Goal: Task Accomplishment & Management: Manage account settings

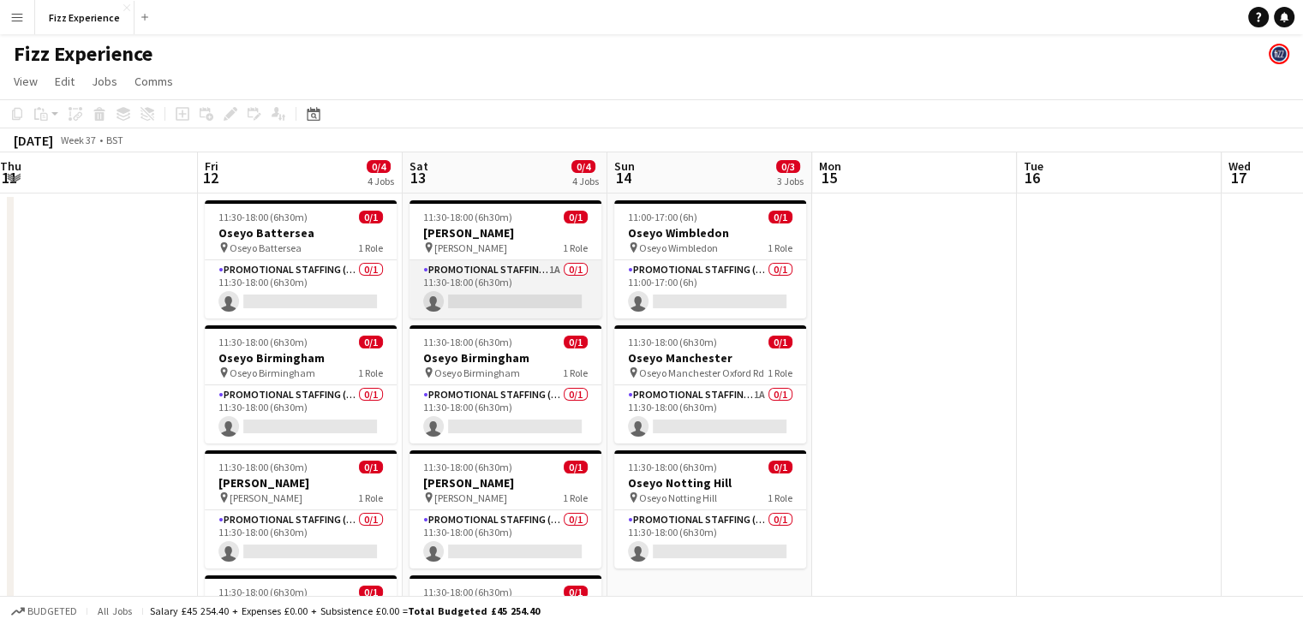
click at [533, 269] on app-card-role "Promotional Staffing (Brand Ambassadors) 1A 0/1 11:30-18:00 (6h30m) single-neut…" at bounding box center [505, 289] width 192 height 58
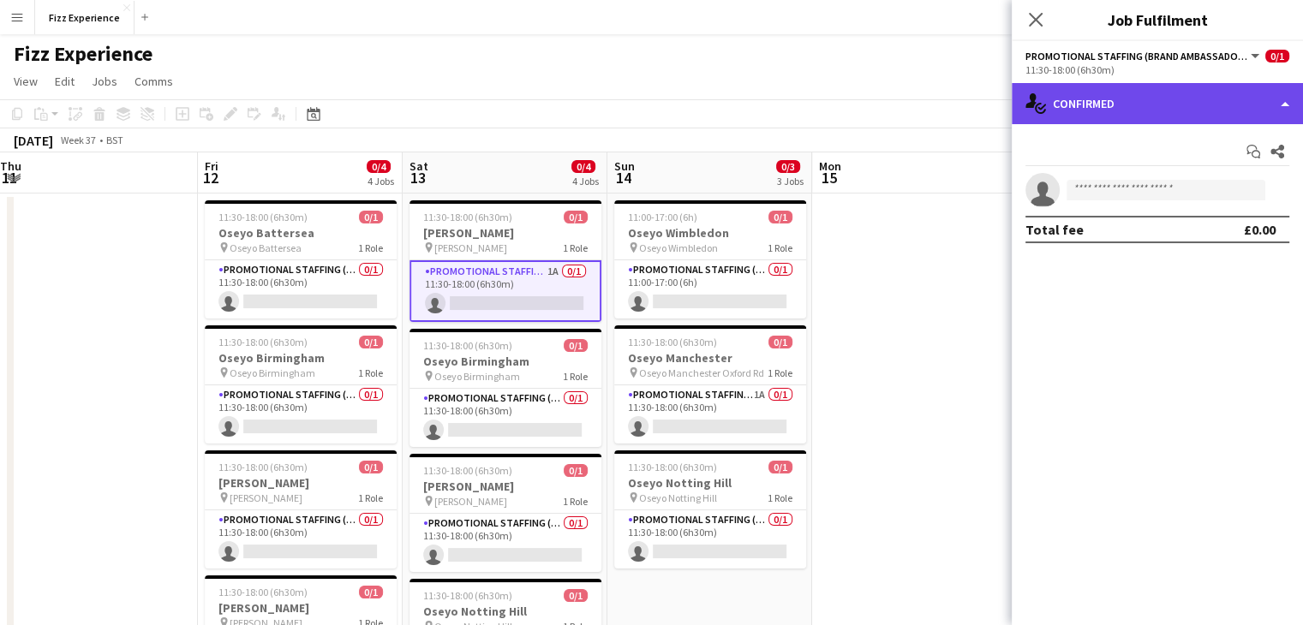
click at [1145, 117] on div "single-neutral-actions-check-2 Confirmed" at bounding box center [1157, 103] width 291 height 41
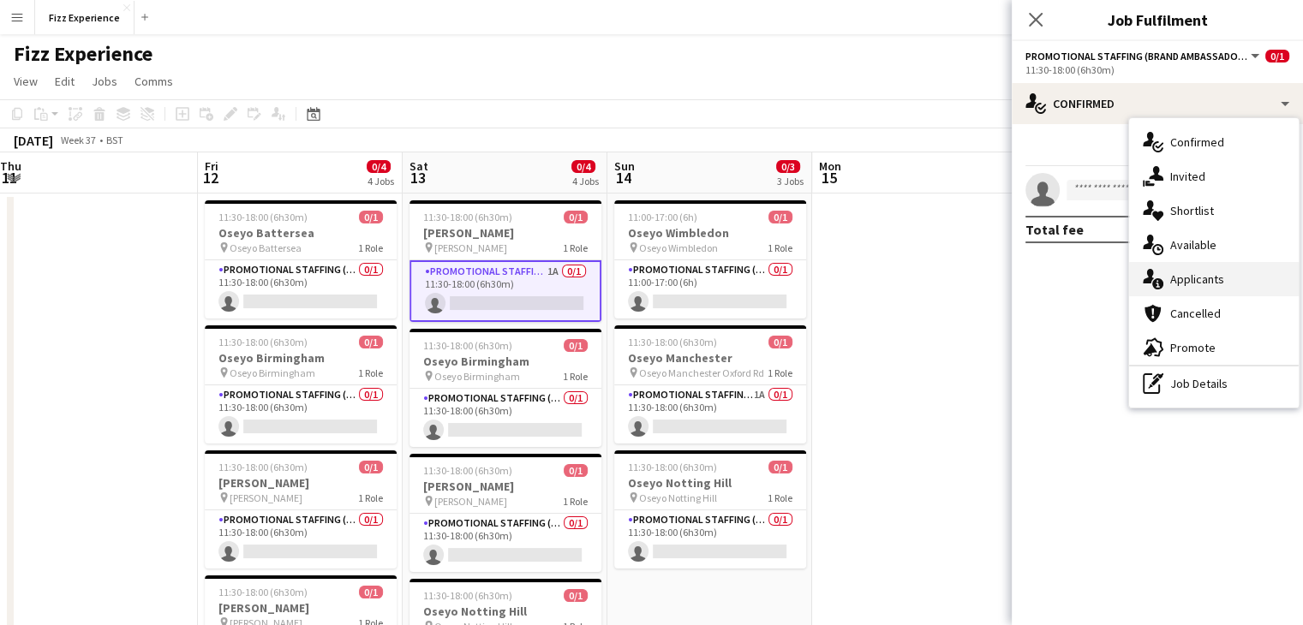
click at [1200, 278] on div "single-neutral-actions-information Applicants" at bounding box center [1214, 279] width 170 height 34
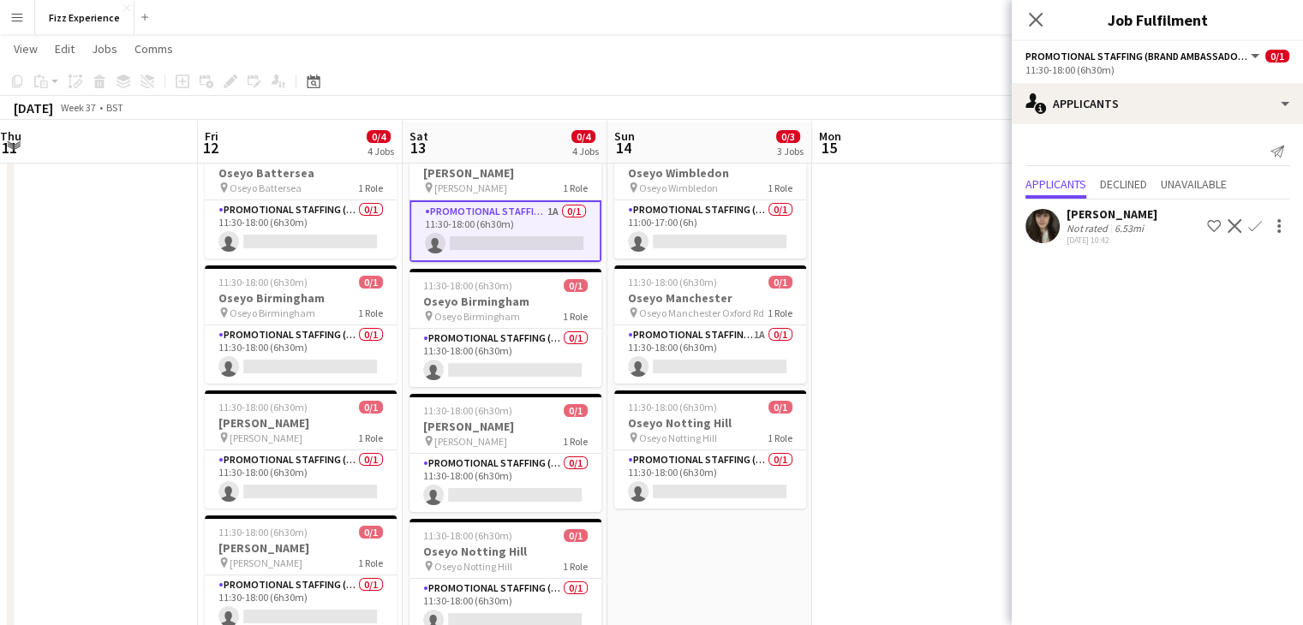
scroll to position [62, 0]
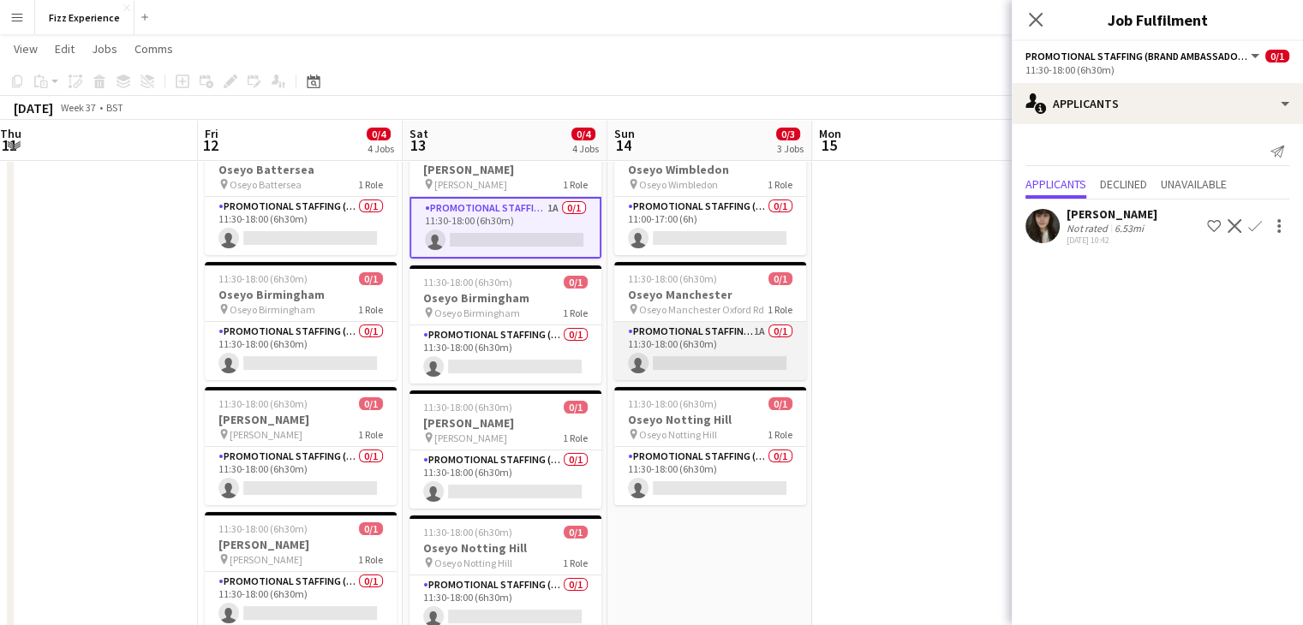
click at [732, 346] on app-card-role "Promotional Staffing (Brand Ambassadors) 1A 0/1 11:30-18:00 (6h30m) single-neut…" at bounding box center [710, 351] width 192 height 58
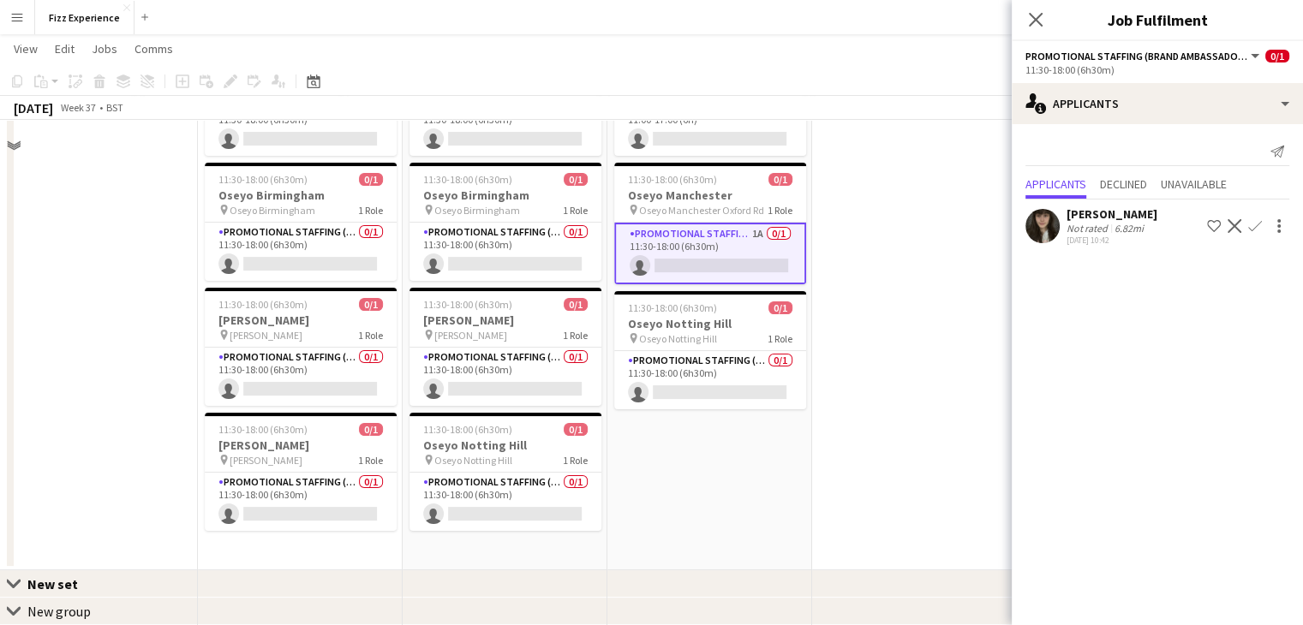
scroll to position [0, 0]
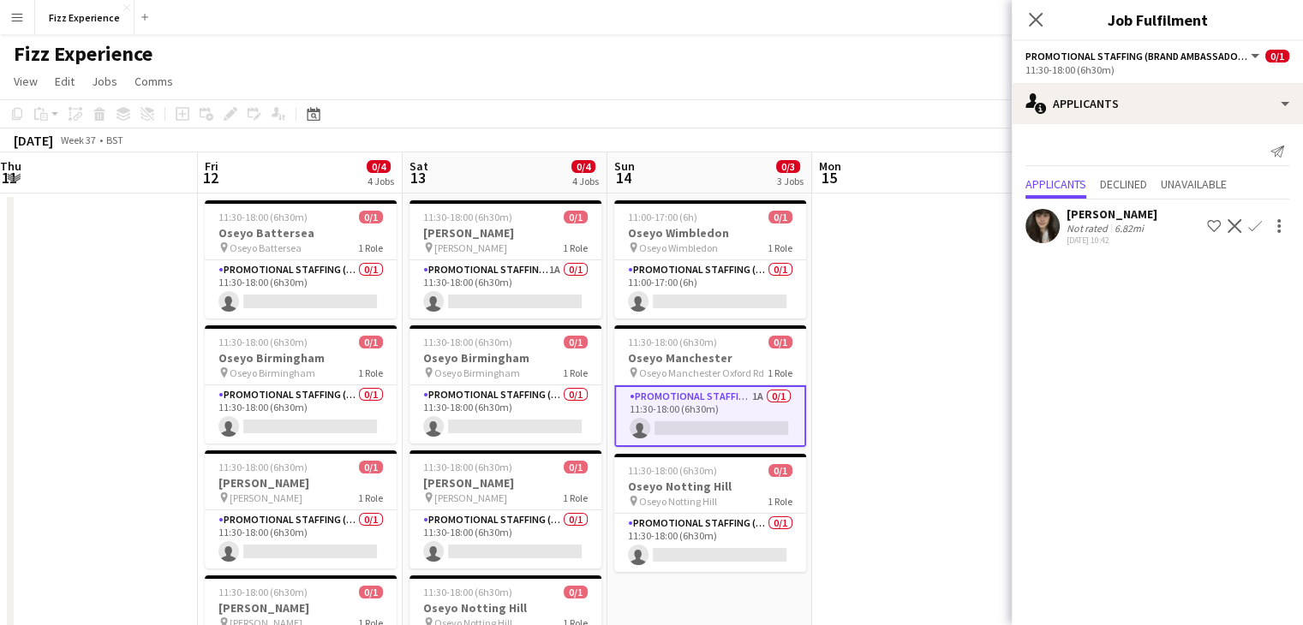
click at [1045, 225] on app-user-avatar at bounding box center [1042, 226] width 34 height 34
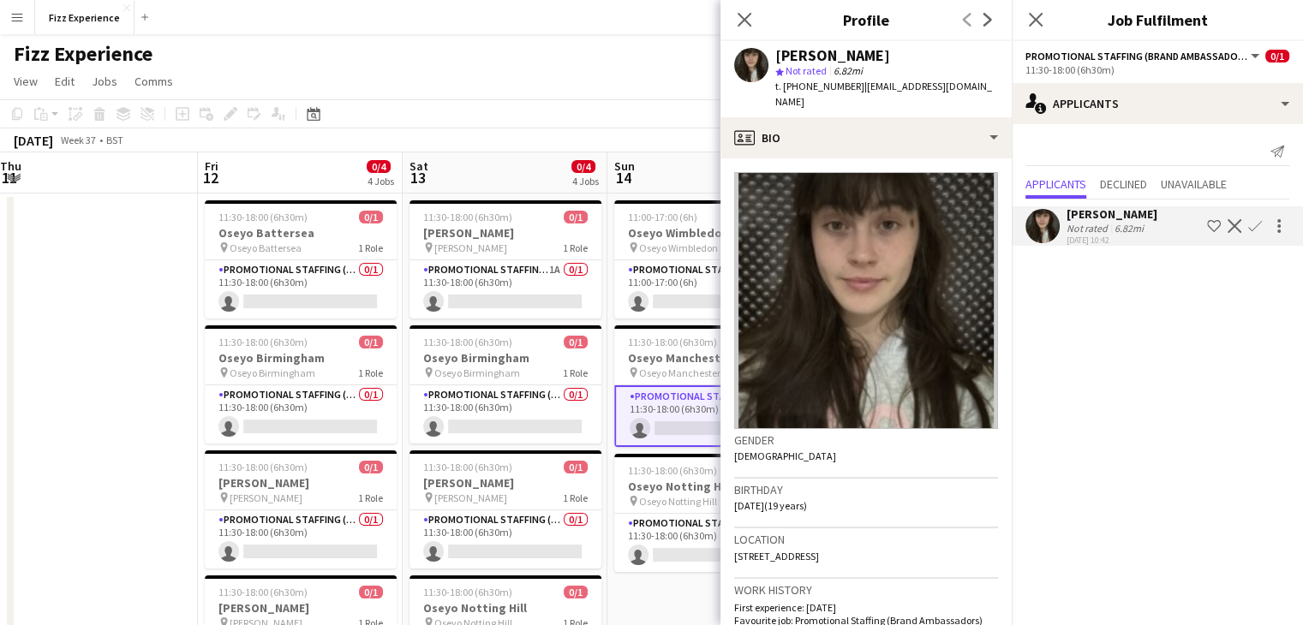
click at [493, 67] on app-page-menu "View Day view expanded Day view collapsed Month view Date picker Jump to [DATE]…" at bounding box center [651, 83] width 1303 height 33
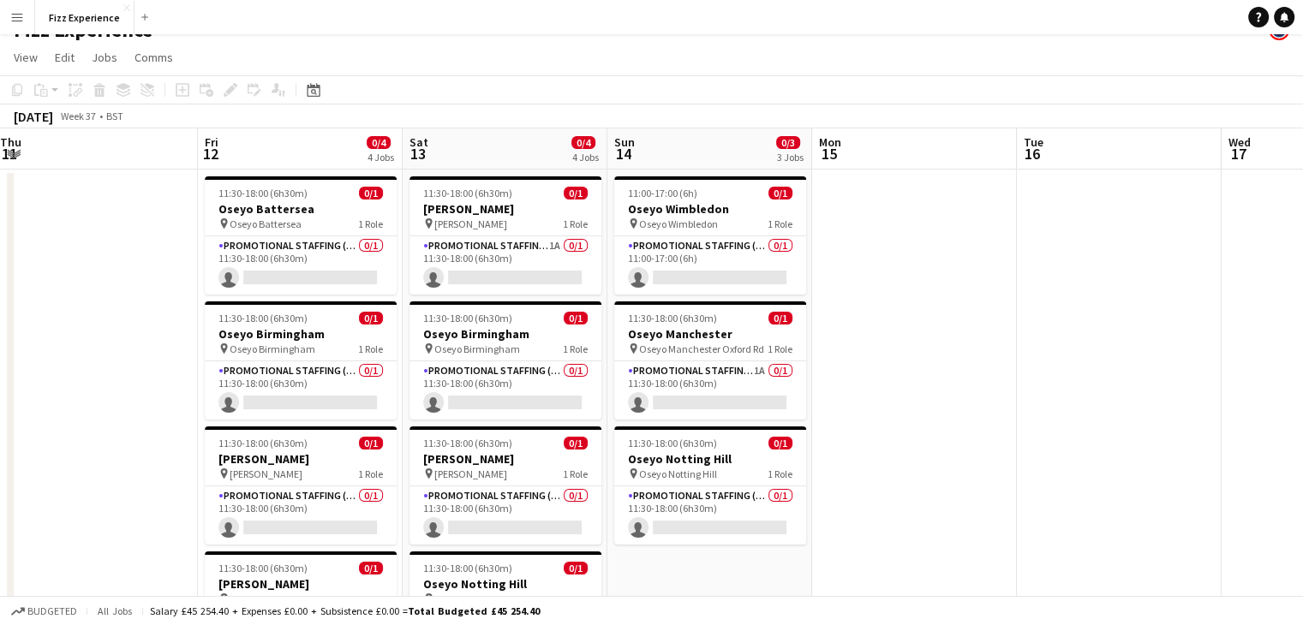
scroll to position [23, 0]
click at [529, 263] on app-card-role "Promotional Staffing (Brand Ambassadors) 1A 0/1 11:30-18:00 (6h30m) single-neut…" at bounding box center [505, 266] width 192 height 58
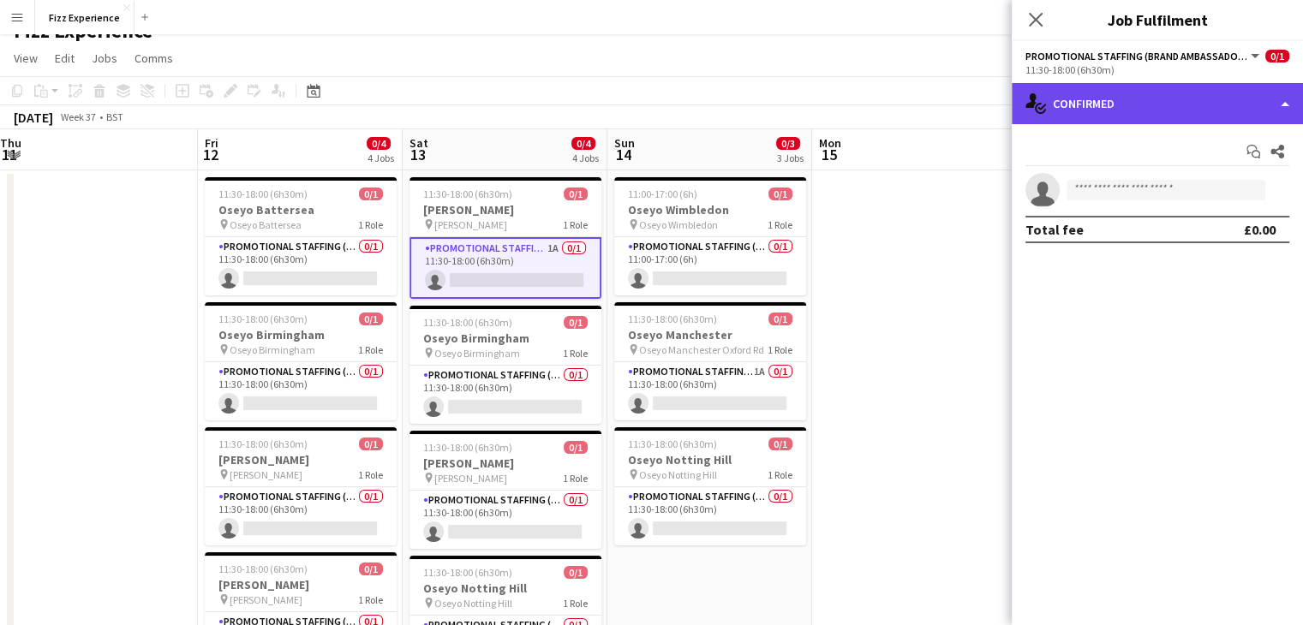
click at [1180, 100] on div "single-neutral-actions-check-2 Confirmed" at bounding box center [1157, 103] width 291 height 41
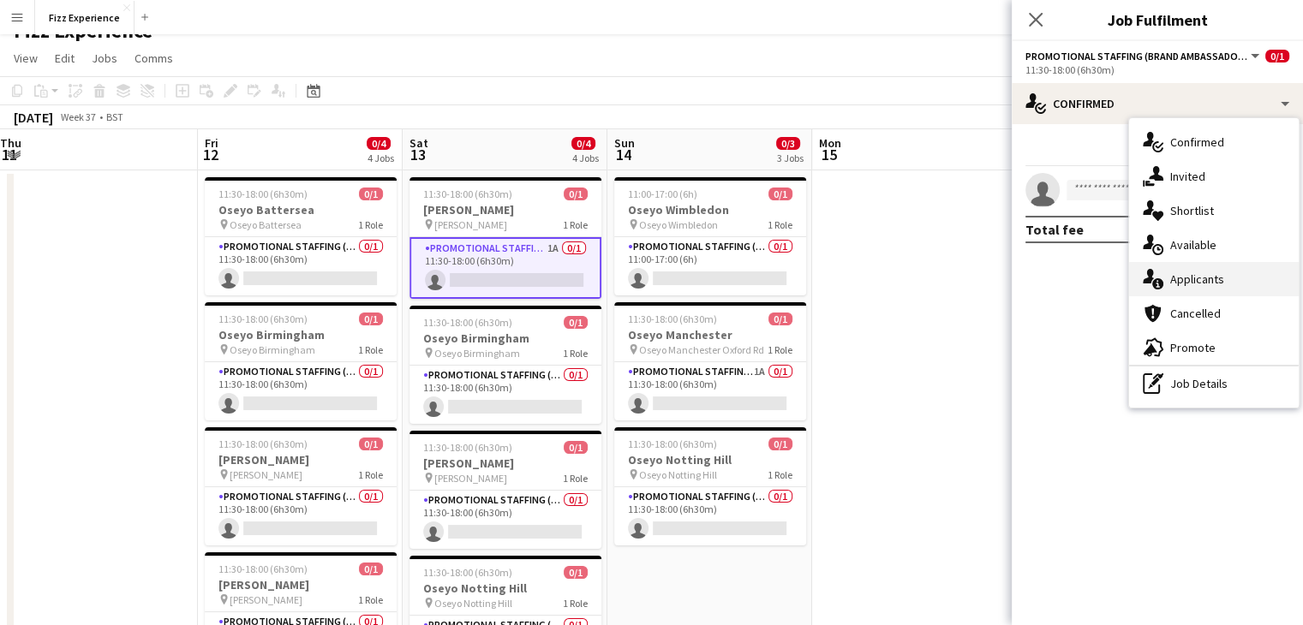
click at [1188, 279] on div "single-neutral-actions-information Applicants" at bounding box center [1214, 279] width 170 height 34
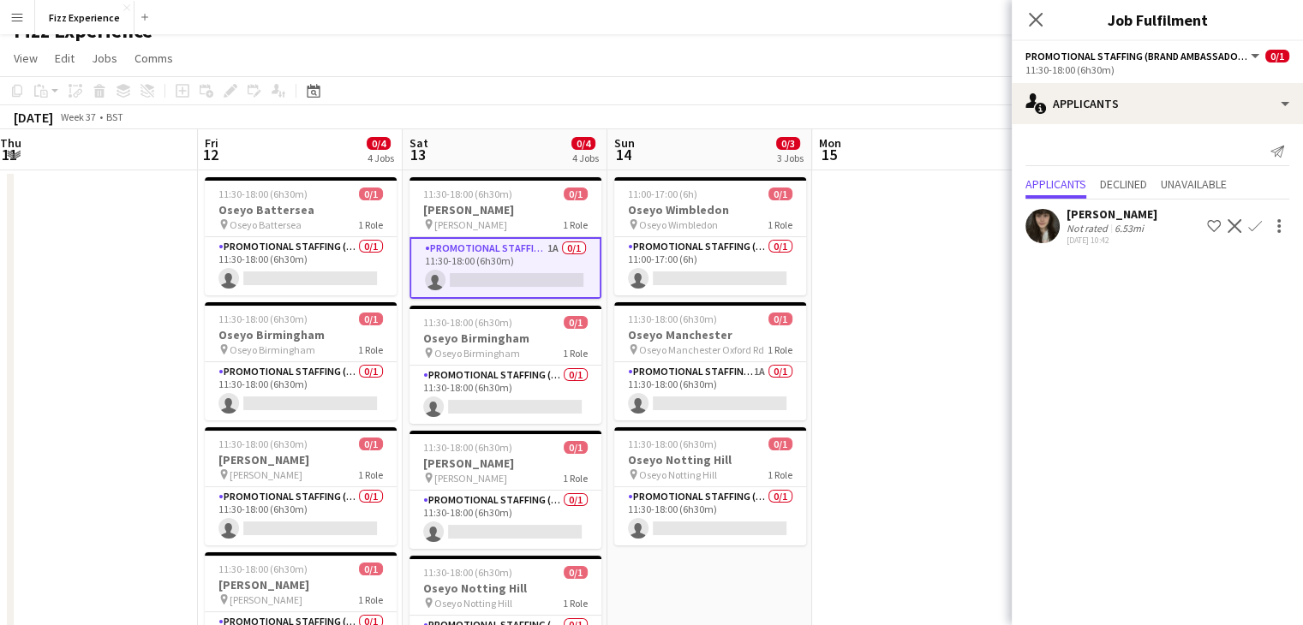
click at [1227, 229] on button "Decline" at bounding box center [1234, 226] width 21 height 21
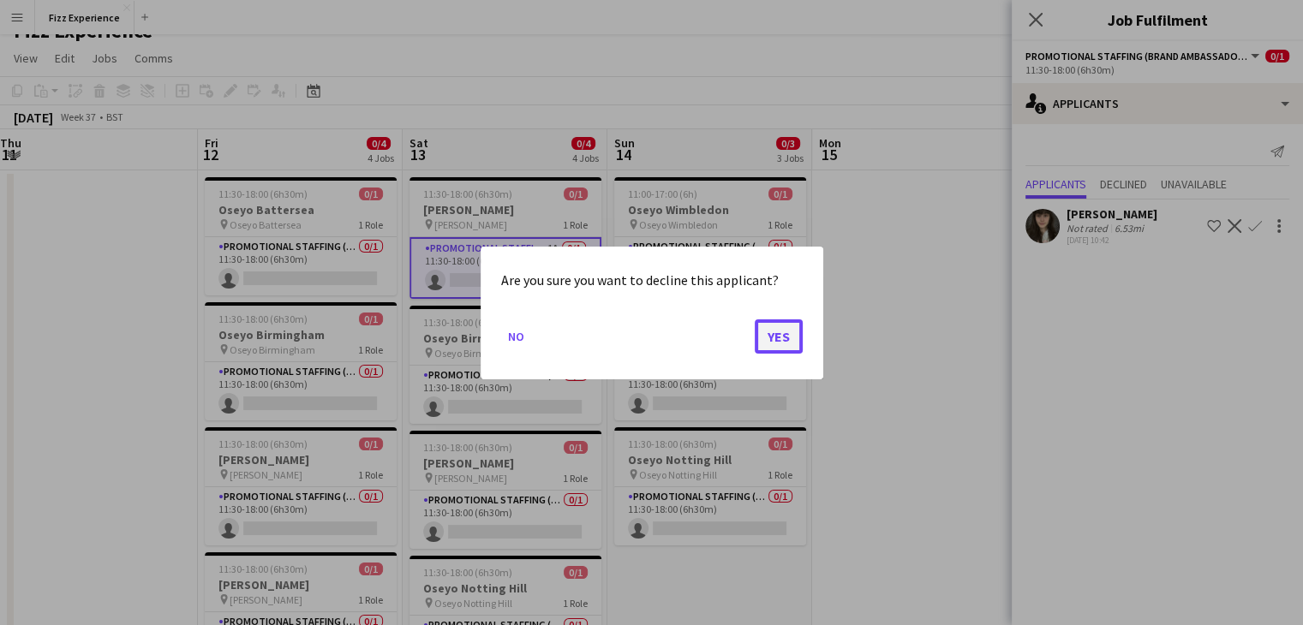
click at [775, 322] on button "Yes" at bounding box center [779, 336] width 48 height 34
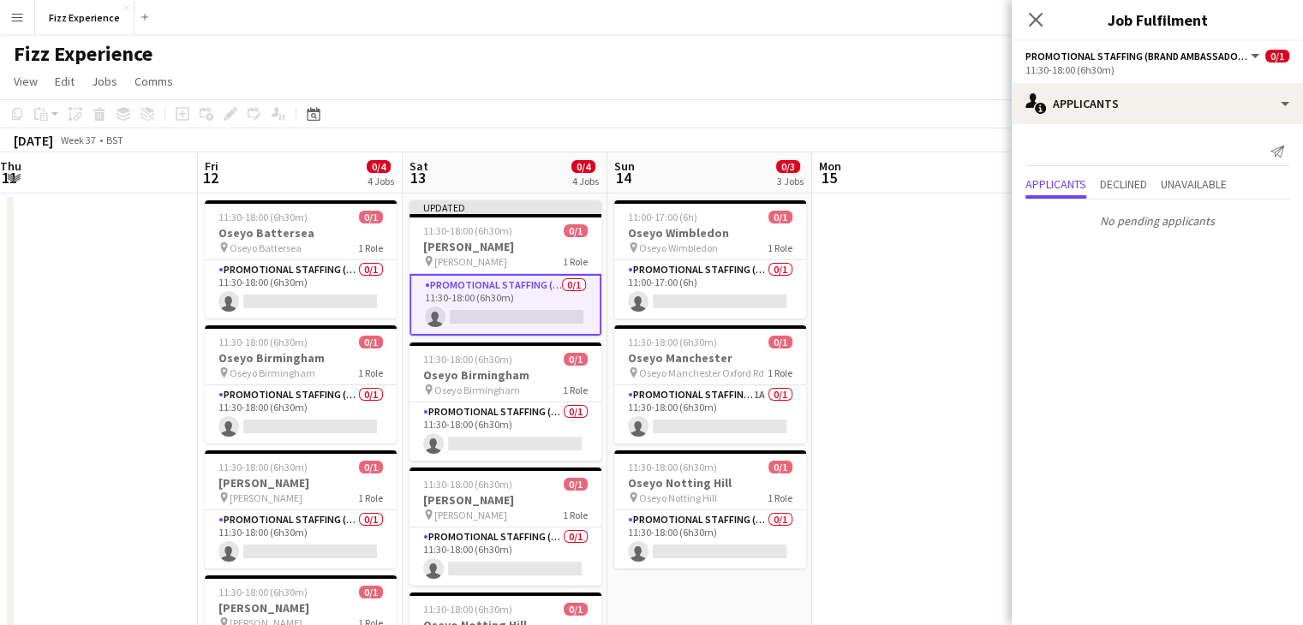
scroll to position [23, 0]
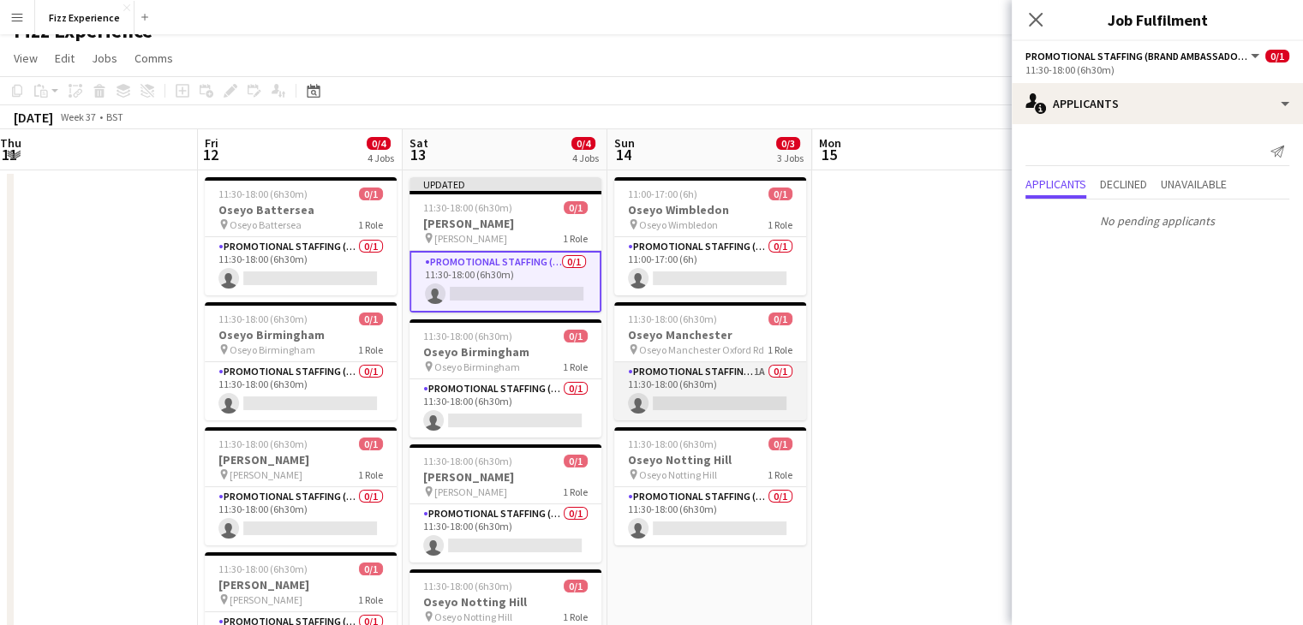
click at [720, 378] on app-card-role "Promotional Staffing (Brand Ambassadors) 1A 0/1 11:30-18:00 (6h30m) single-neut…" at bounding box center [710, 391] width 192 height 58
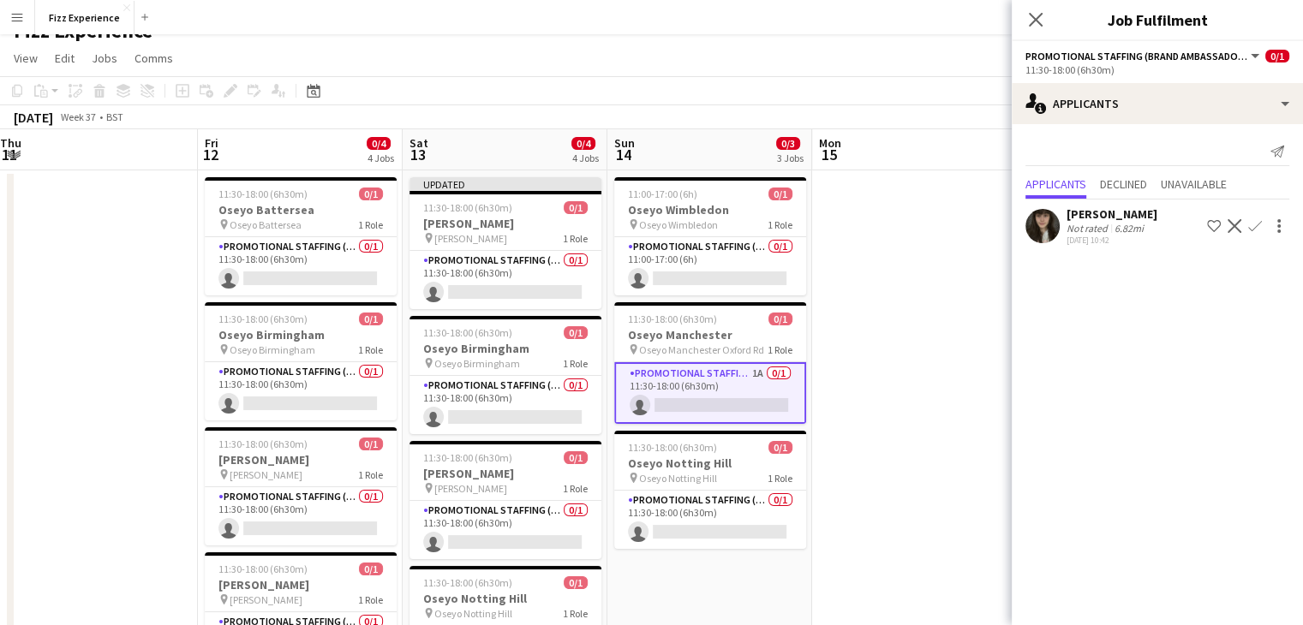
click at [1234, 225] on app-icon "Decline" at bounding box center [1235, 226] width 14 height 14
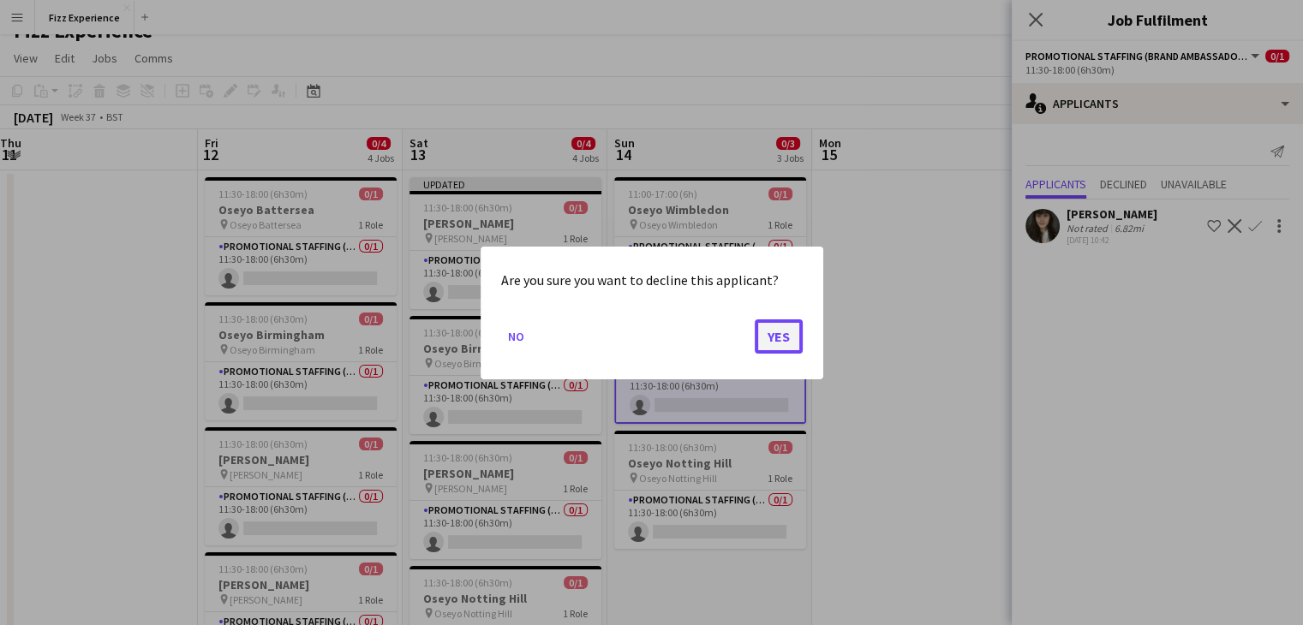
click at [785, 338] on button "Yes" at bounding box center [779, 336] width 48 height 34
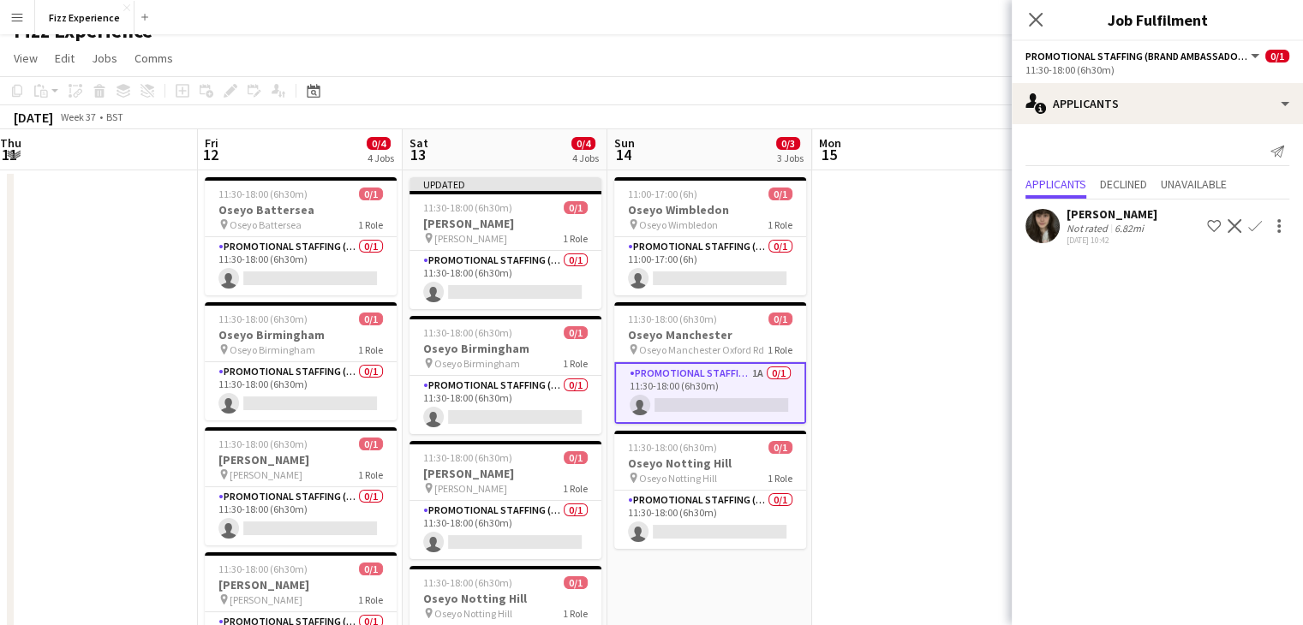
scroll to position [23, 0]
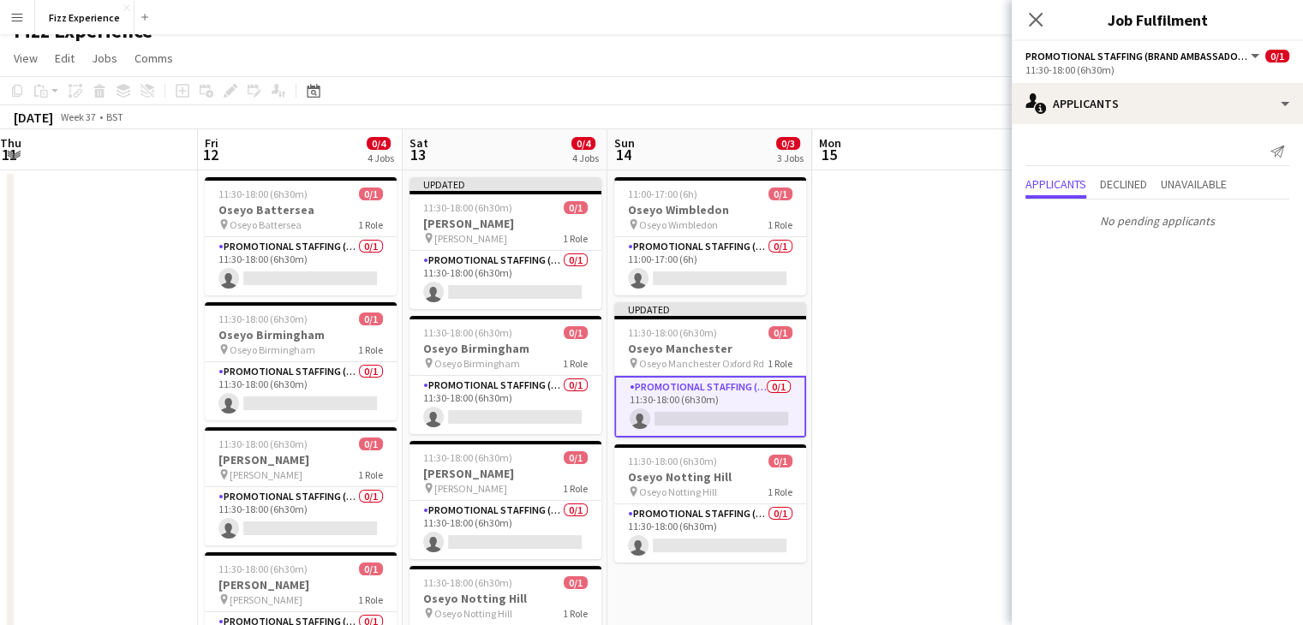
click at [922, 371] on app-date-cell at bounding box center [914, 440] width 205 height 540
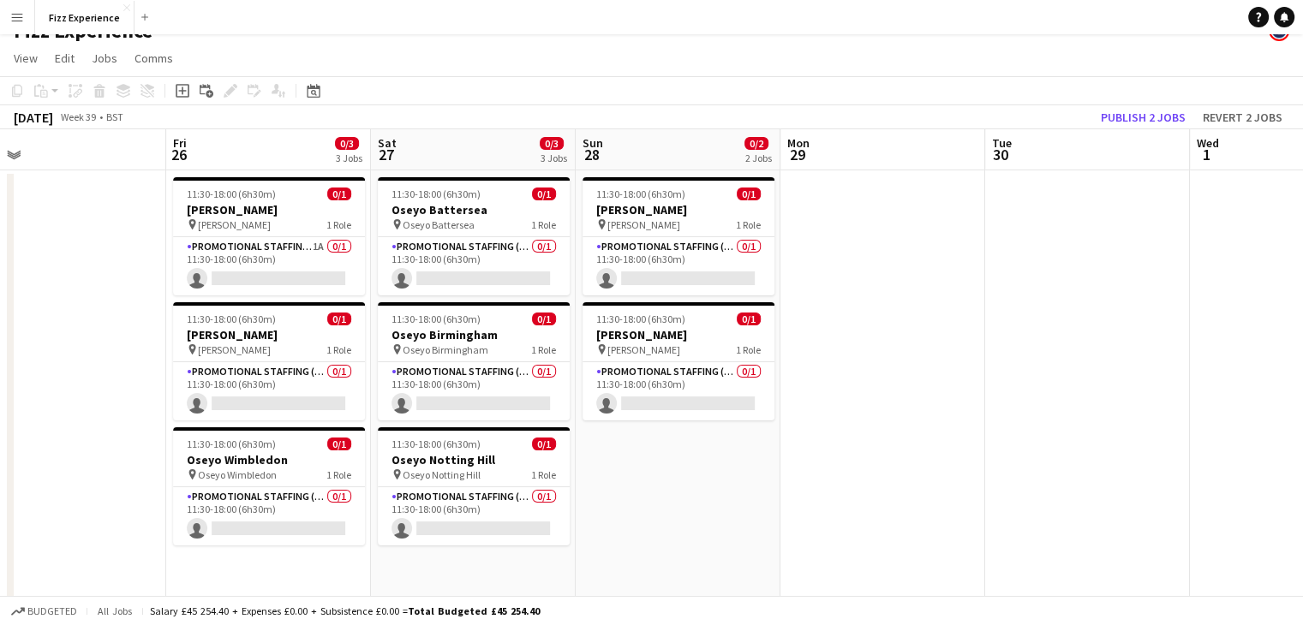
scroll to position [0, 441]
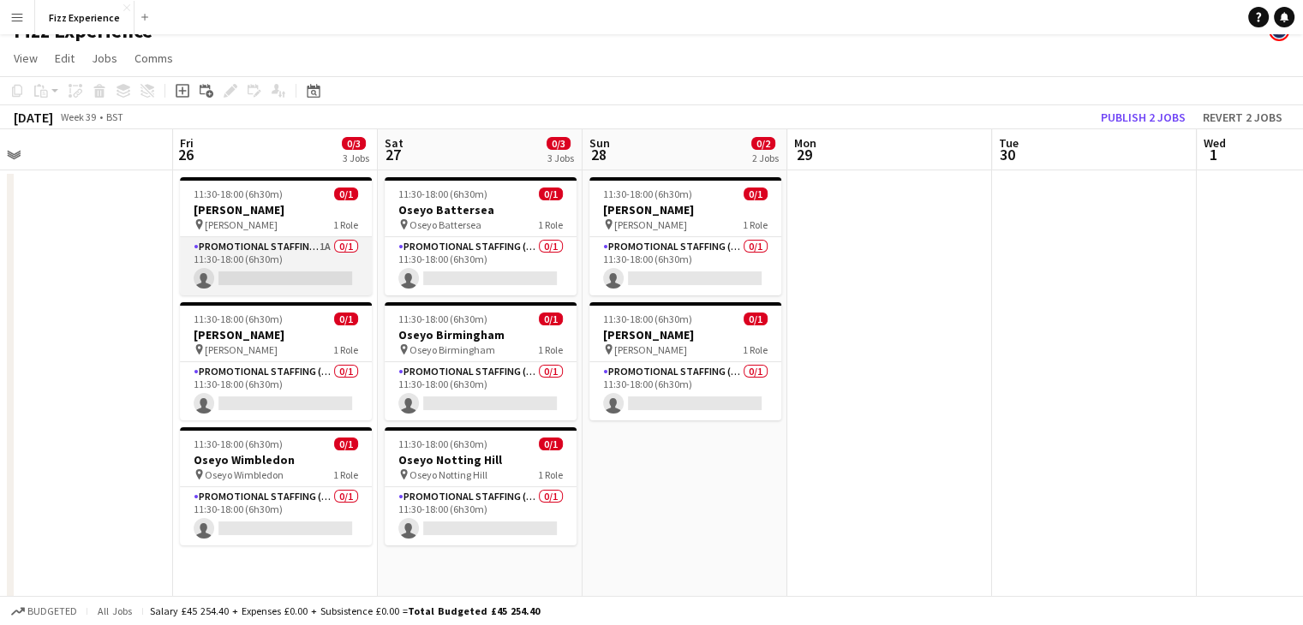
click at [290, 258] on app-card-role "Promotional Staffing (Brand Ambassadors) 1A 0/1 11:30-18:00 (6h30m) single-neut…" at bounding box center [276, 266] width 192 height 58
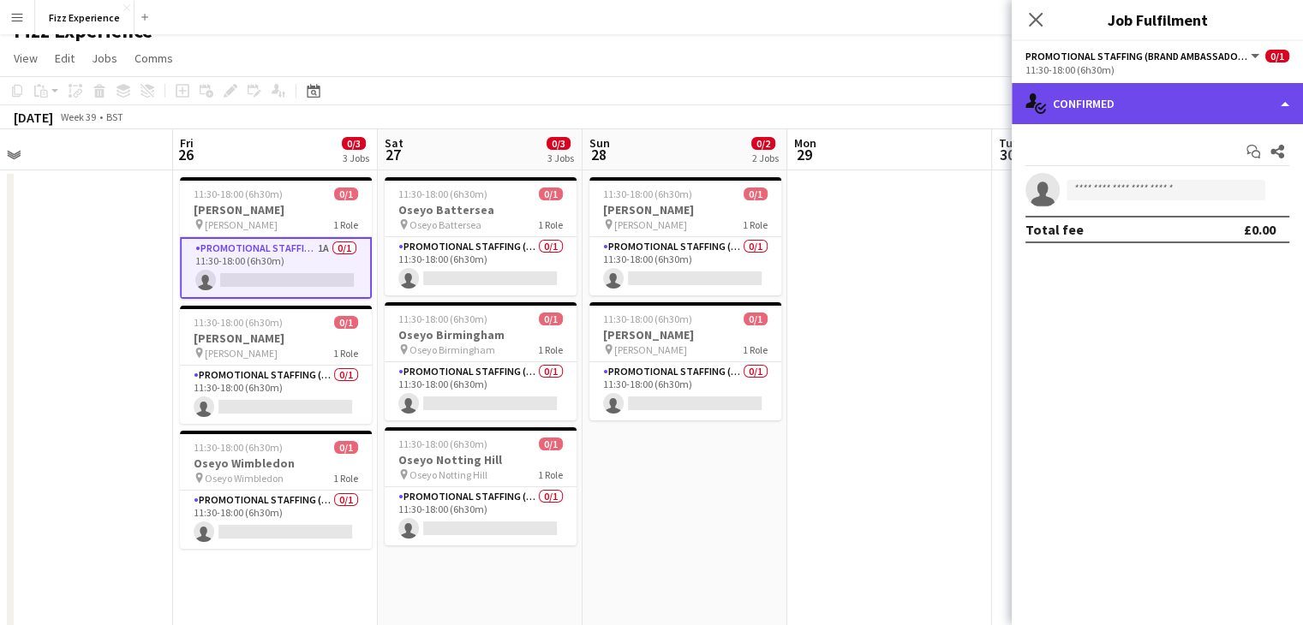
click at [1143, 112] on div "single-neutral-actions-check-2 Confirmed" at bounding box center [1157, 103] width 291 height 41
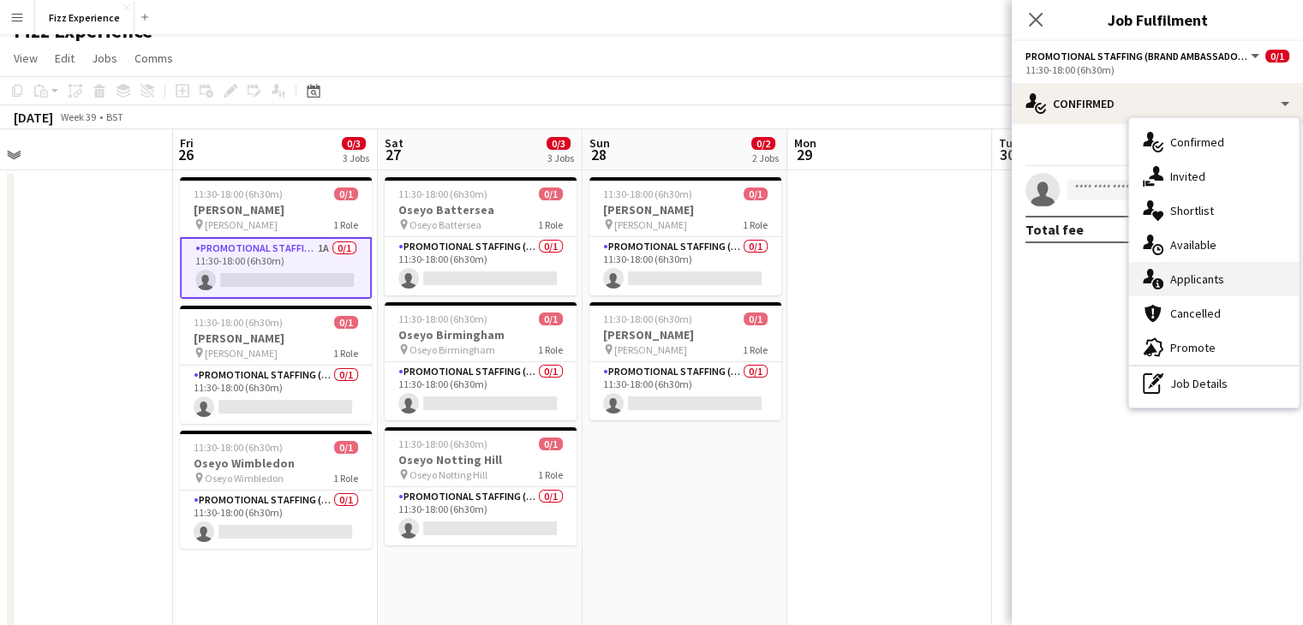
click at [1217, 272] on div "single-neutral-actions-information Applicants" at bounding box center [1214, 279] width 170 height 34
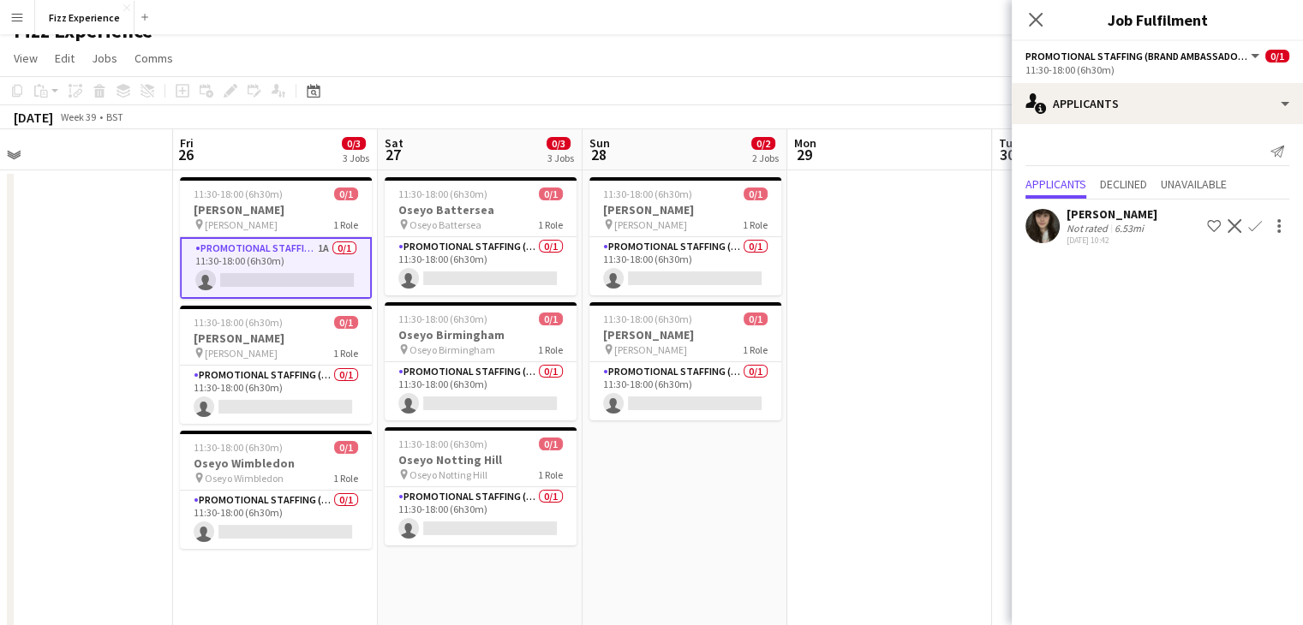
click at [1234, 230] on app-icon "Decline" at bounding box center [1235, 226] width 14 height 14
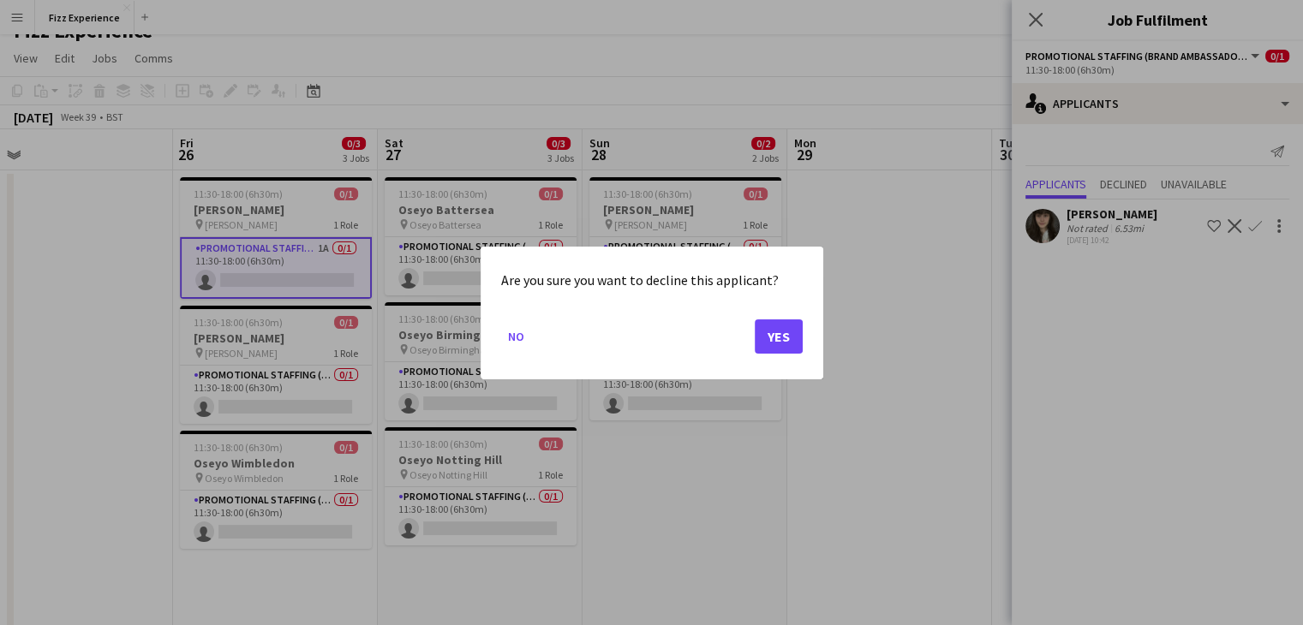
scroll to position [0, 0]
click at [785, 328] on button "Yes" at bounding box center [779, 336] width 48 height 34
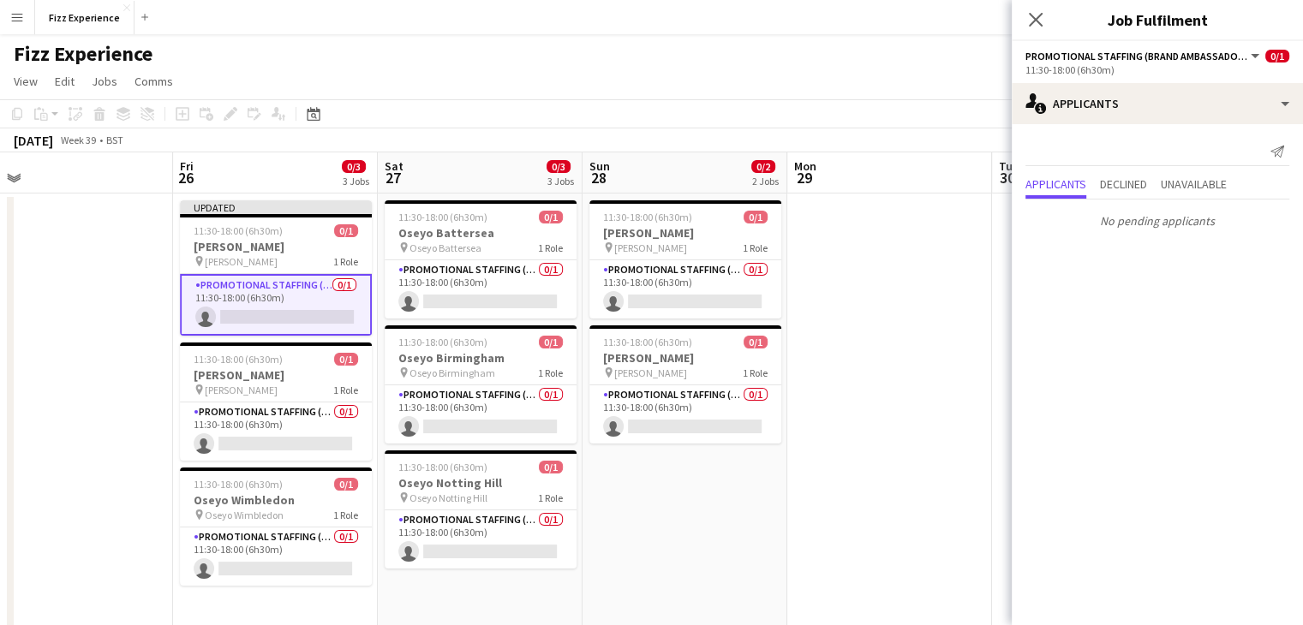
scroll to position [23, 0]
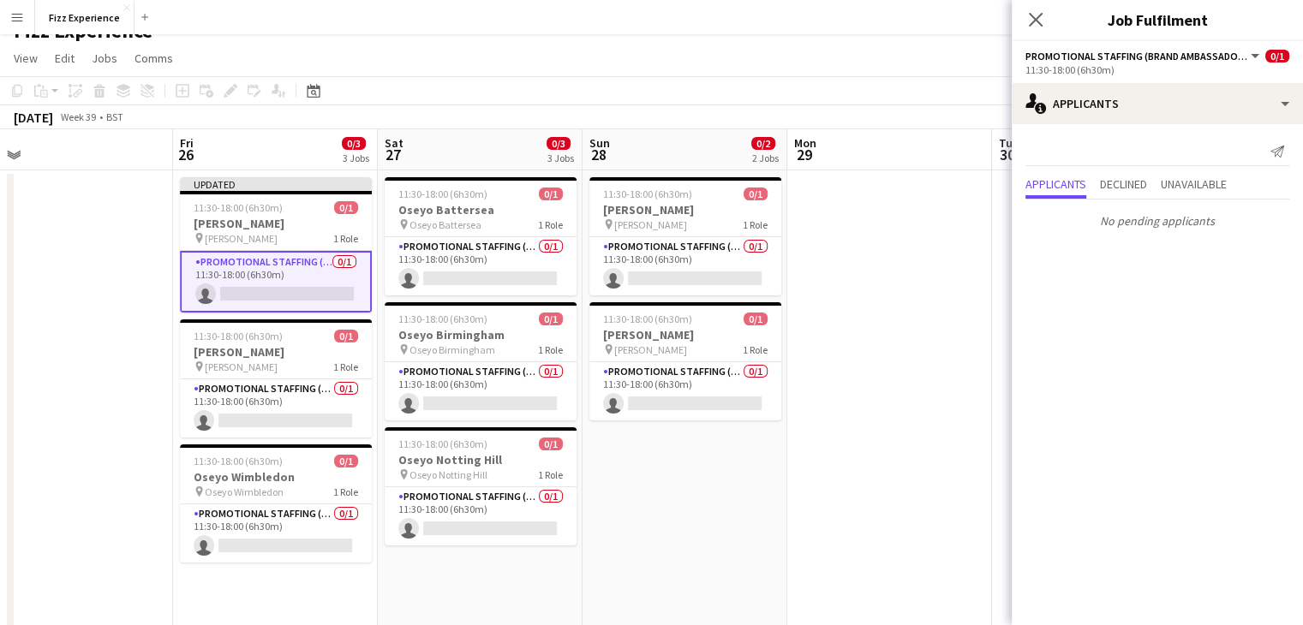
click at [854, 339] on app-date-cell at bounding box center [889, 440] width 205 height 540
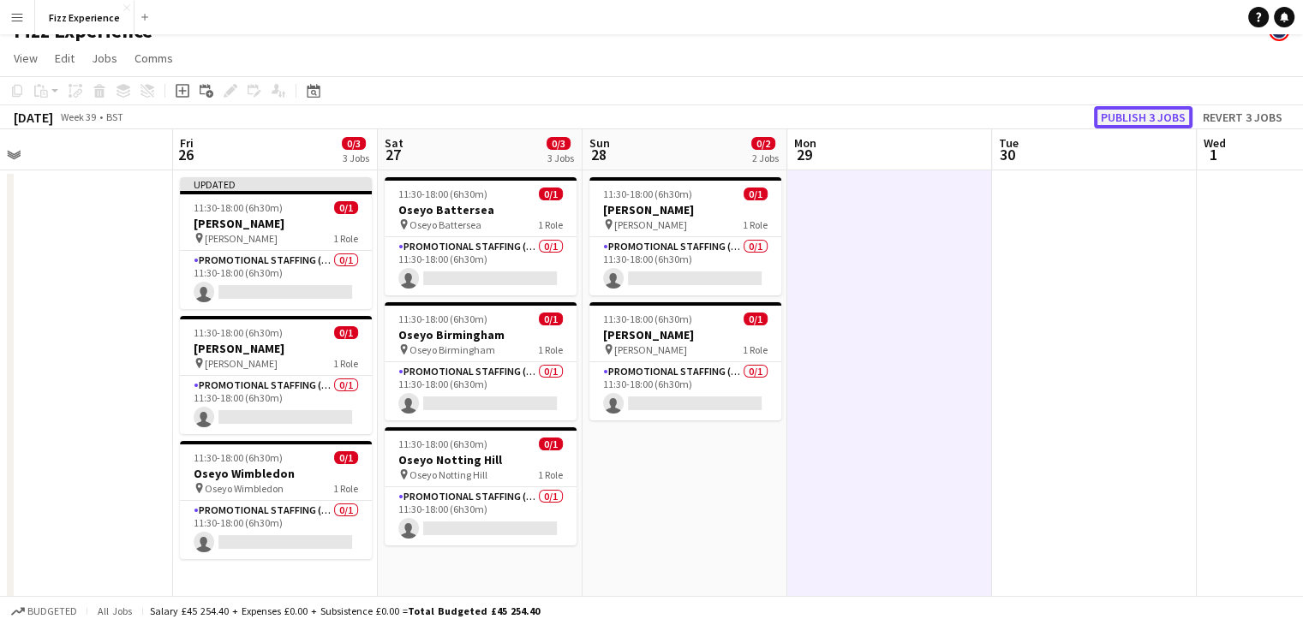
click at [1109, 117] on button "Publish 3 jobs" at bounding box center [1143, 117] width 99 height 22
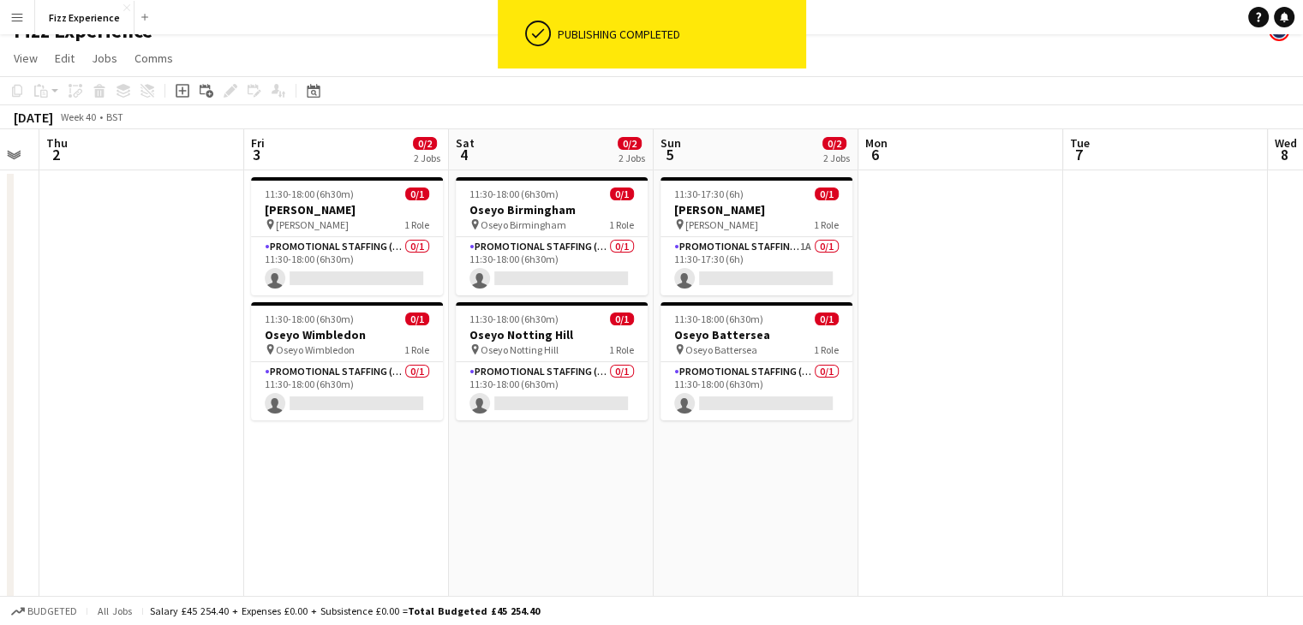
scroll to position [0, 577]
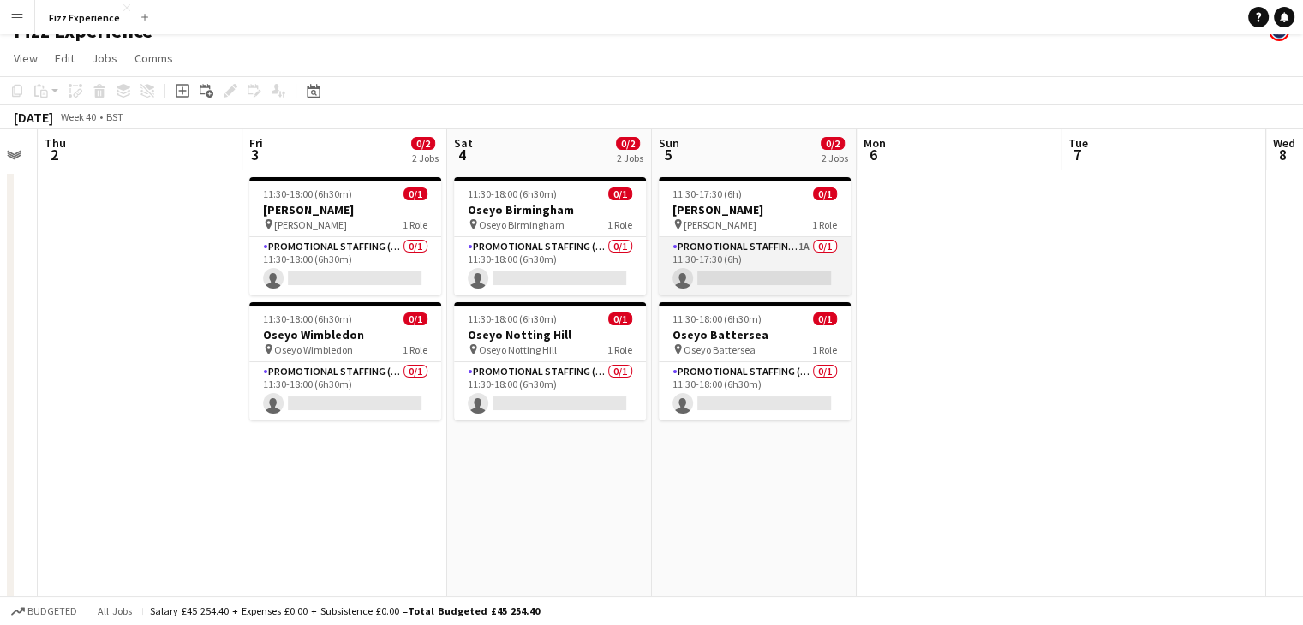
click at [781, 260] on app-card-role "Promotional Staffing (Brand Ambassadors) 1A 0/1 11:30-17:30 (6h) single-neutral…" at bounding box center [755, 266] width 192 height 58
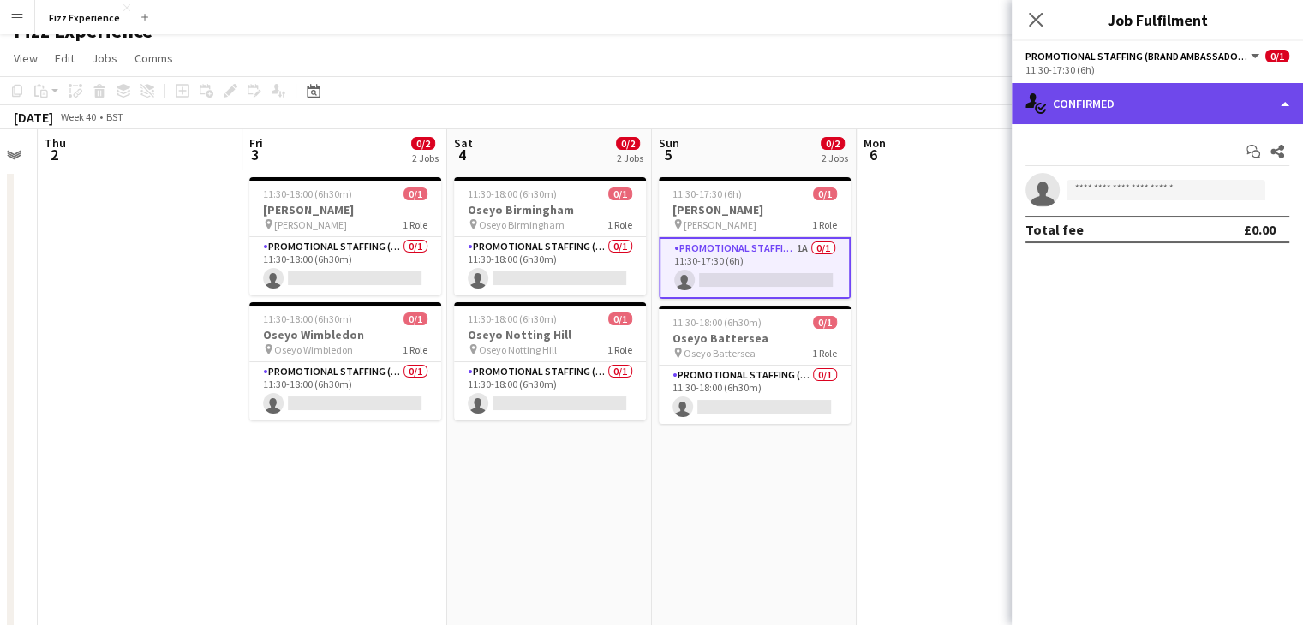
click at [1160, 107] on div "single-neutral-actions-check-2 Confirmed" at bounding box center [1157, 103] width 291 height 41
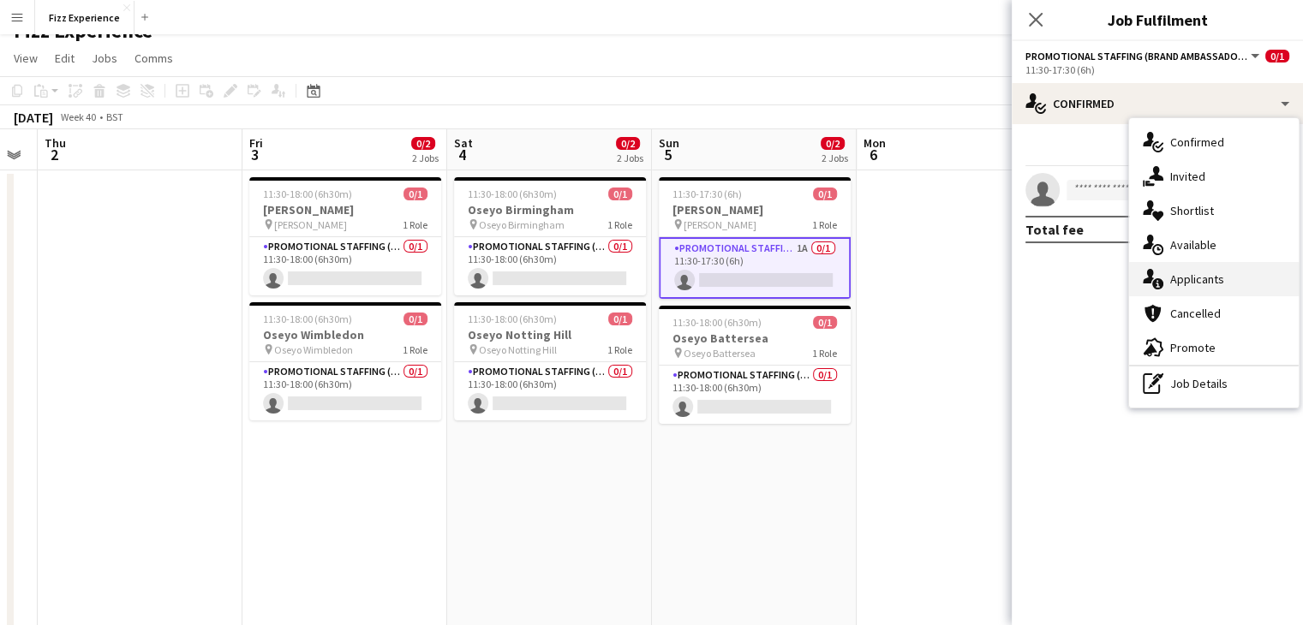
click at [1211, 275] on div "single-neutral-actions-information Applicants" at bounding box center [1214, 279] width 170 height 34
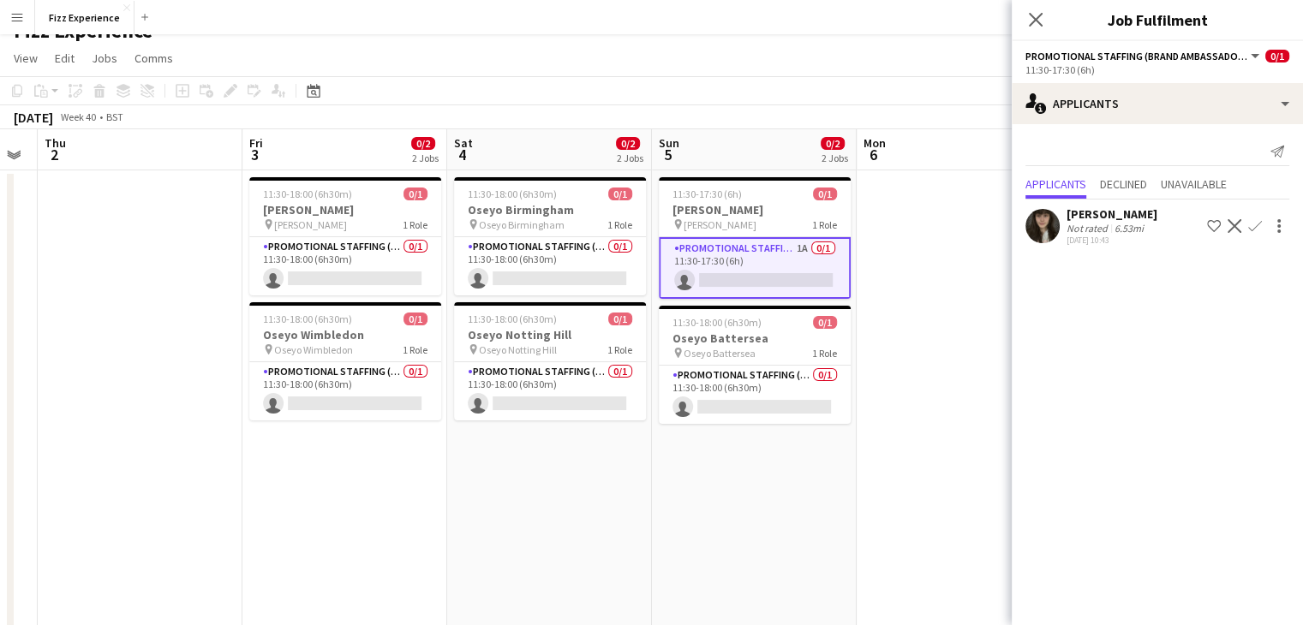
click at [1236, 227] on app-icon "Decline" at bounding box center [1235, 226] width 14 height 14
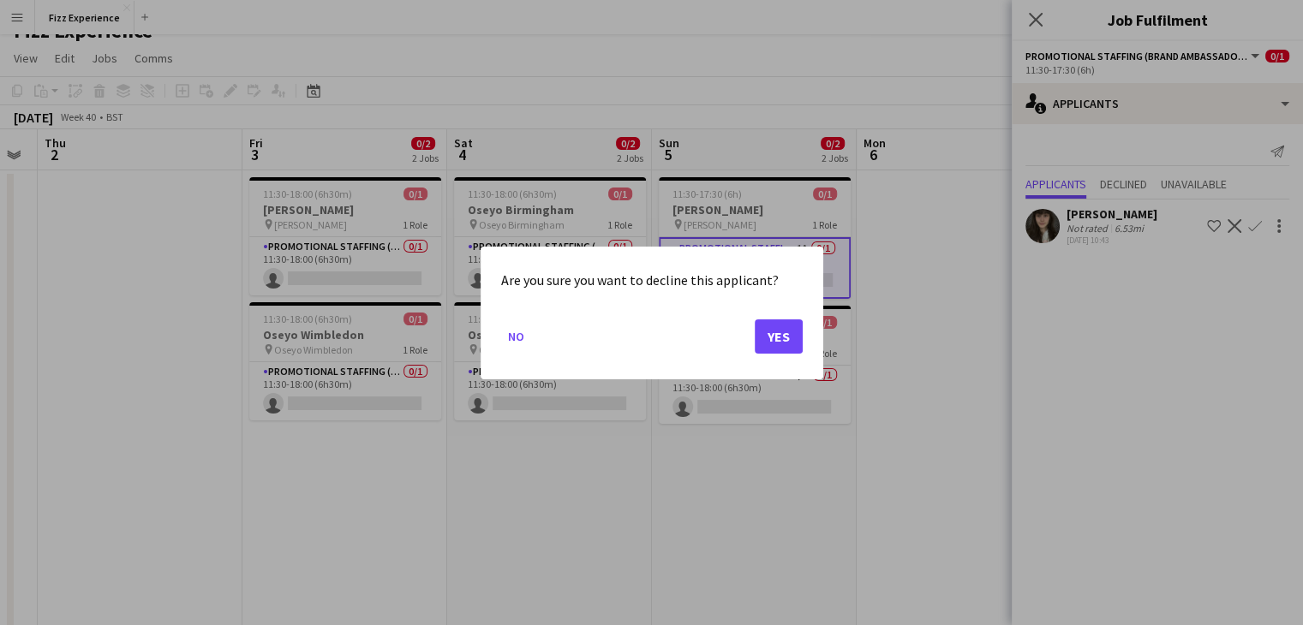
scroll to position [0, 0]
click at [777, 323] on button "Yes" at bounding box center [779, 336] width 48 height 34
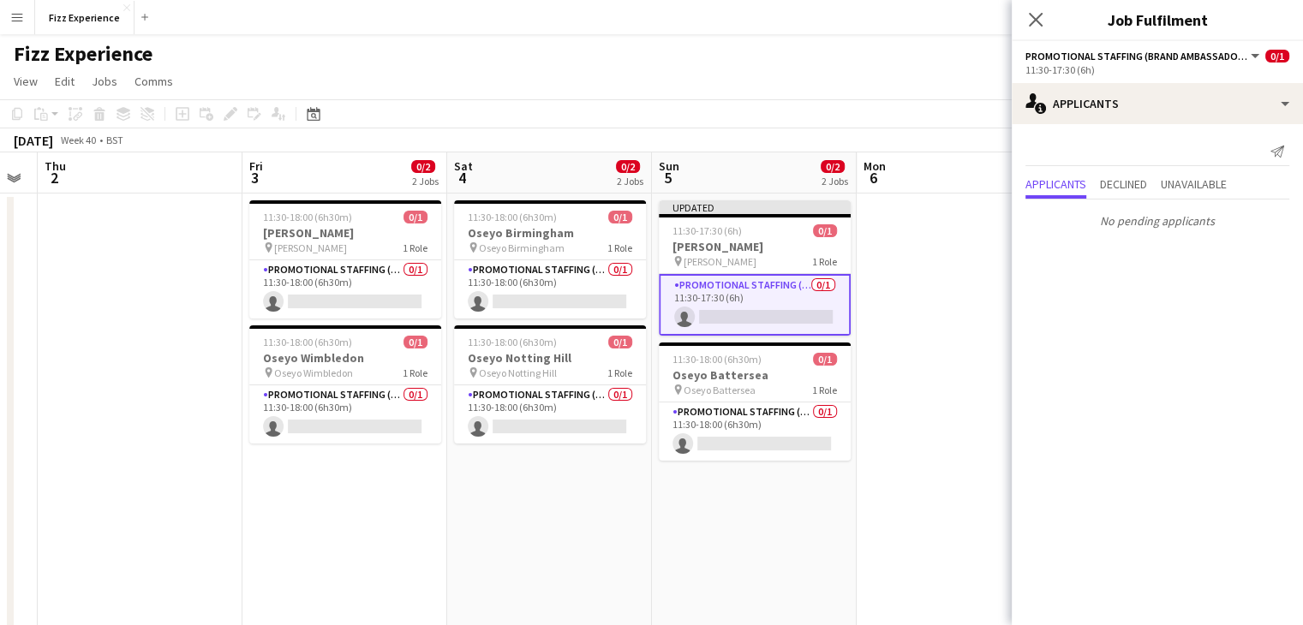
scroll to position [23, 0]
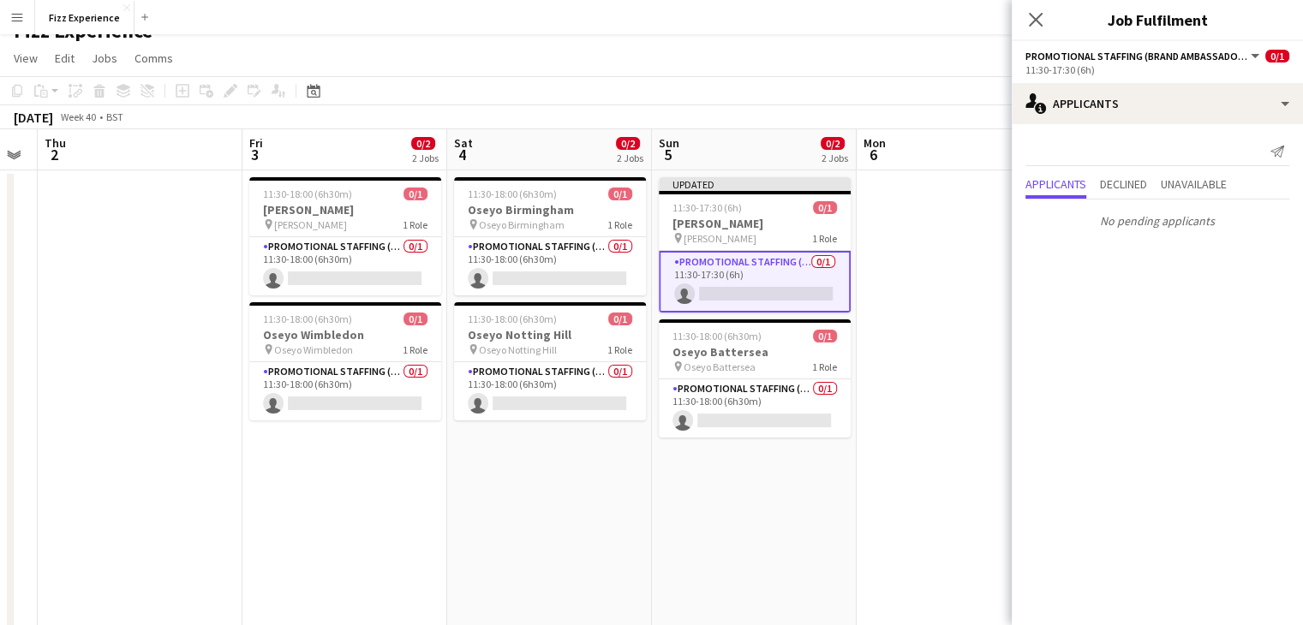
click at [910, 269] on app-date-cell at bounding box center [959, 440] width 205 height 540
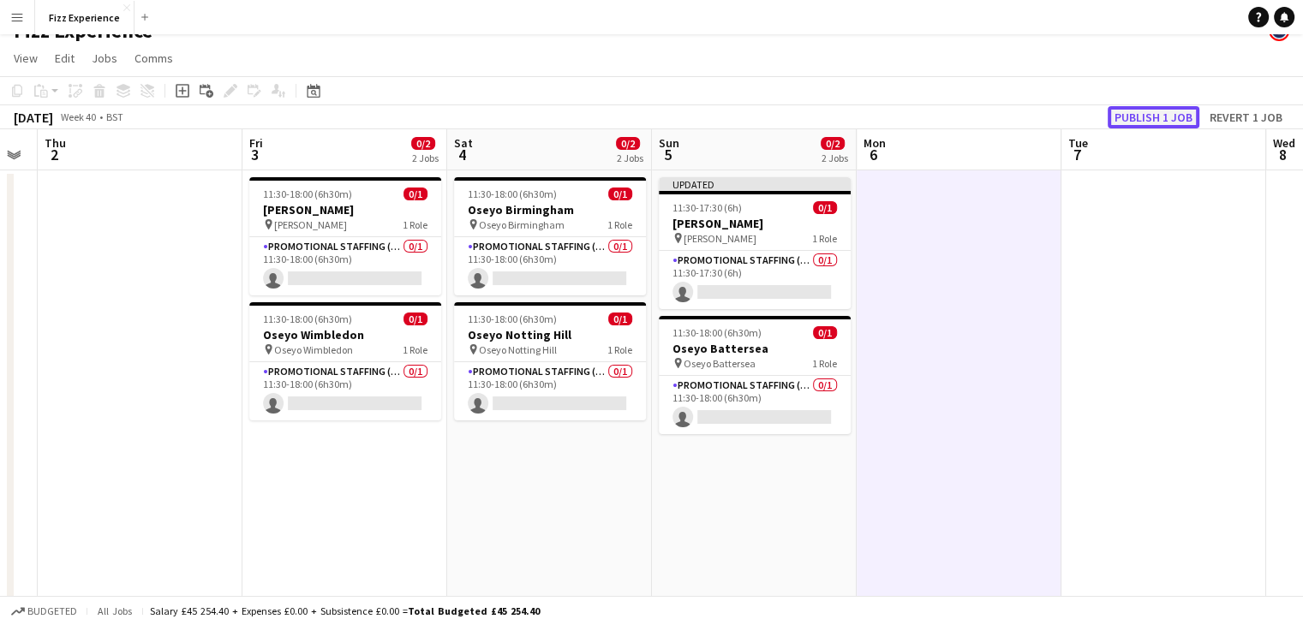
click at [1158, 115] on button "Publish 1 job" at bounding box center [1154, 117] width 92 height 22
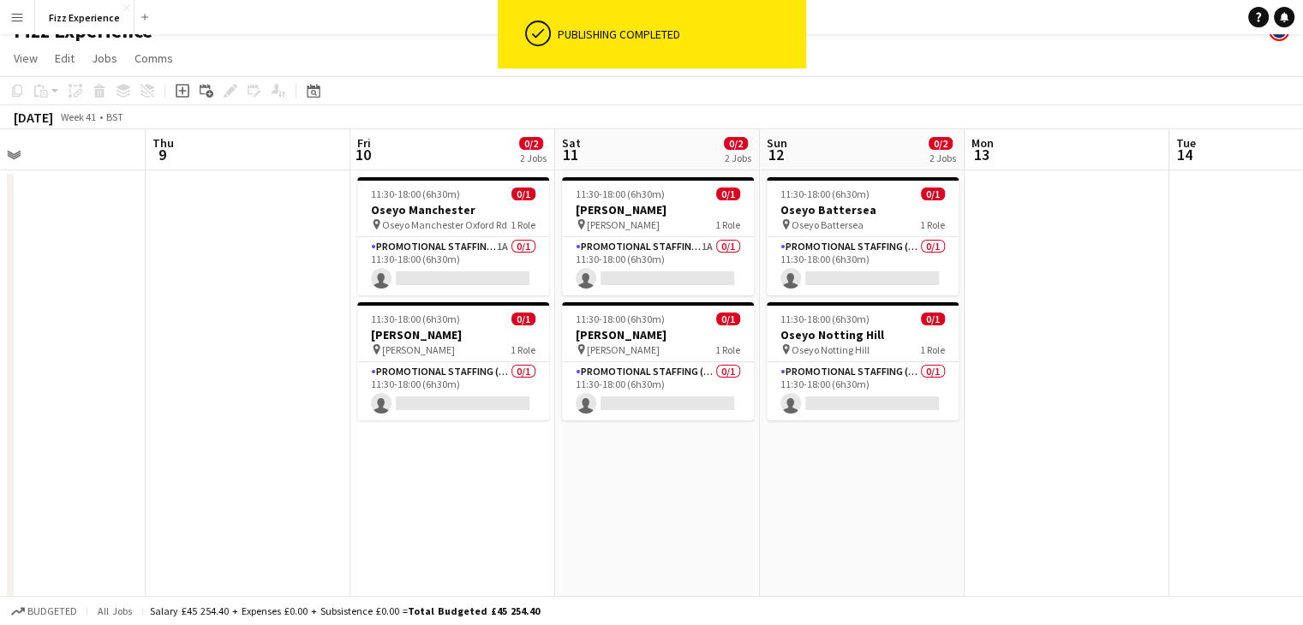
scroll to position [0, 675]
click at [495, 261] on app-card-role "Promotional Staffing (Brand Ambassadors) 1A 0/1 11:30-18:00 (6h30m) single-neut…" at bounding box center [451, 266] width 192 height 58
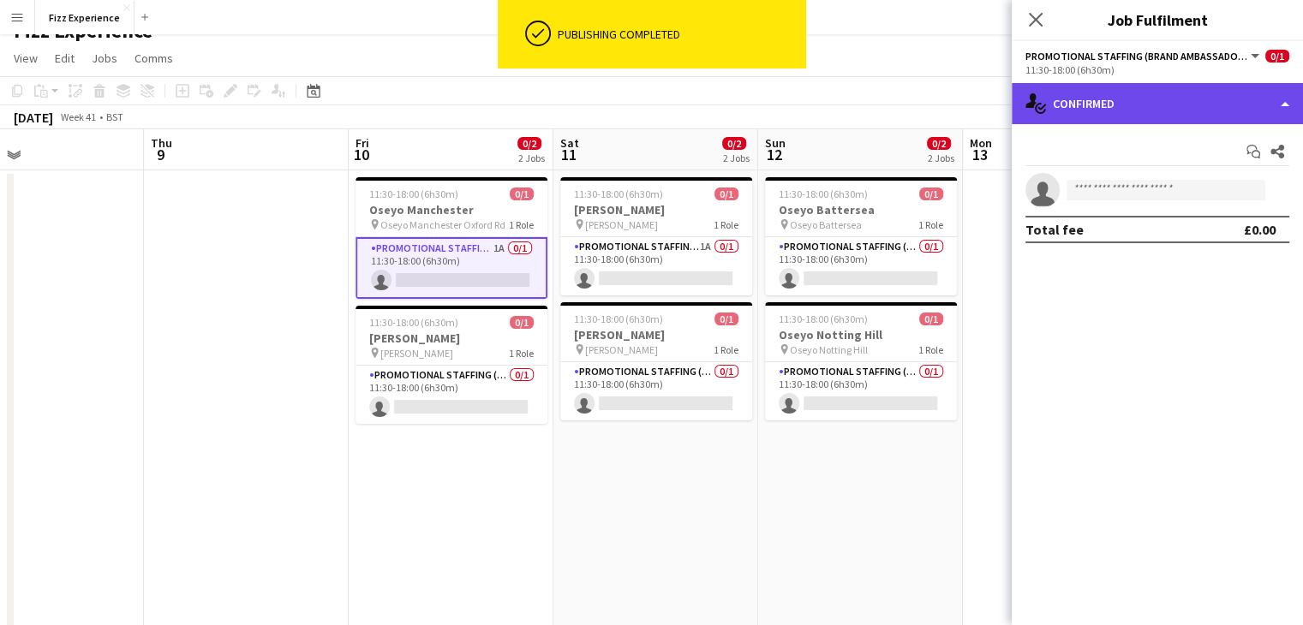
click at [1093, 105] on div "single-neutral-actions-check-2 Confirmed" at bounding box center [1157, 103] width 291 height 41
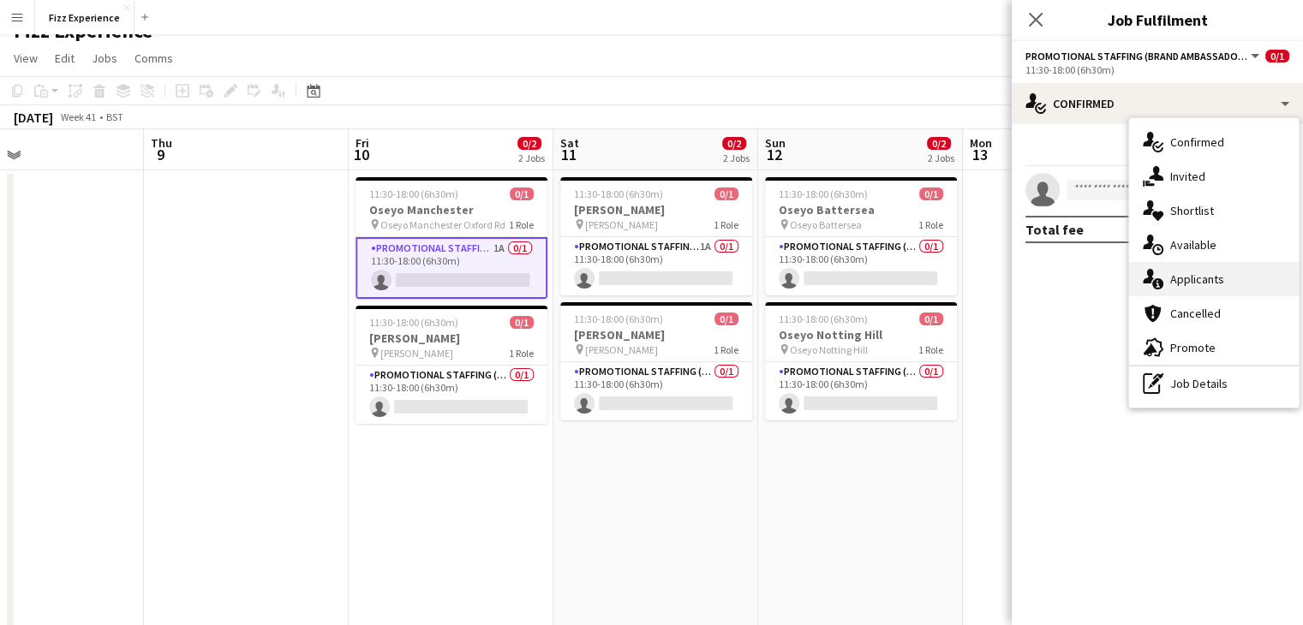
click at [1213, 274] on div "single-neutral-actions-information Applicants" at bounding box center [1214, 279] width 170 height 34
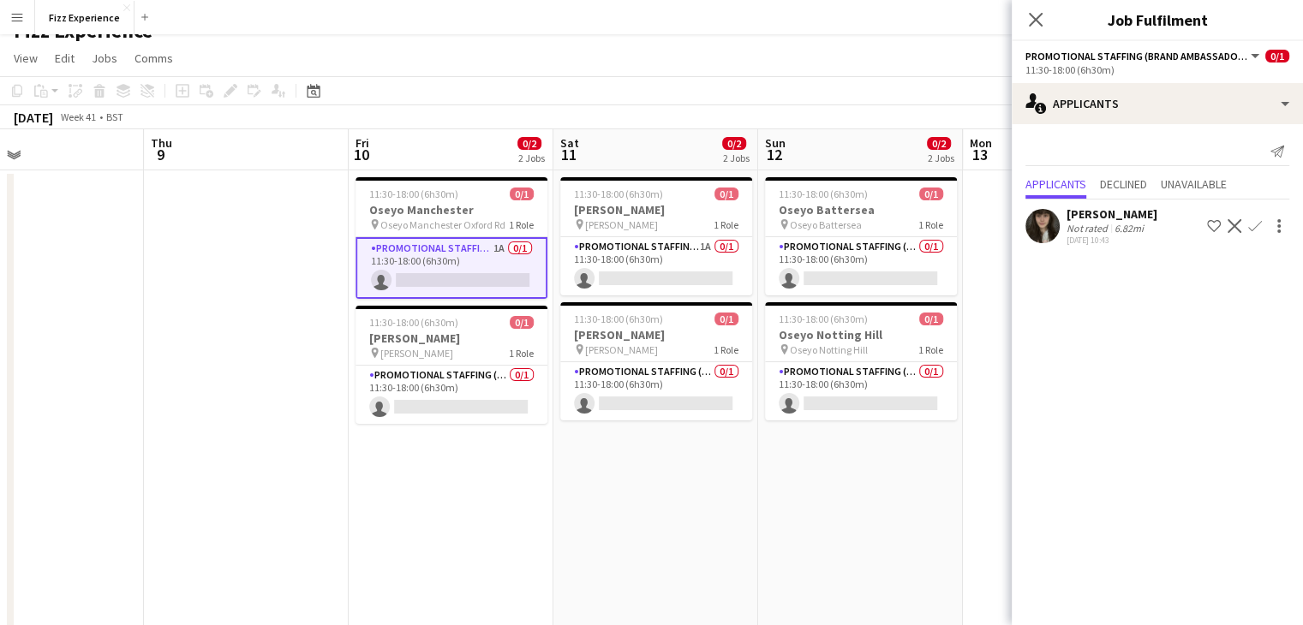
click at [1256, 230] on app-icon "Confirm" at bounding box center [1255, 226] width 14 height 14
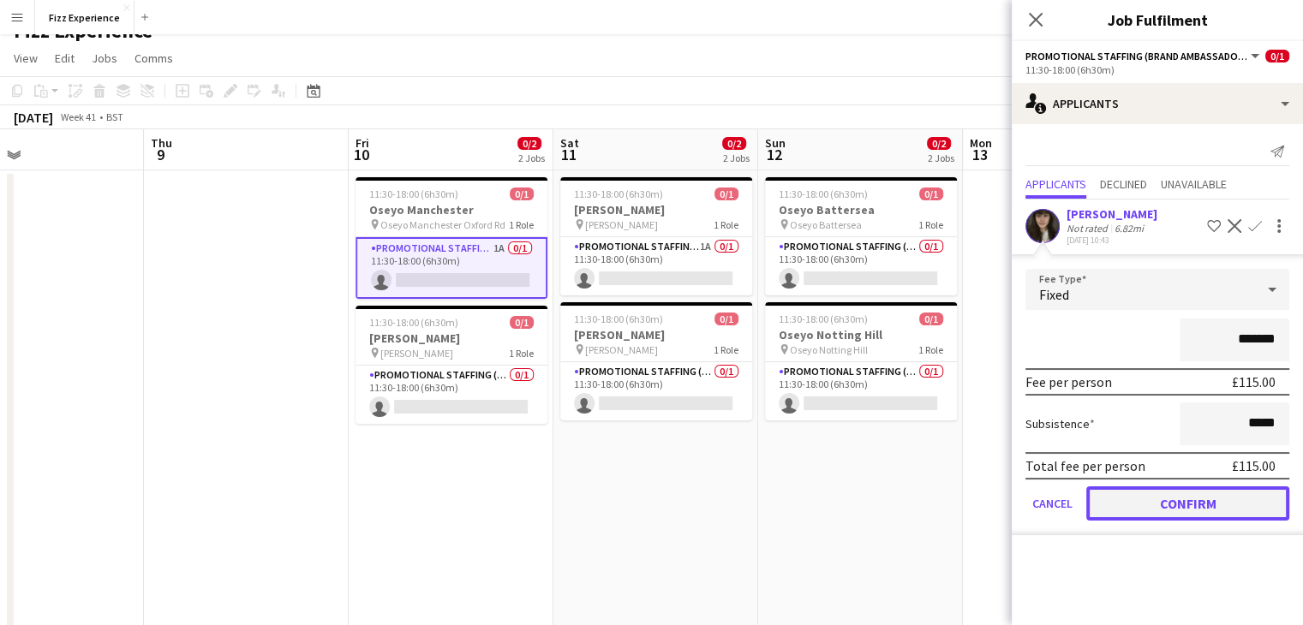
click at [1156, 504] on button "Confirm" at bounding box center [1187, 504] width 203 height 34
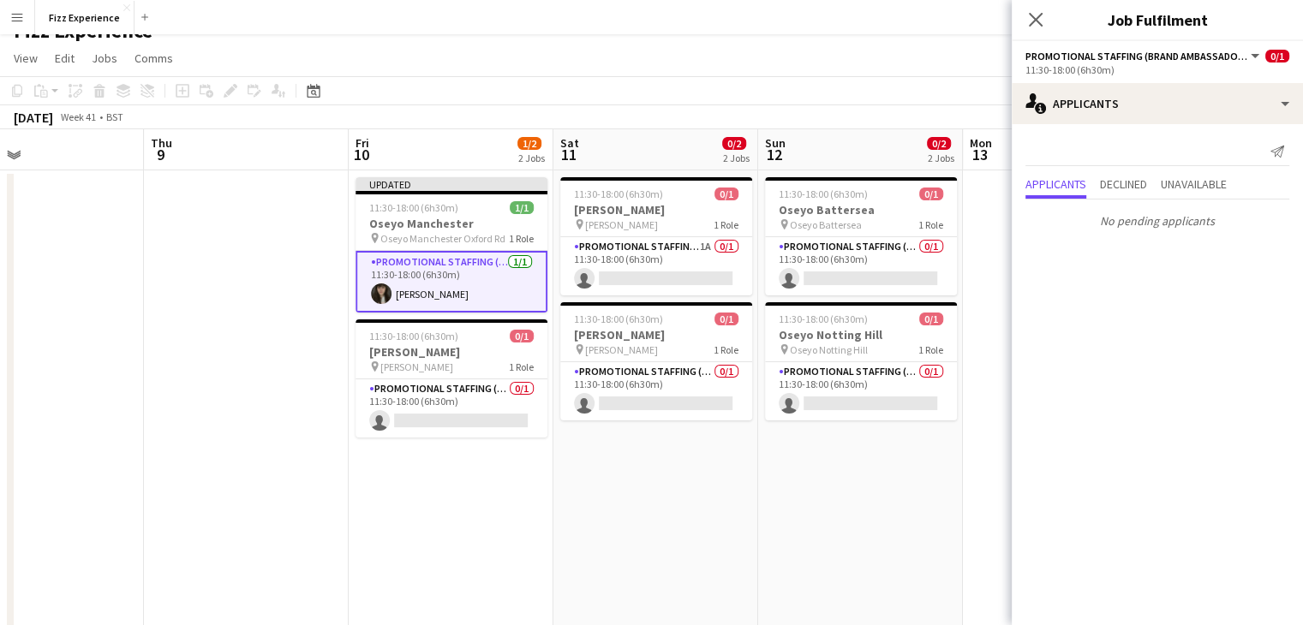
click at [850, 504] on app-date-cell "11:30-18:00 (6h30m) 0/1 Oseyo Battersea pin Oseyo Battersea 1 Role Promotional …" at bounding box center [860, 440] width 205 height 540
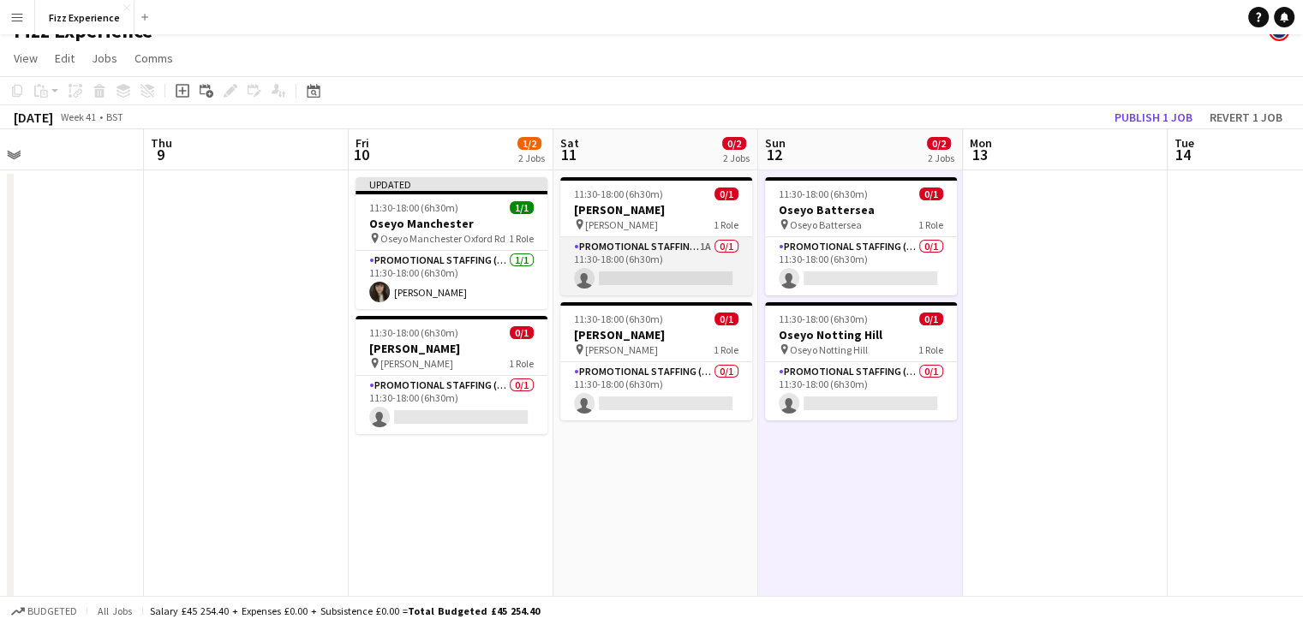
click at [676, 248] on app-card-role "Promotional Staffing (Brand Ambassadors) 1A 0/1 11:30-18:00 (6h30m) single-neut…" at bounding box center [656, 266] width 192 height 58
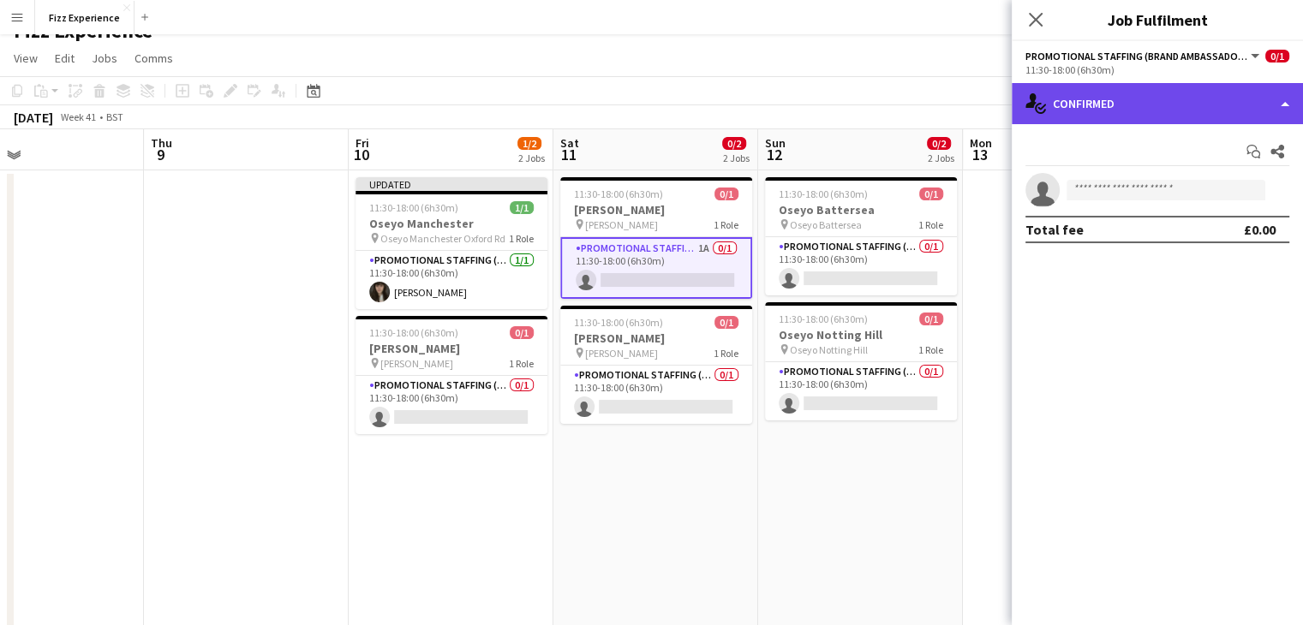
click at [1124, 117] on div "single-neutral-actions-check-2 Confirmed" at bounding box center [1157, 103] width 291 height 41
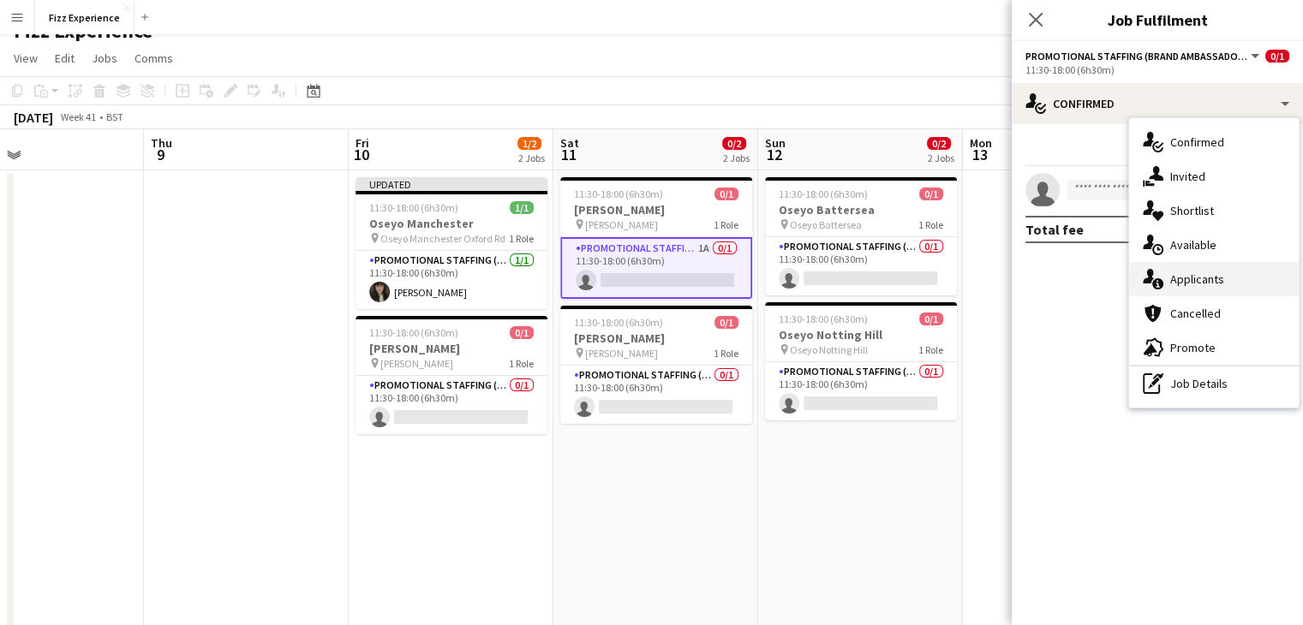
click at [1213, 275] on div "single-neutral-actions-information Applicants" at bounding box center [1214, 279] width 170 height 34
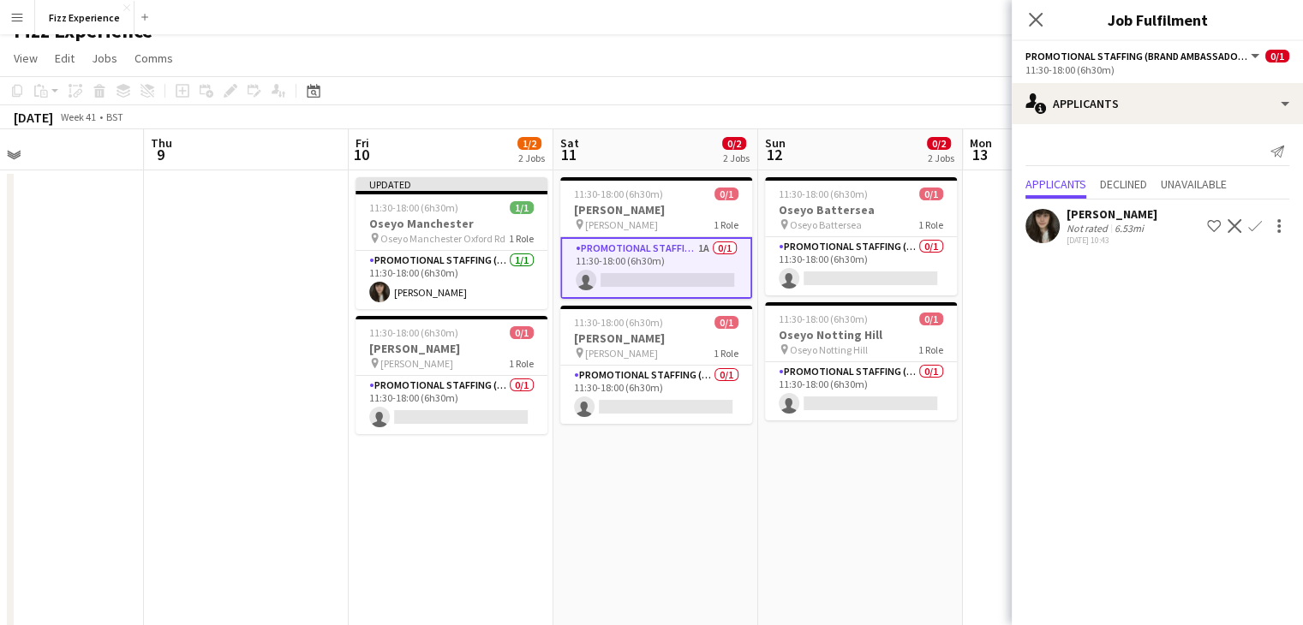
click at [1234, 221] on app-icon "Decline" at bounding box center [1235, 226] width 14 height 14
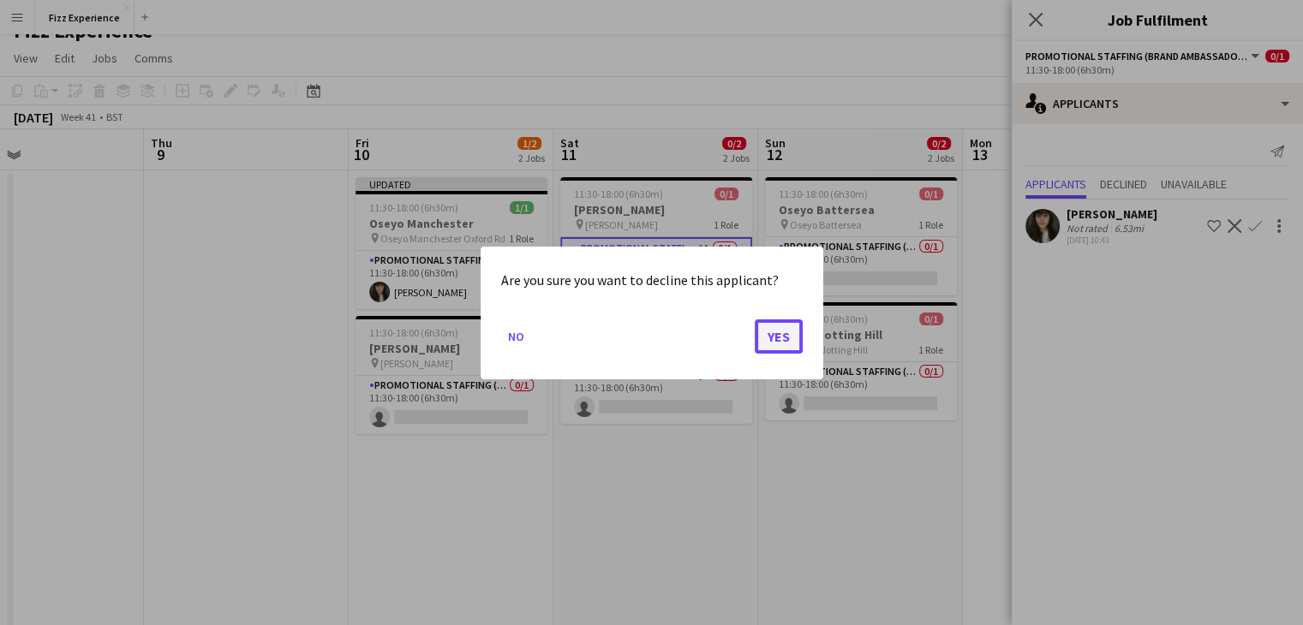
click at [778, 344] on button "Yes" at bounding box center [779, 336] width 48 height 34
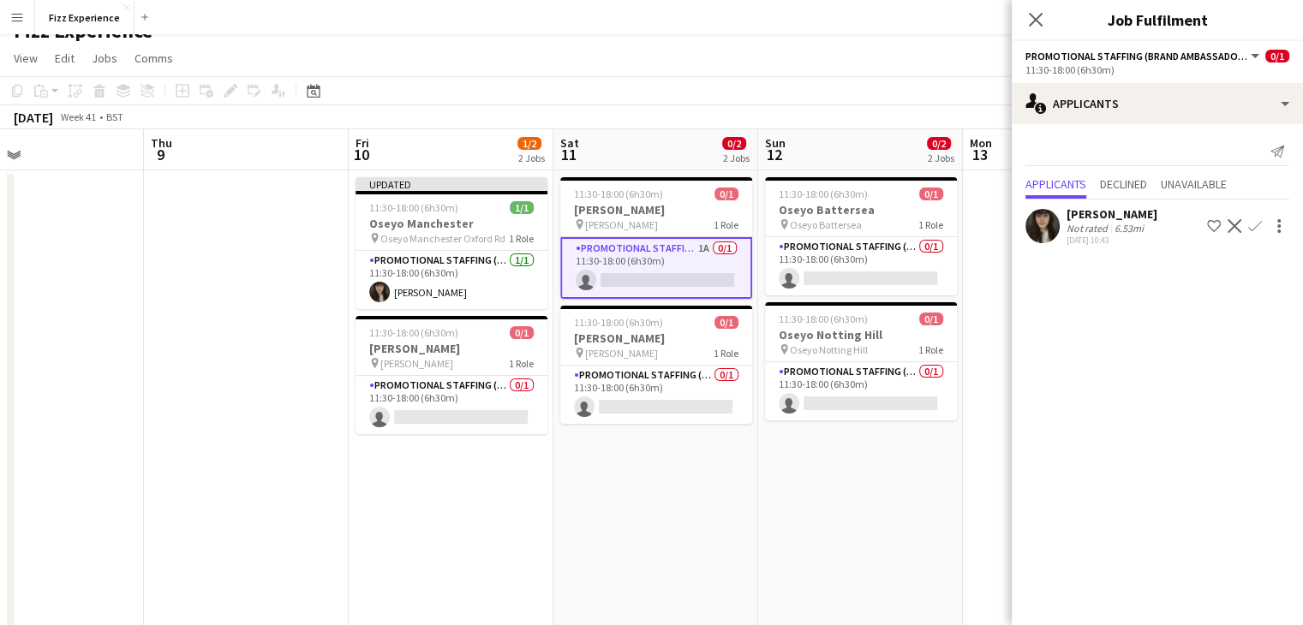
scroll to position [23, 0]
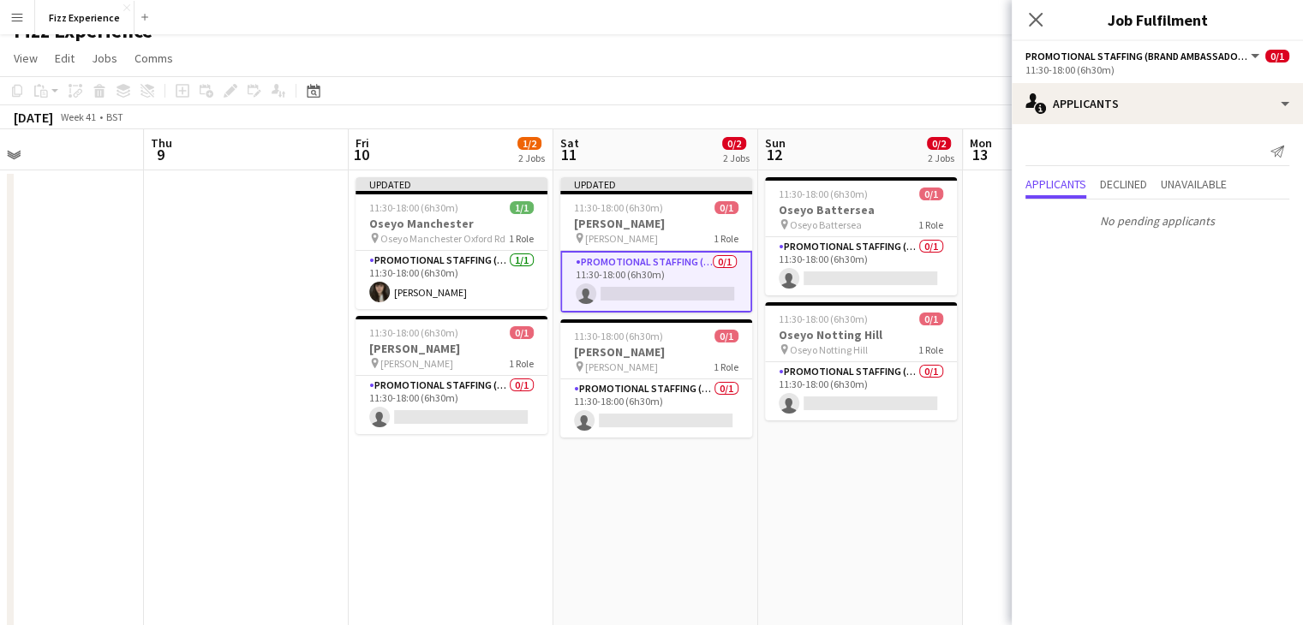
click at [891, 505] on app-date-cell "11:30-18:00 (6h30m) 0/1 Oseyo Battersea pin Oseyo Battersea 1 Role Promotional …" at bounding box center [860, 440] width 205 height 540
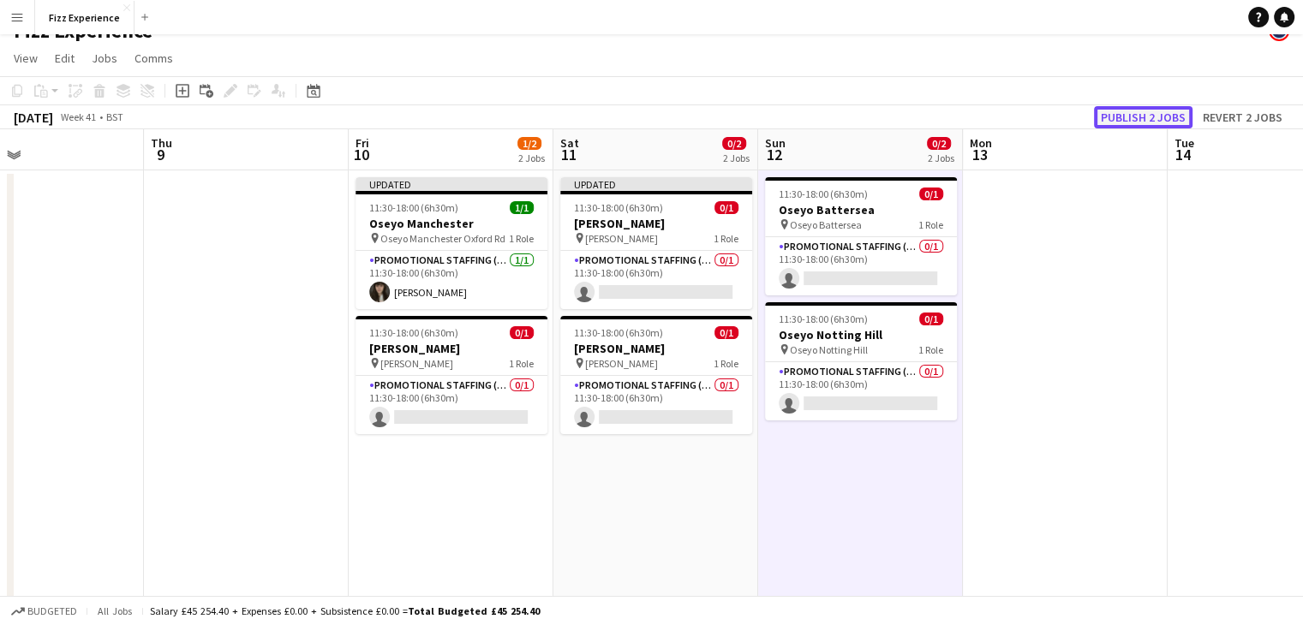
click at [1117, 117] on button "Publish 2 jobs" at bounding box center [1143, 117] width 99 height 22
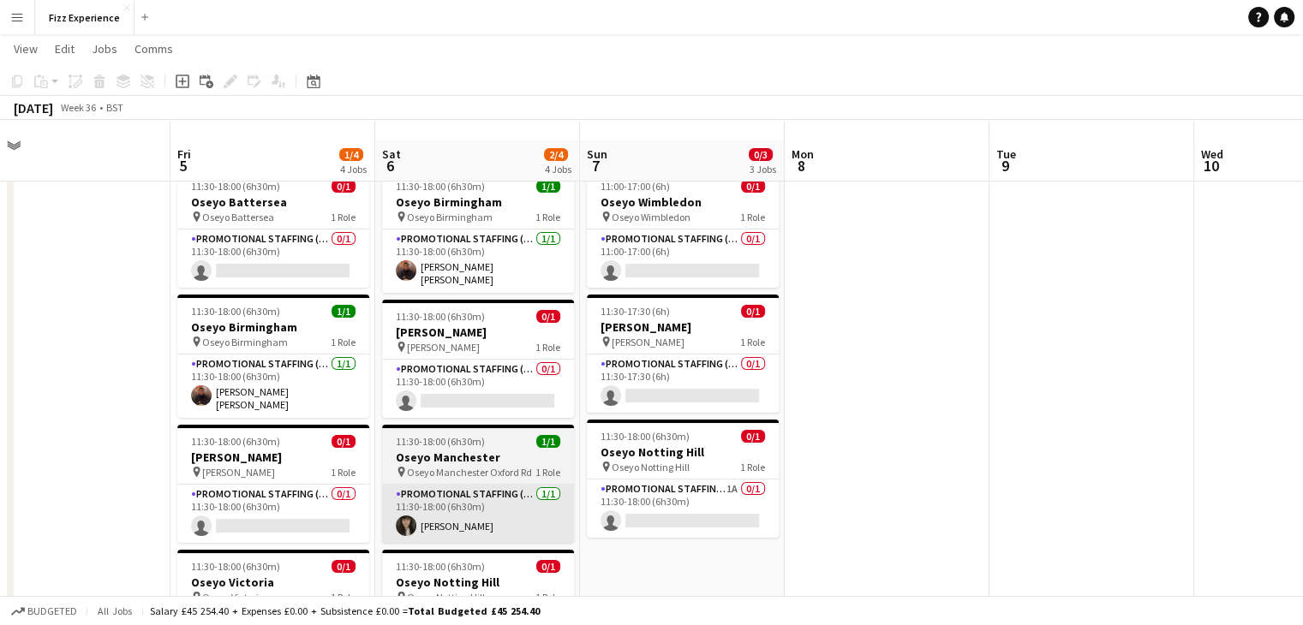
scroll to position [61, 0]
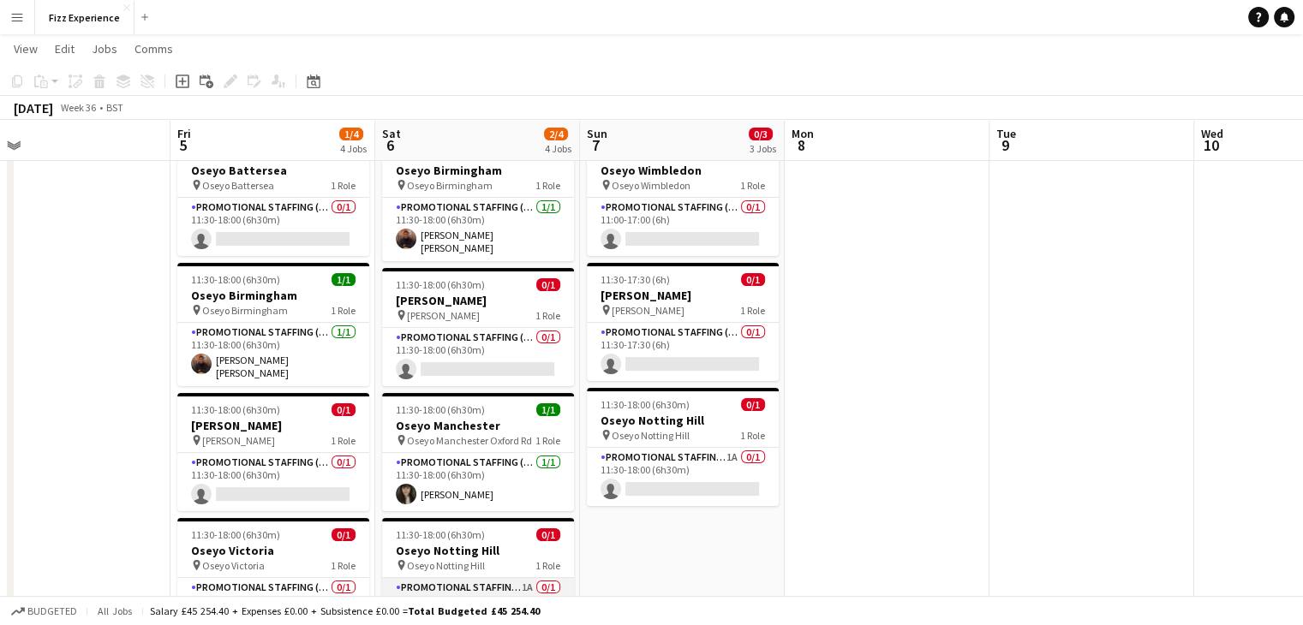
click at [517, 581] on app-card-role "Promotional Staffing (Brand Ambassadors) 1A 0/1 11:30-18:00 (6h30m) single-neut…" at bounding box center [478, 607] width 192 height 58
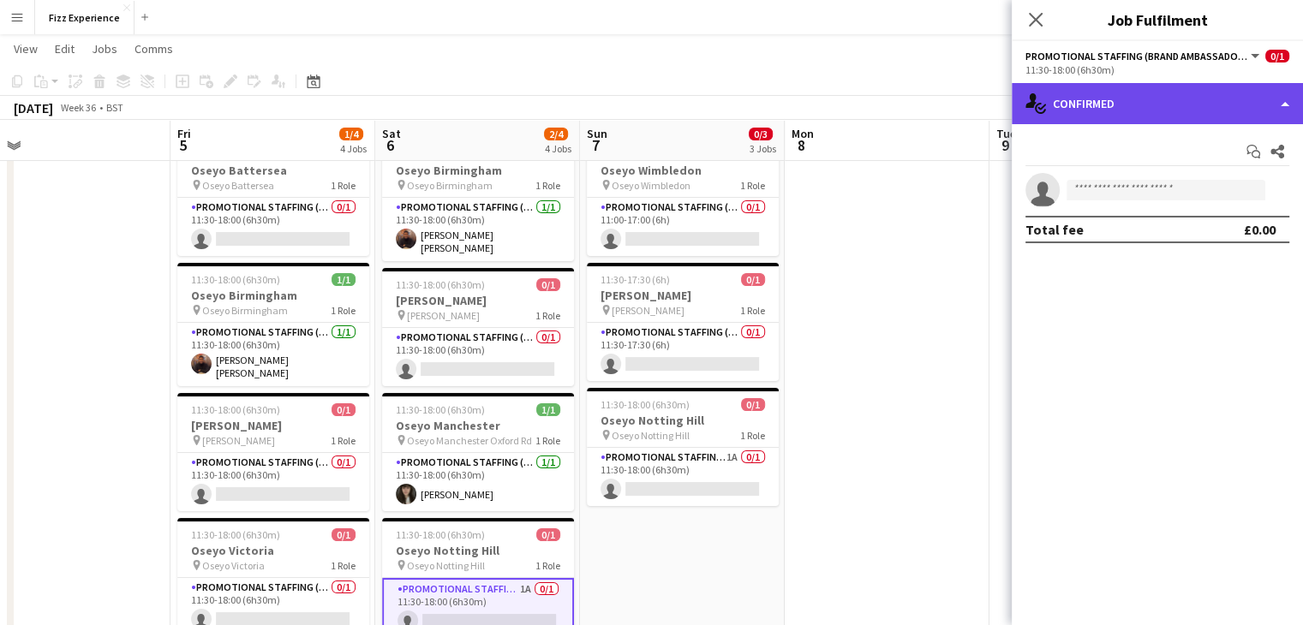
click at [1191, 103] on div "single-neutral-actions-check-2 Confirmed" at bounding box center [1157, 103] width 291 height 41
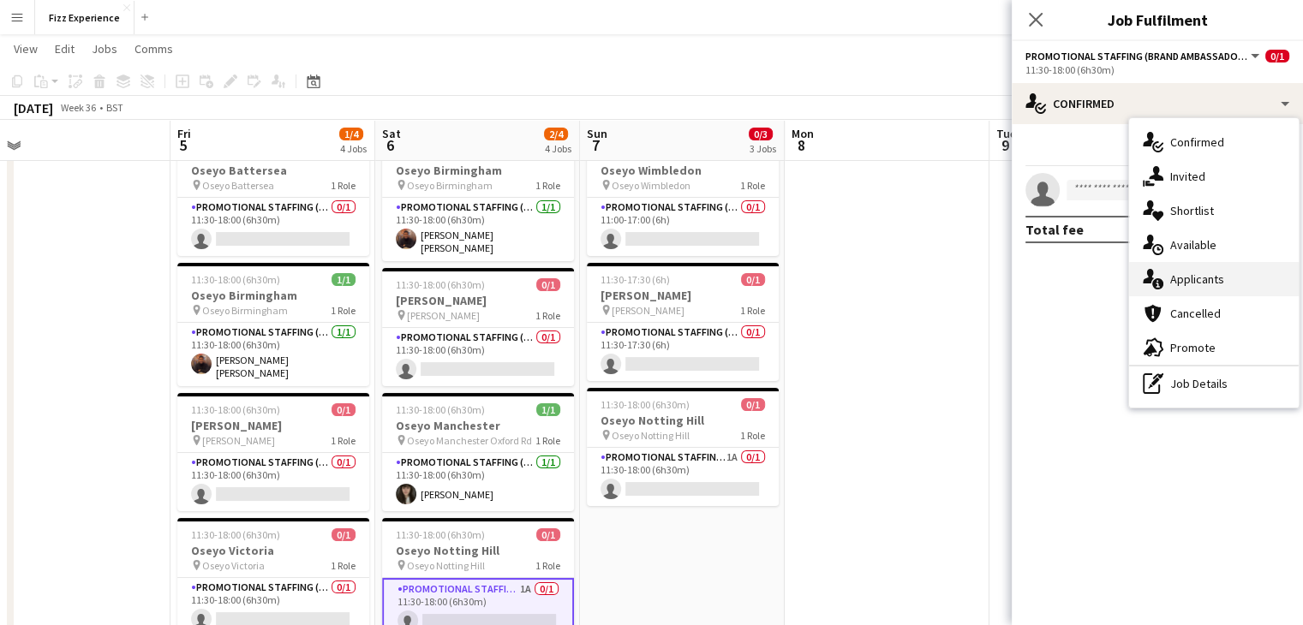
click at [1193, 280] on div "single-neutral-actions-information Applicants" at bounding box center [1214, 279] width 170 height 34
click at [1193, 624] on mat-expansion-panel "users2 Applicants Send notification Applicants Declined Unavailable No pending …" at bounding box center [1157, 625] width 291 height 0
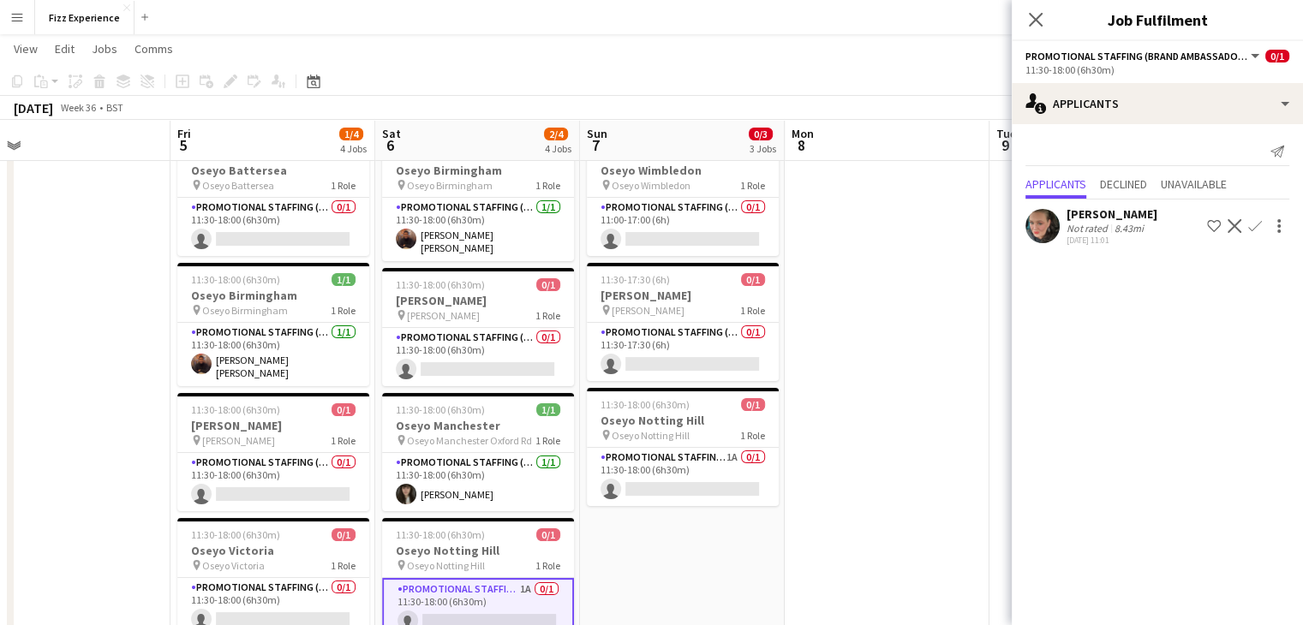
click at [1258, 231] on app-icon "Confirm" at bounding box center [1255, 226] width 14 height 14
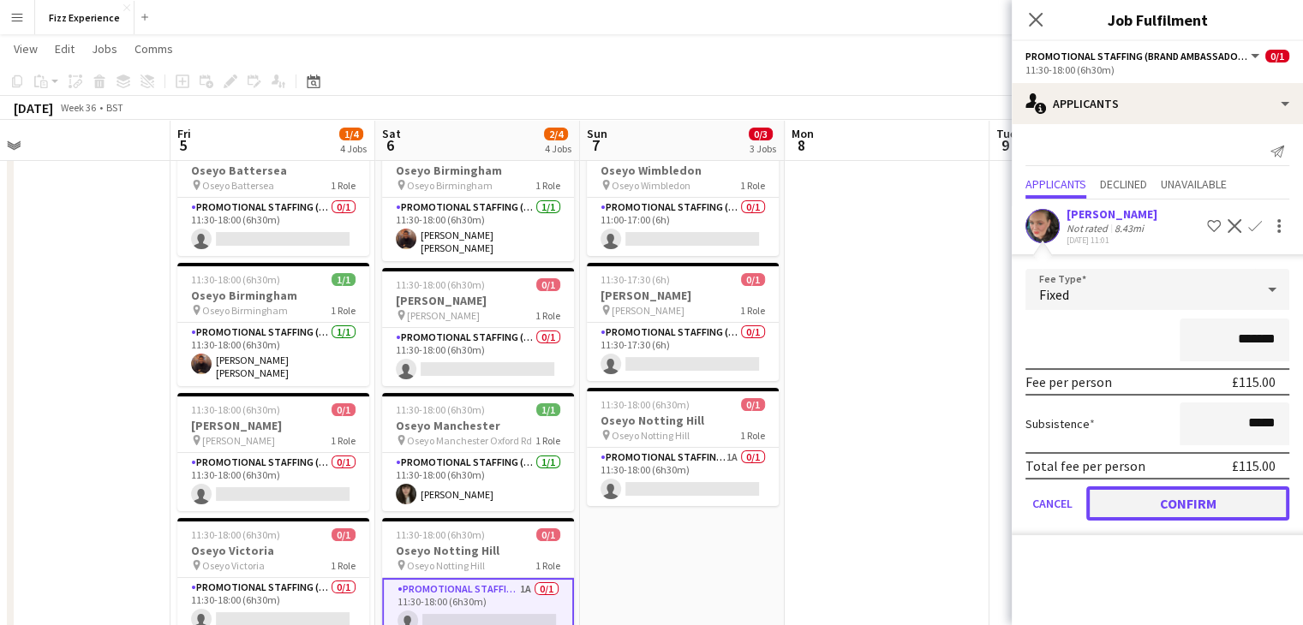
click at [1159, 512] on button "Confirm" at bounding box center [1187, 504] width 203 height 34
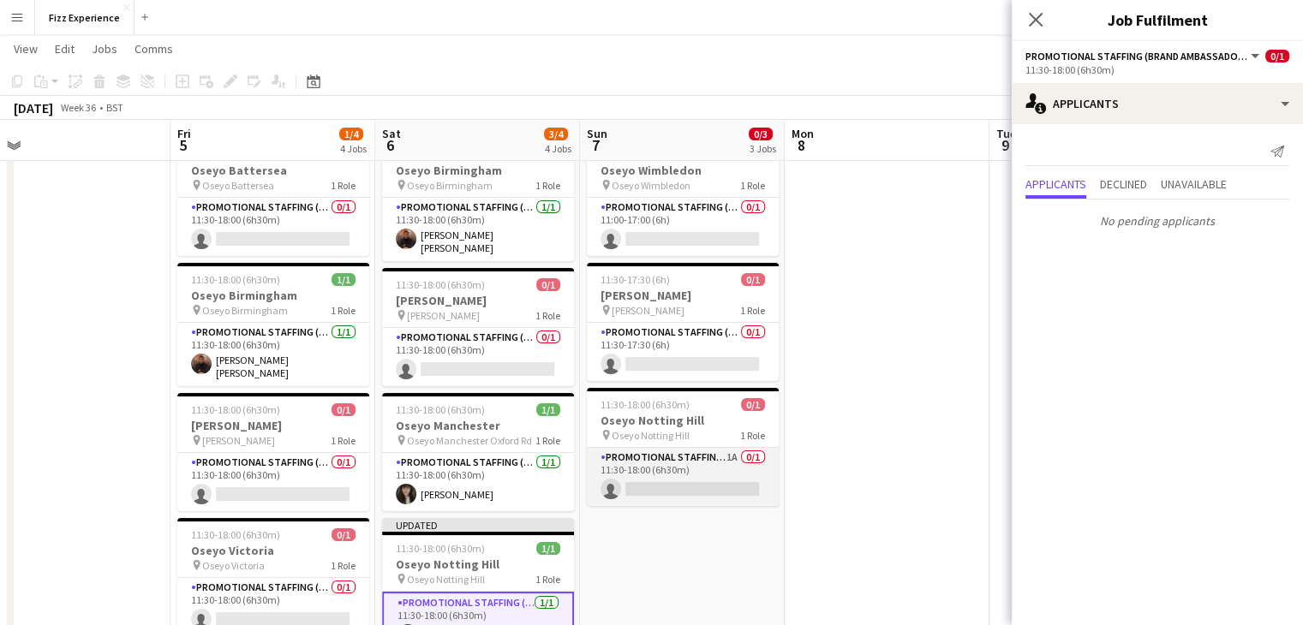
click at [685, 468] on app-card-role "Promotional Staffing (Brand Ambassadors) 1A 0/1 11:30-18:00 (6h30m) single-neut…" at bounding box center [683, 477] width 192 height 58
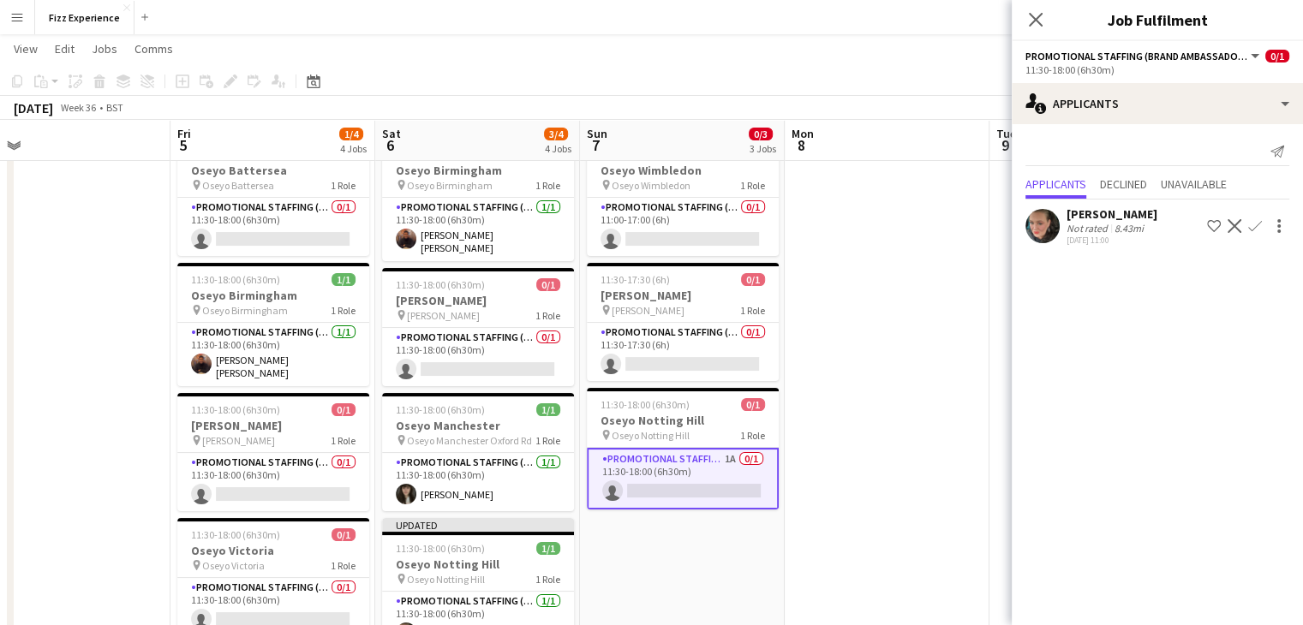
click at [1253, 224] on app-icon "Confirm" at bounding box center [1255, 226] width 14 height 14
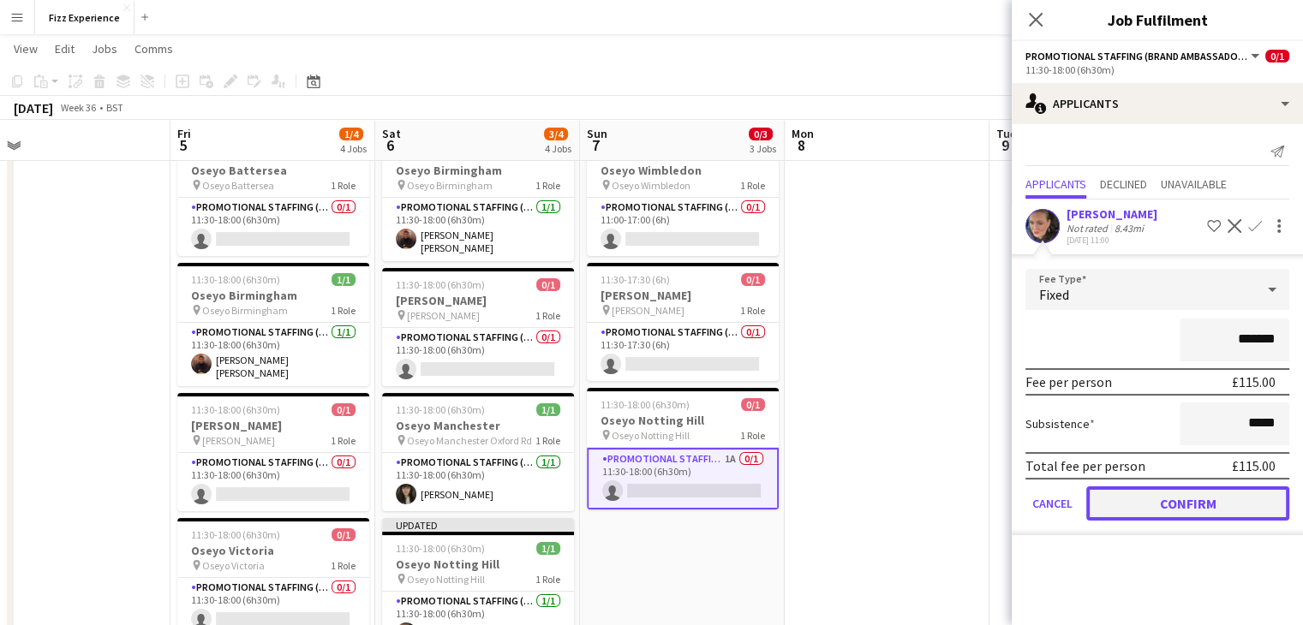
click at [1161, 494] on button "Confirm" at bounding box center [1187, 504] width 203 height 34
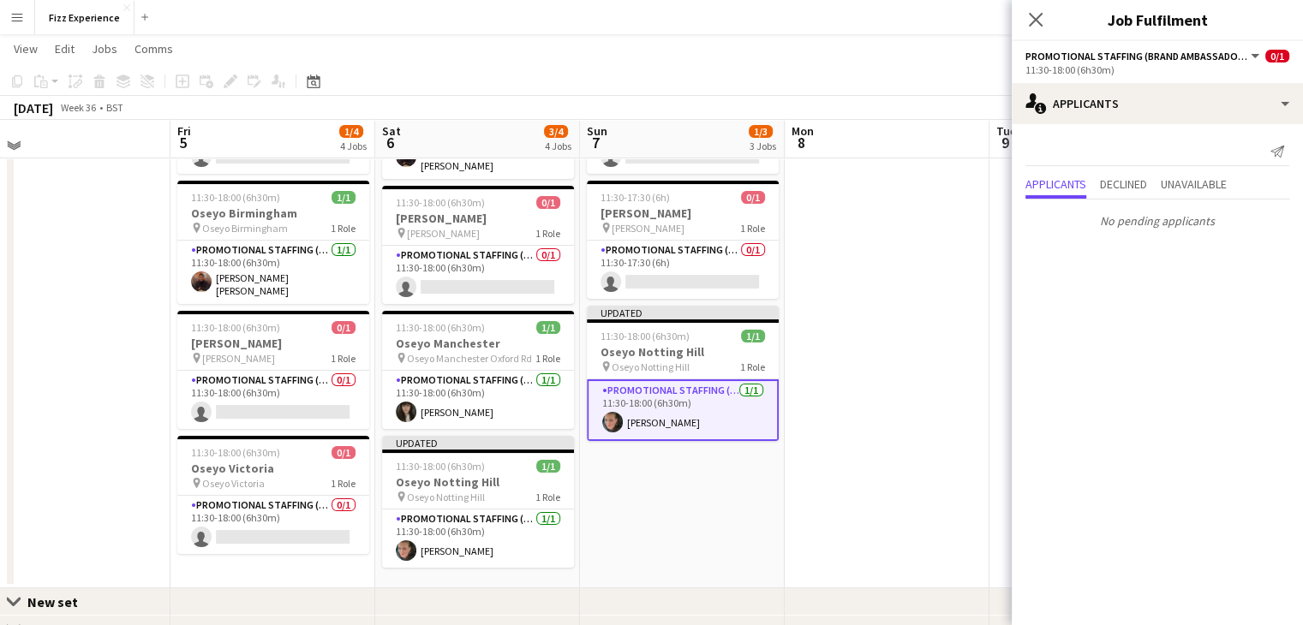
scroll to position [0, 0]
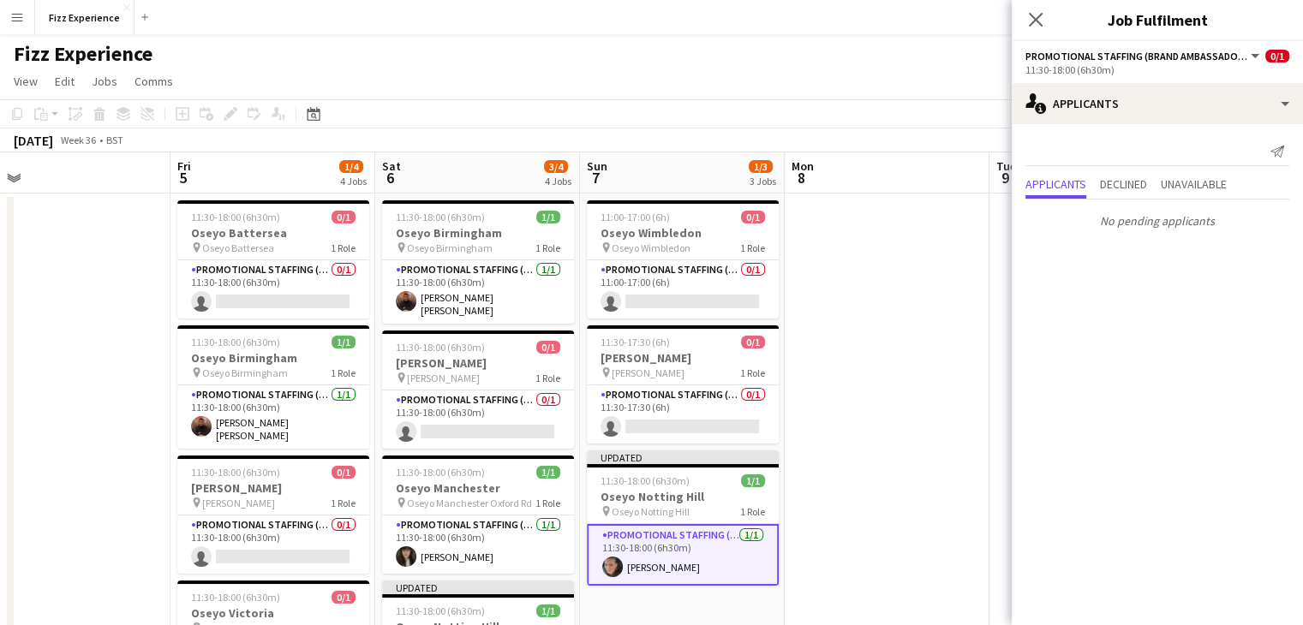
click at [923, 363] on app-date-cell at bounding box center [887, 464] width 205 height 540
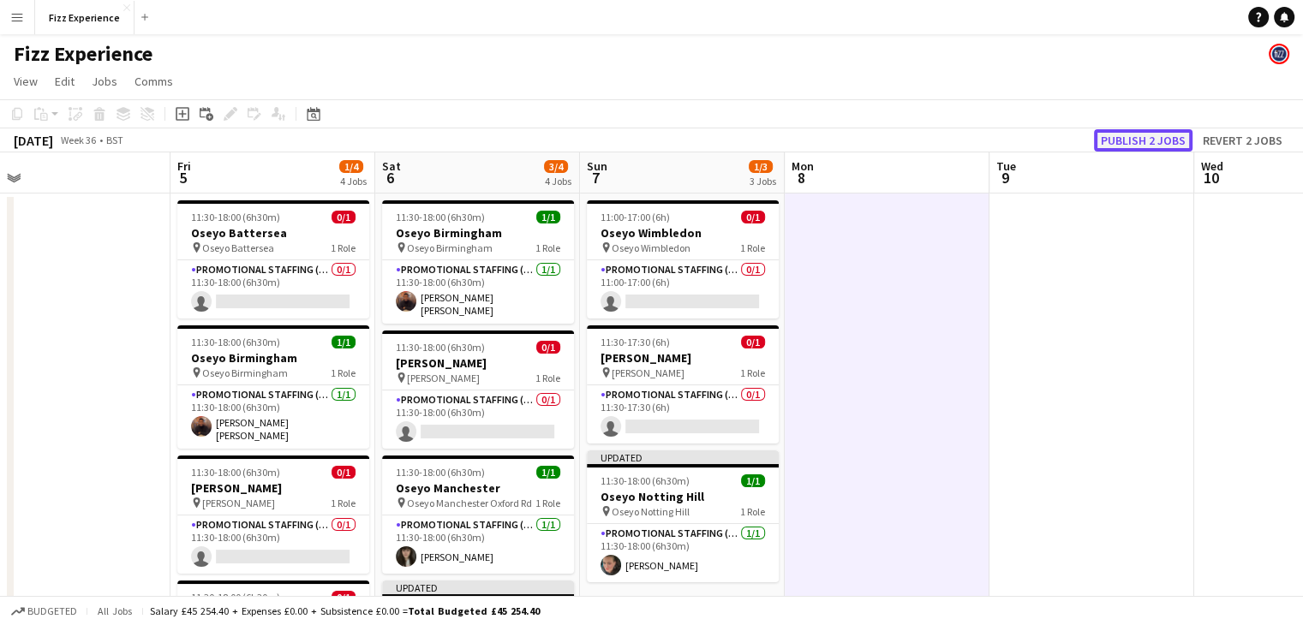
click at [1148, 143] on button "Publish 2 jobs" at bounding box center [1143, 140] width 99 height 22
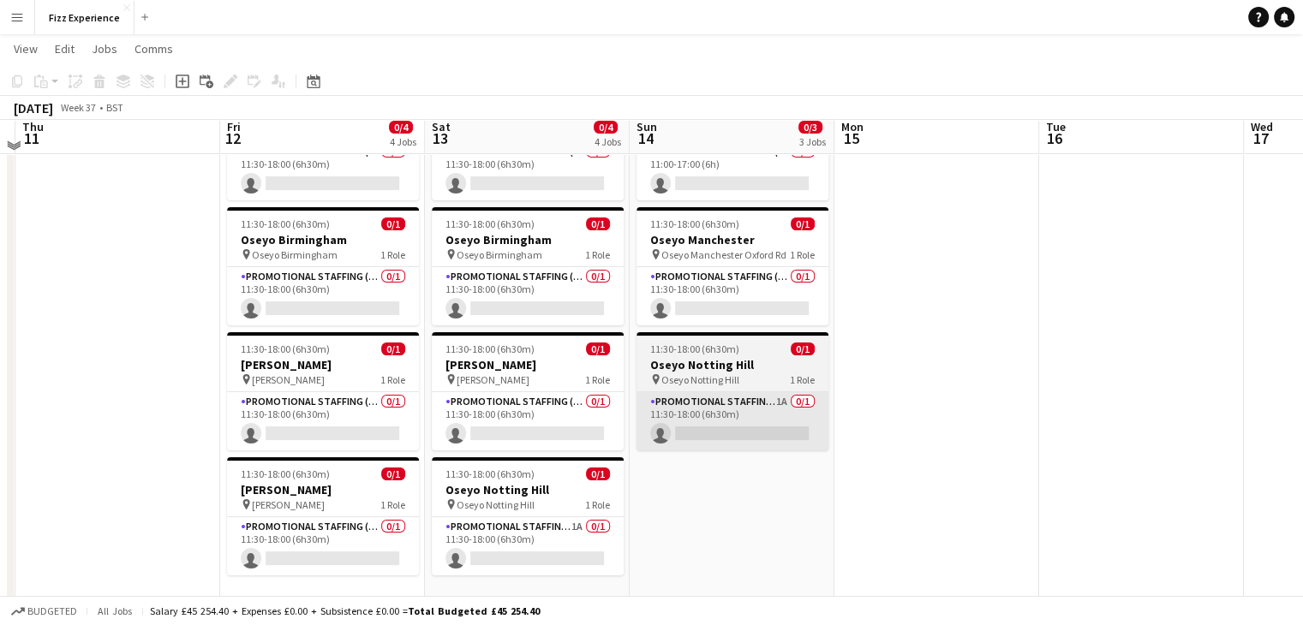
scroll to position [118, 0]
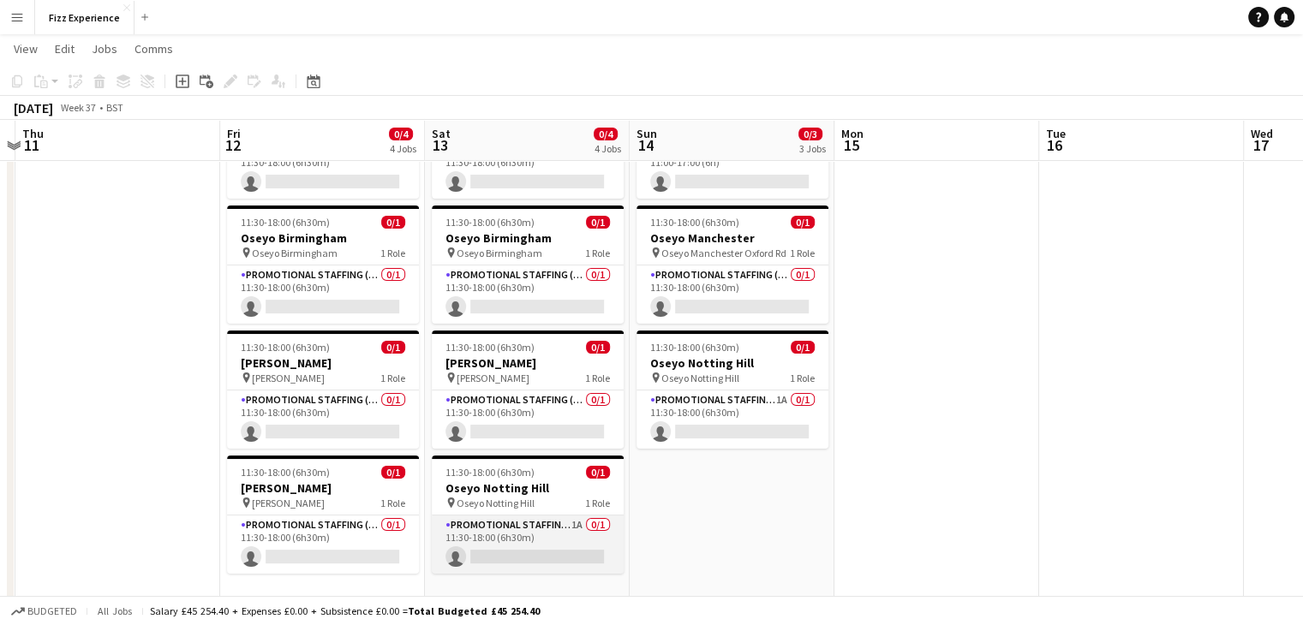
click at [556, 525] on app-card-role "Promotional Staffing (Brand Ambassadors) 1A 0/1 11:30-18:00 (6h30m) single-neut…" at bounding box center [528, 545] width 192 height 58
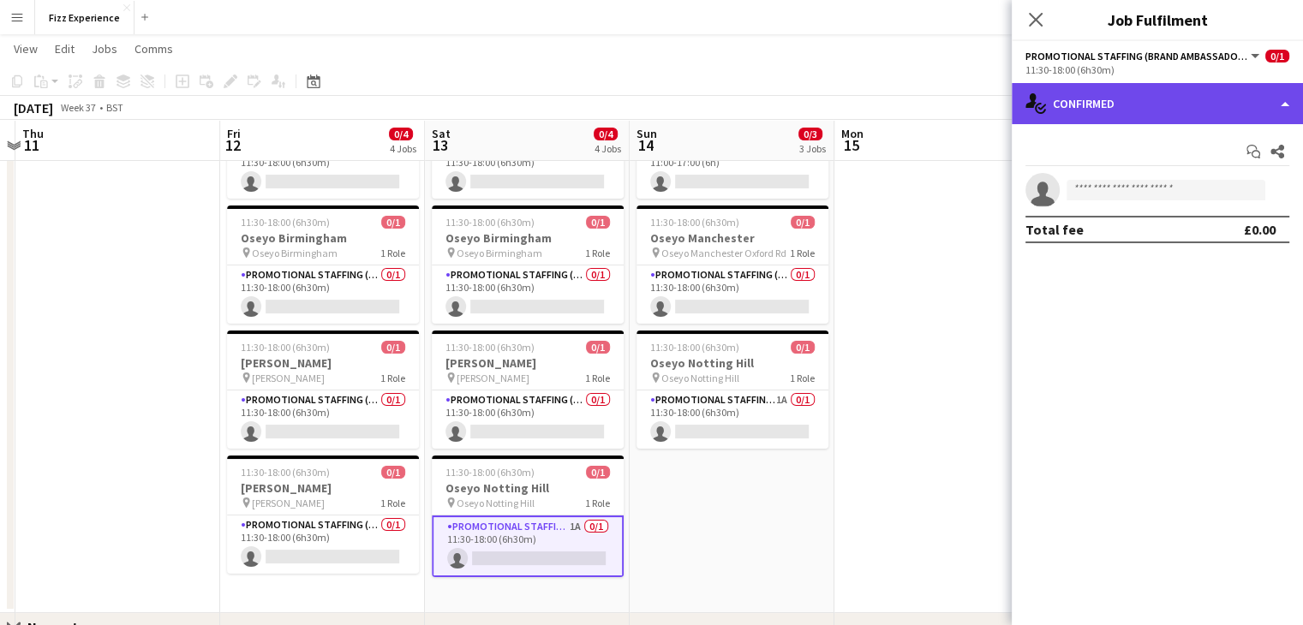
click at [1158, 90] on div "single-neutral-actions-check-2 Confirmed" at bounding box center [1157, 103] width 291 height 41
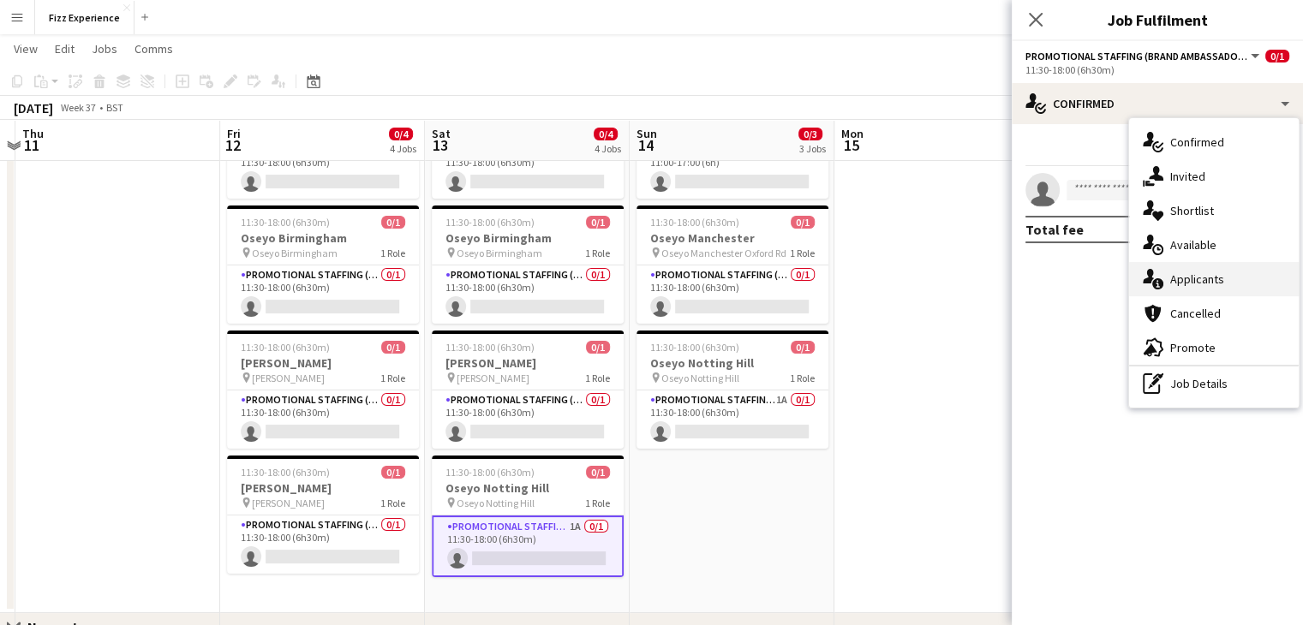
click at [1180, 275] on div "single-neutral-actions-information Applicants" at bounding box center [1214, 279] width 170 height 34
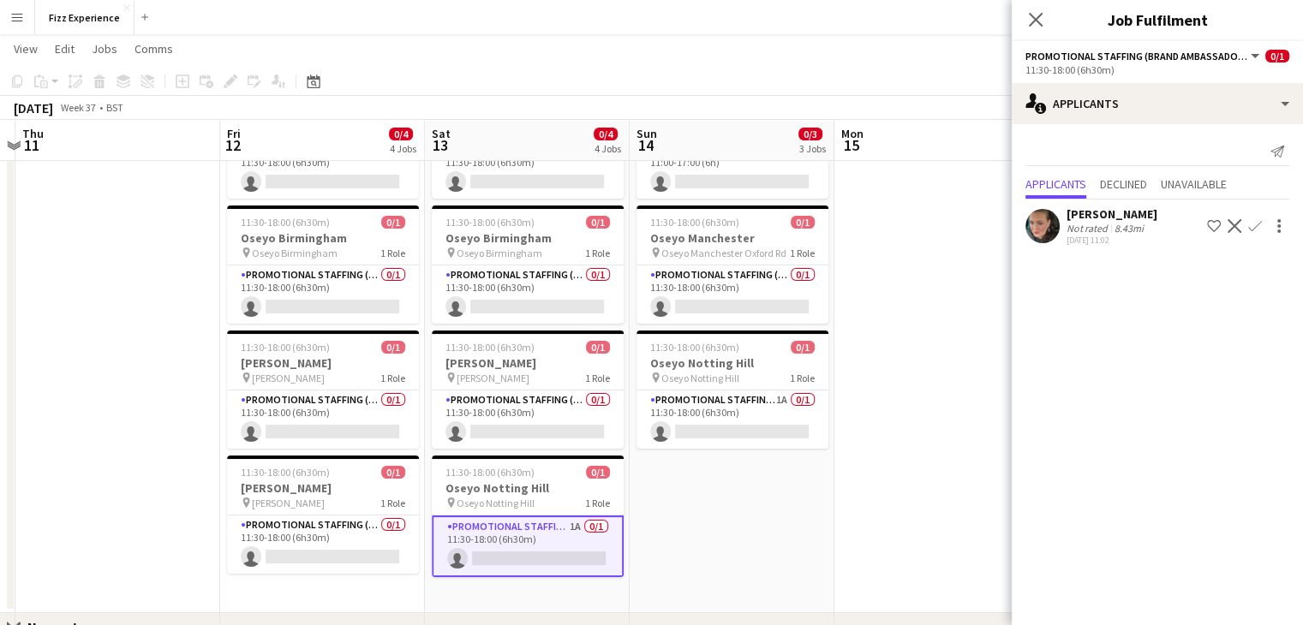
click at [1256, 222] on app-icon "Confirm" at bounding box center [1255, 226] width 14 height 14
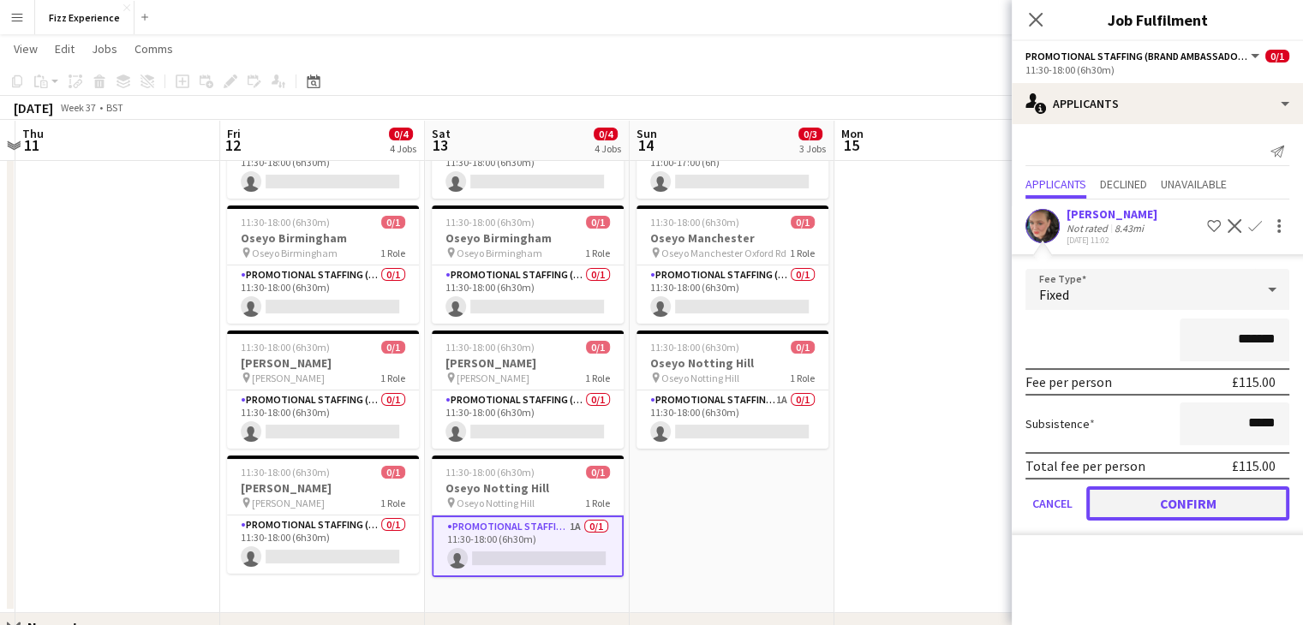
click at [1131, 505] on button "Confirm" at bounding box center [1187, 504] width 203 height 34
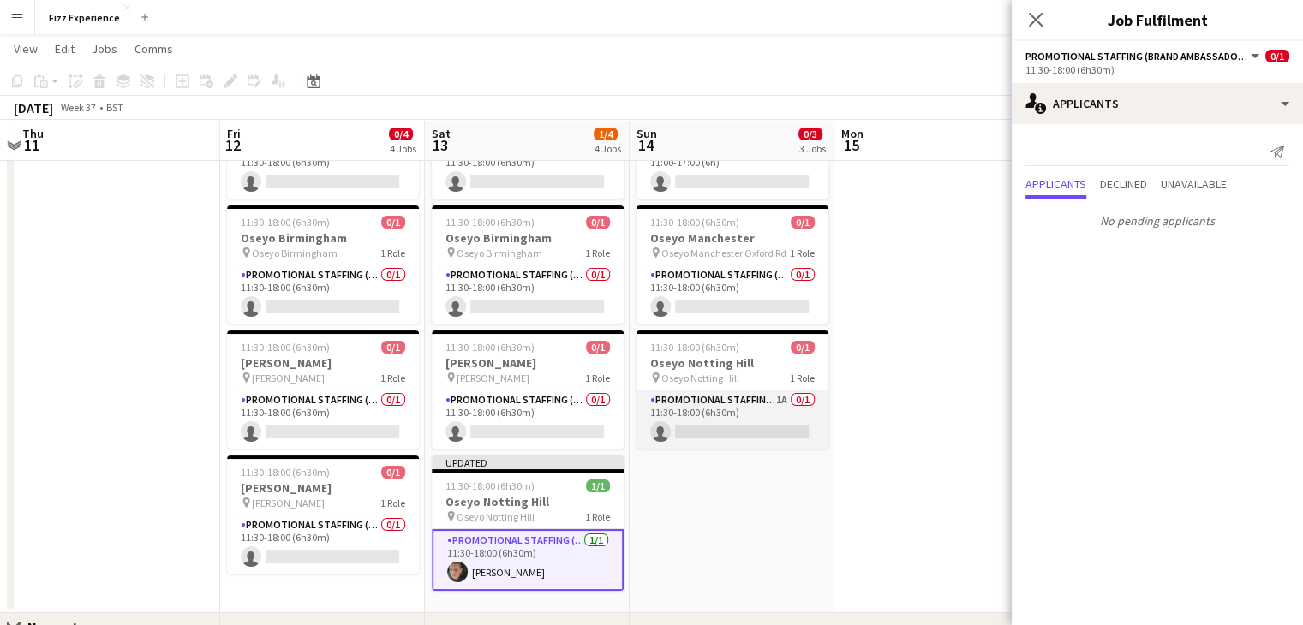
click at [768, 401] on app-card-role "Promotional Staffing (Brand Ambassadors) 1A 0/1 11:30-18:00 (6h30m) single-neut…" at bounding box center [732, 420] width 192 height 58
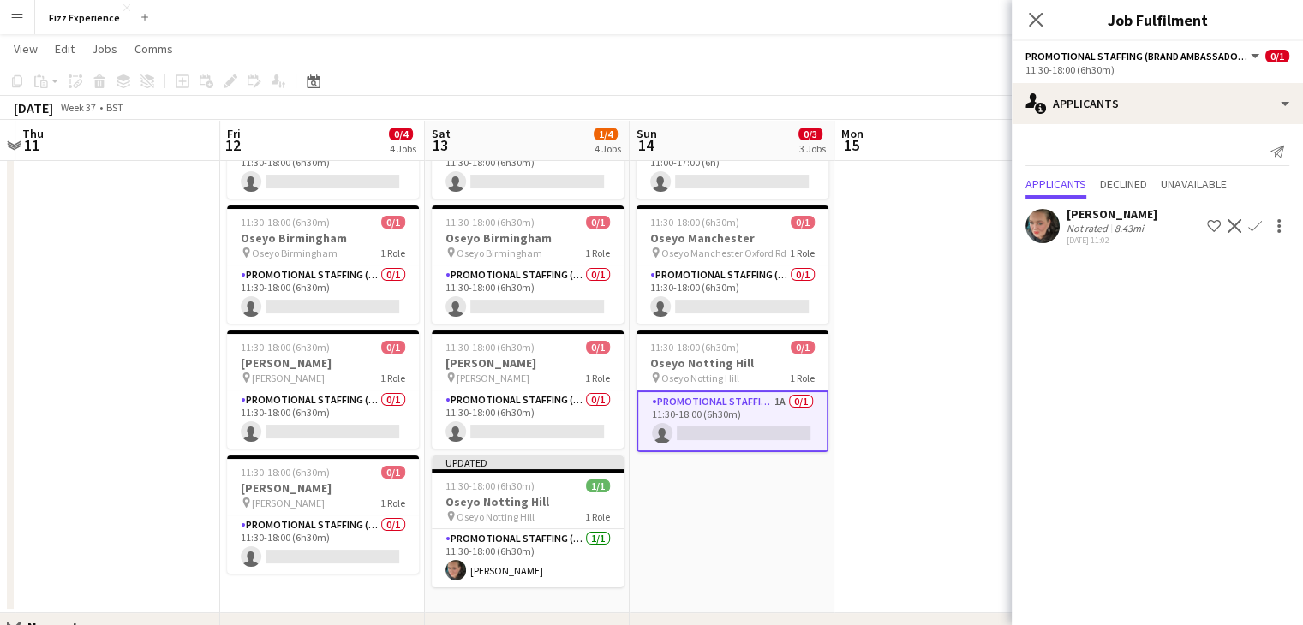
click at [1252, 224] on app-icon "Confirm" at bounding box center [1255, 226] width 14 height 14
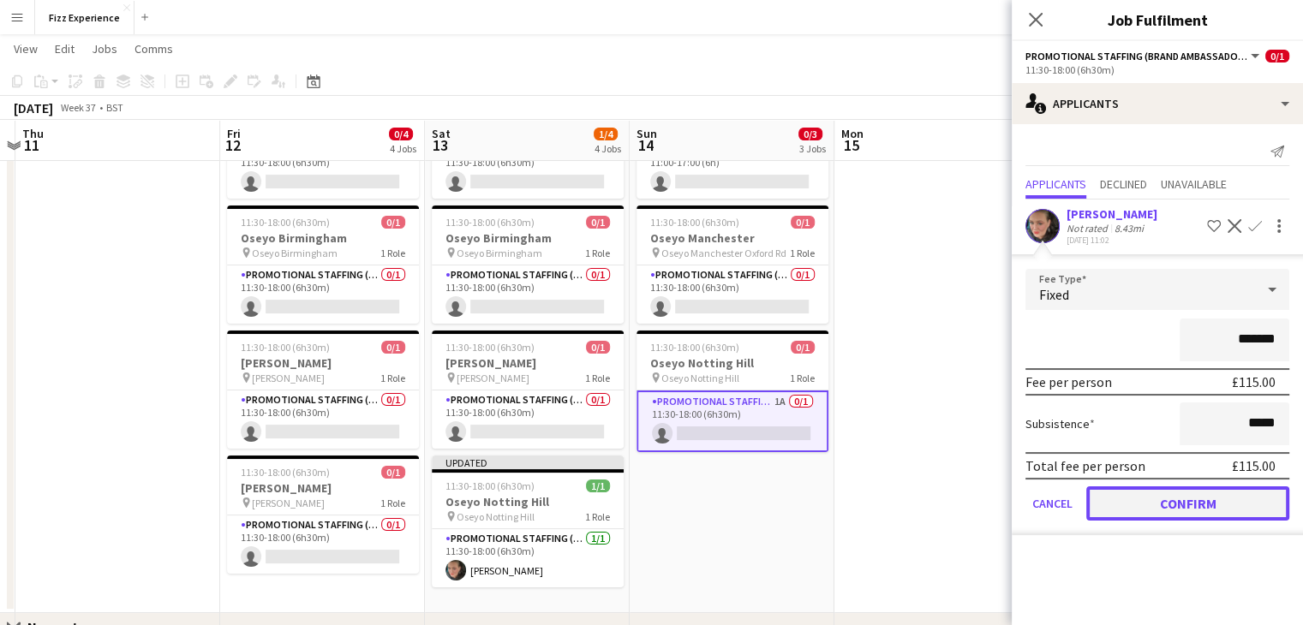
click at [1158, 507] on button "Confirm" at bounding box center [1187, 504] width 203 height 34
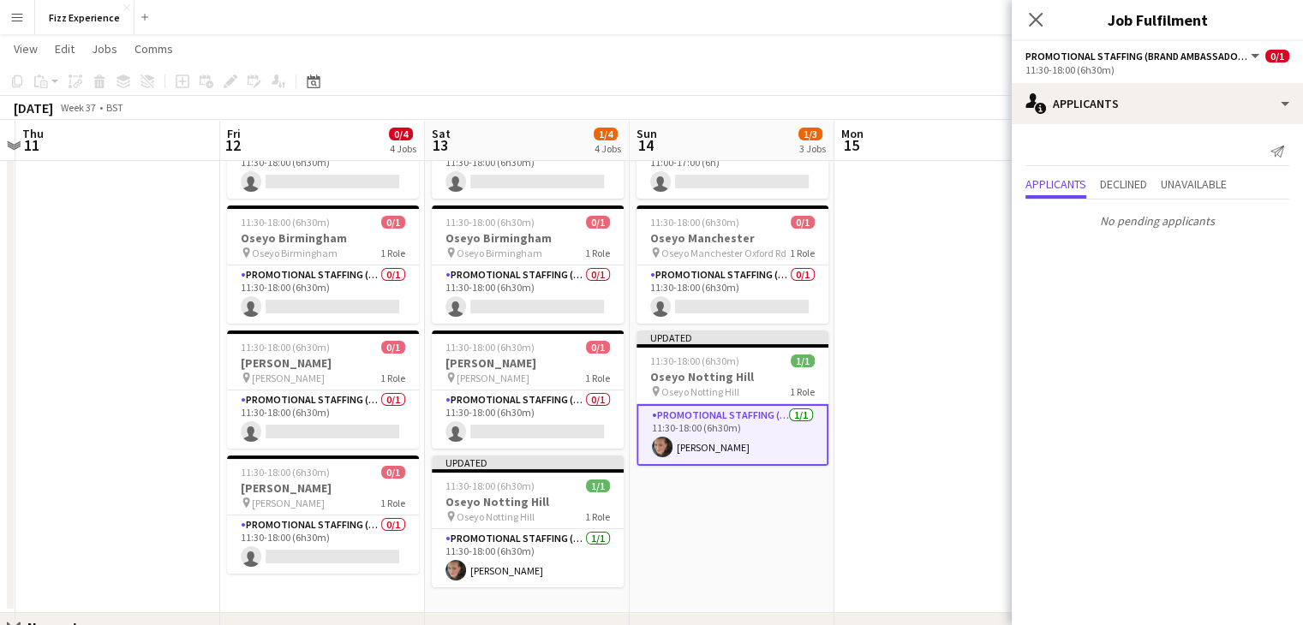
click at [902, 334] on app-date-cell at bounding box center [936, 344] width 205 height 540
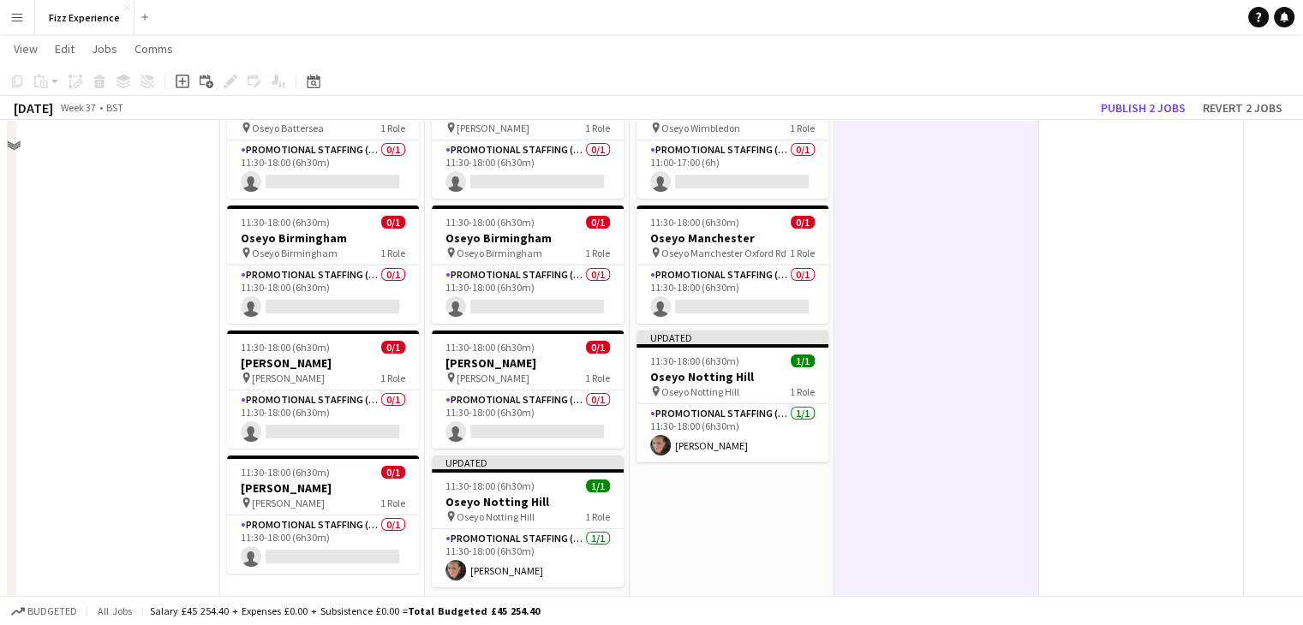
scroll to position [0, 0]
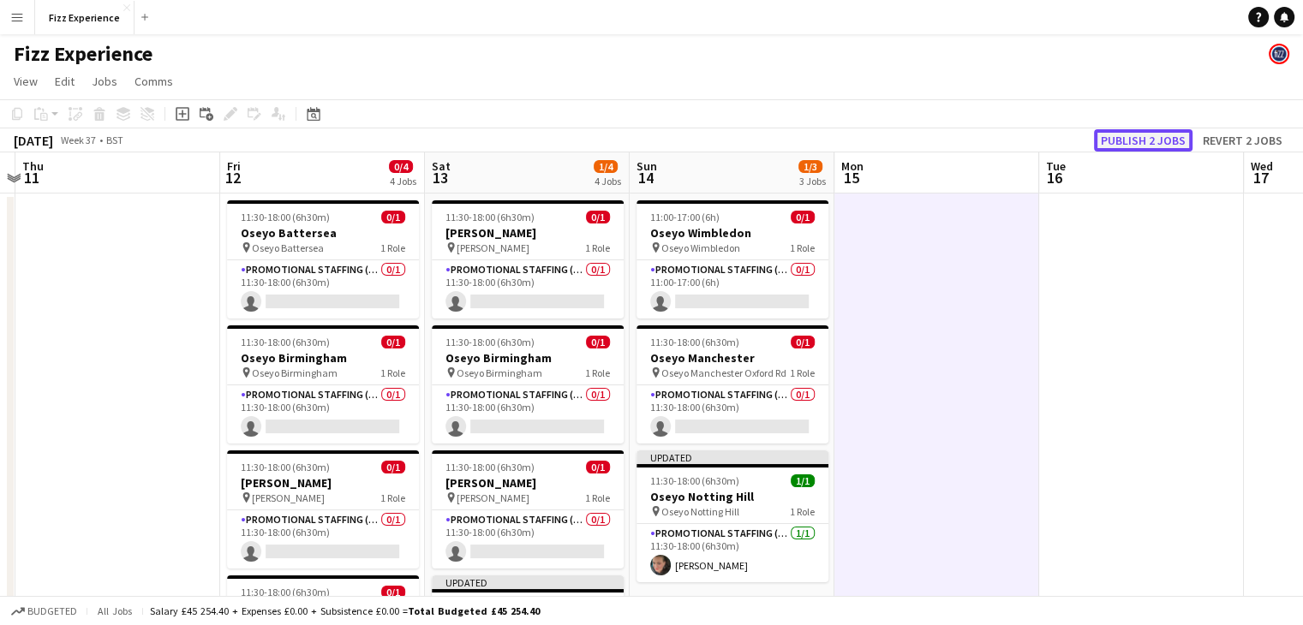
click at [1119, 143] on button "Publish 2 jobs" at bounding box center [1143, 140] width 99 height 22
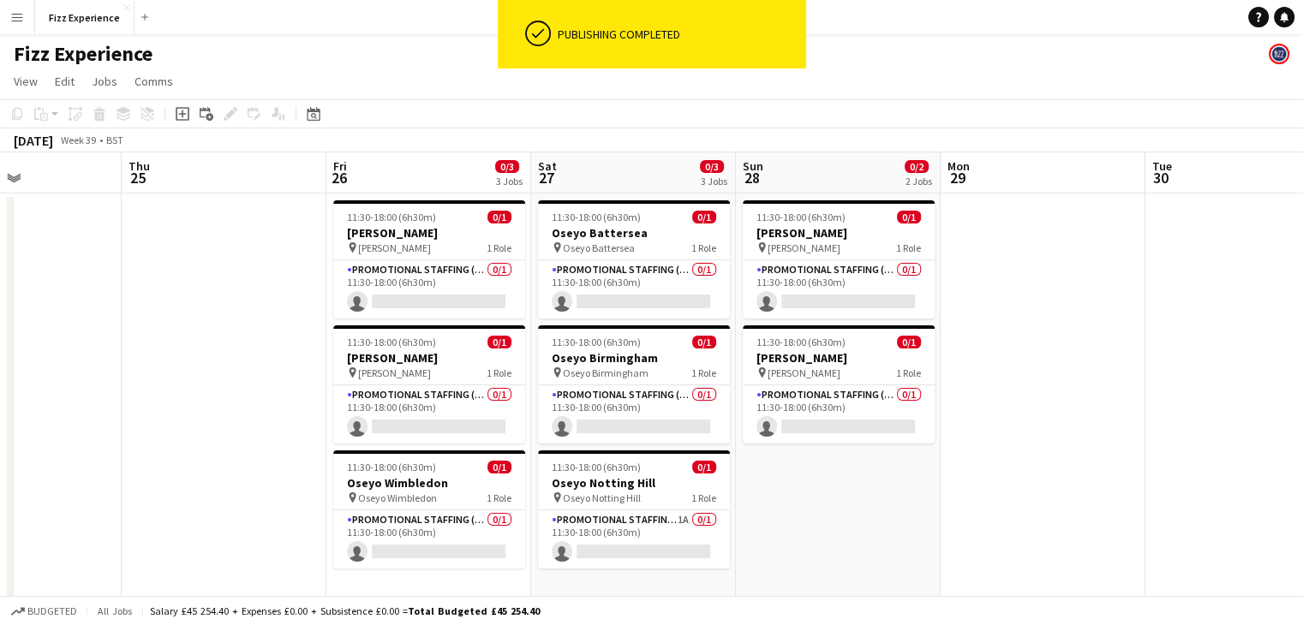
scroll to position [0, 493]
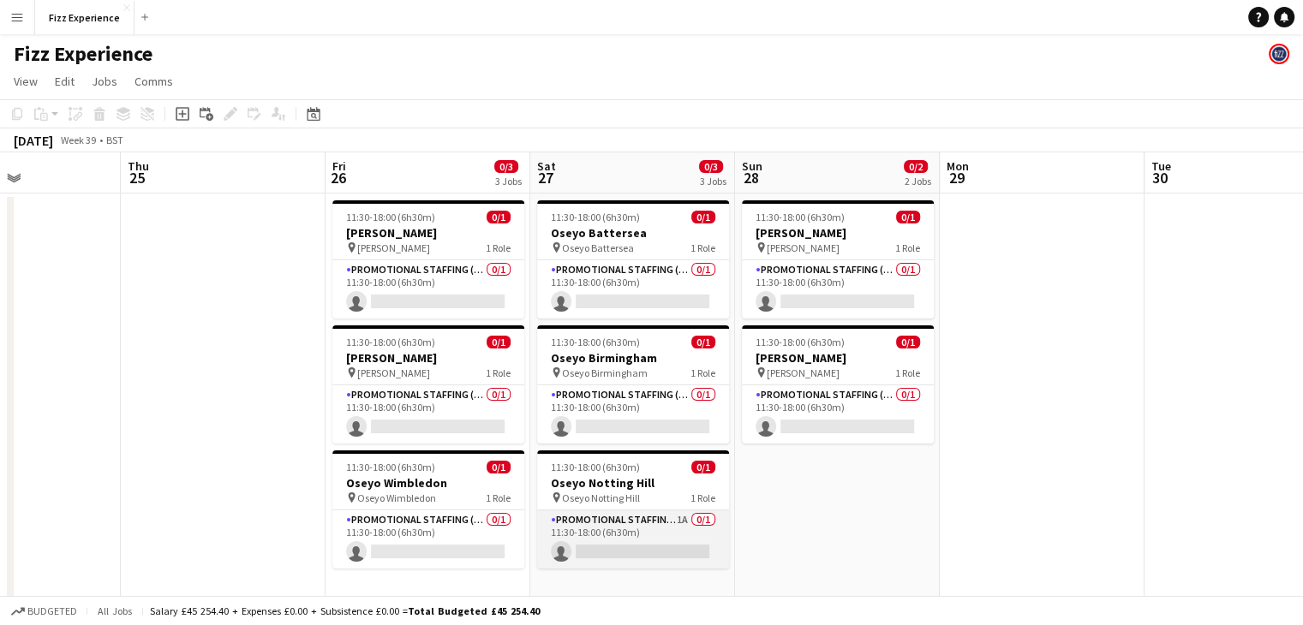
click at [660, 522] on app-card-role "Promotional Staffing (Brand Ambassadors) 1A 0/1 11:30-18:00 (6h30m) single-neut…" at bounding box center [633, 540] width 192 height 58
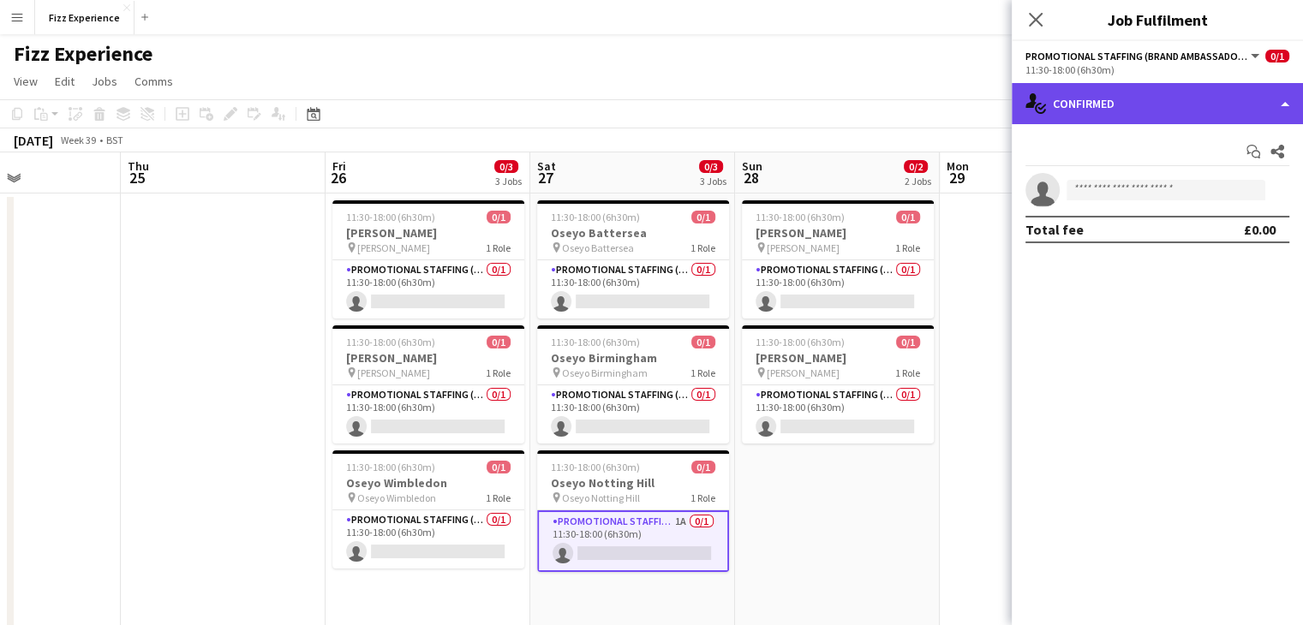
click at [1192, 93] on div "single-neutral-actions-check-2 Confirmed" at bounding box center [1157, 103] width 291 height 41
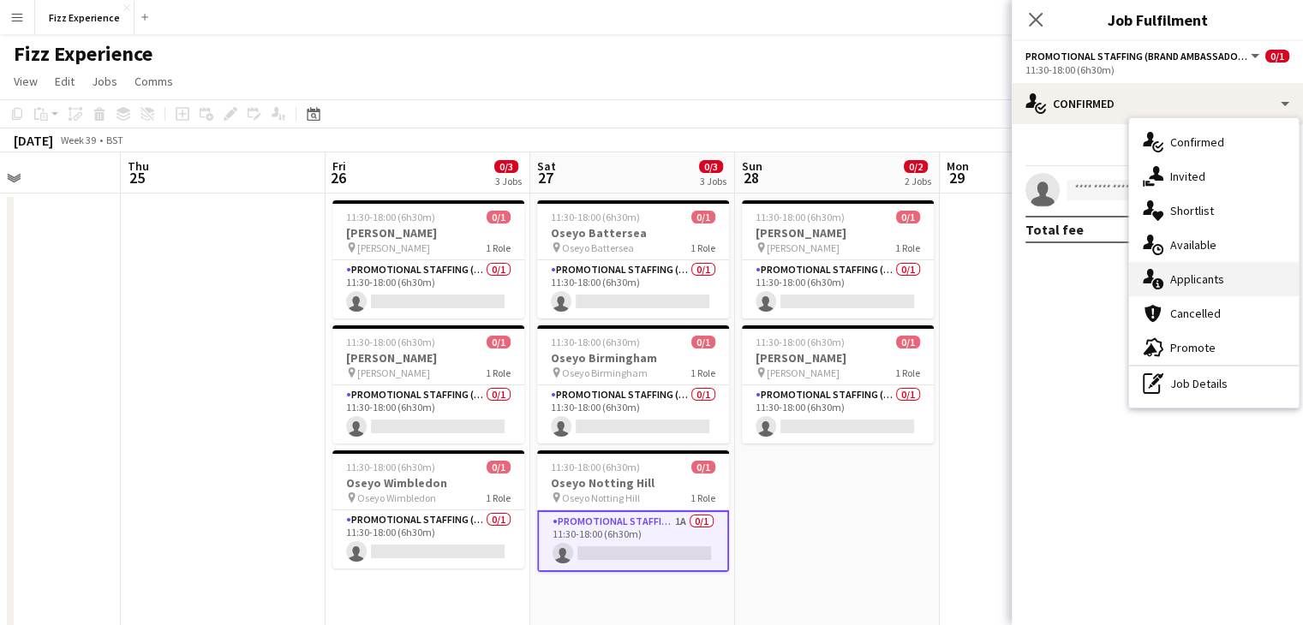
click at [1203, 277] on div "single-neutral-actions-information Applicants" at bounding box center [1214, 279] width 170 height 34
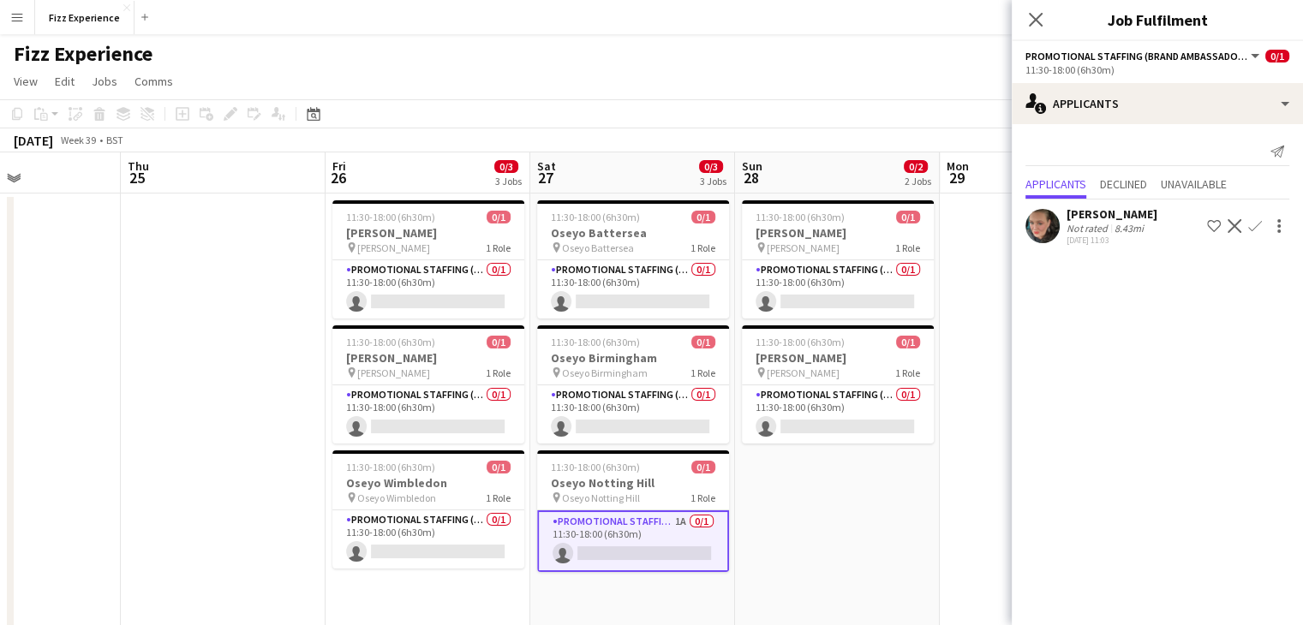
click at [1258, 223] on app-icon "Confirm" at bounding box center [1255, 226] width 14 height 14
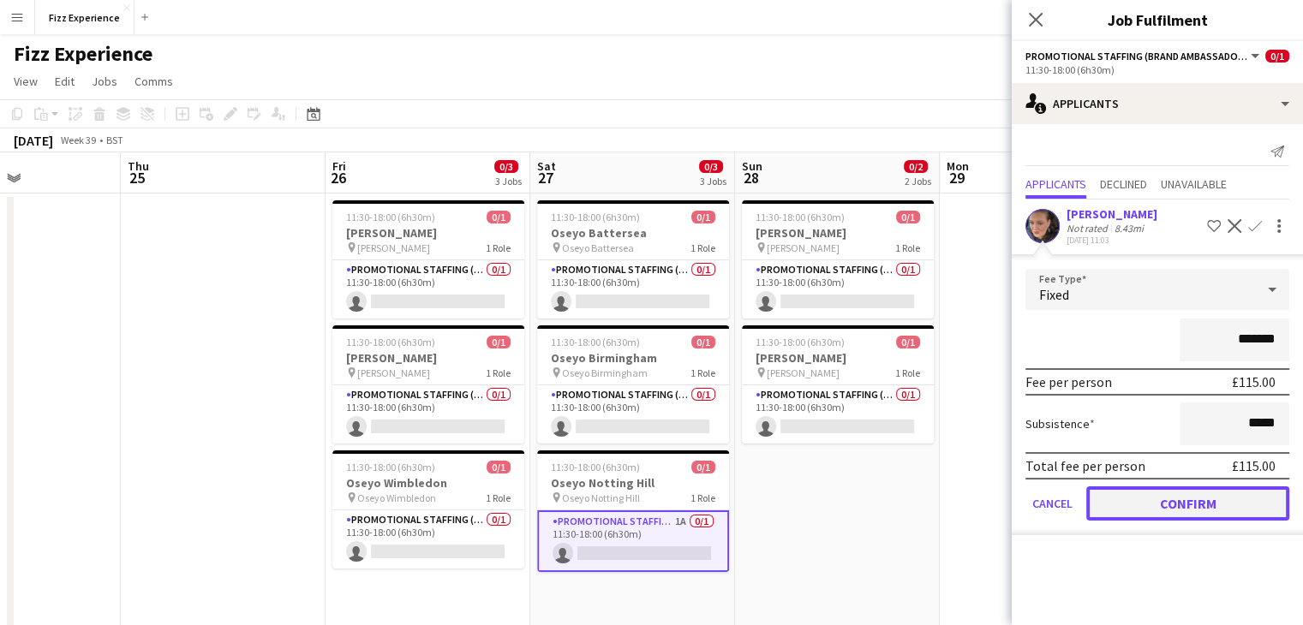
click at [1156, 506] on button "Confirm" at bounding box center [1187, 504] width 203 height 34
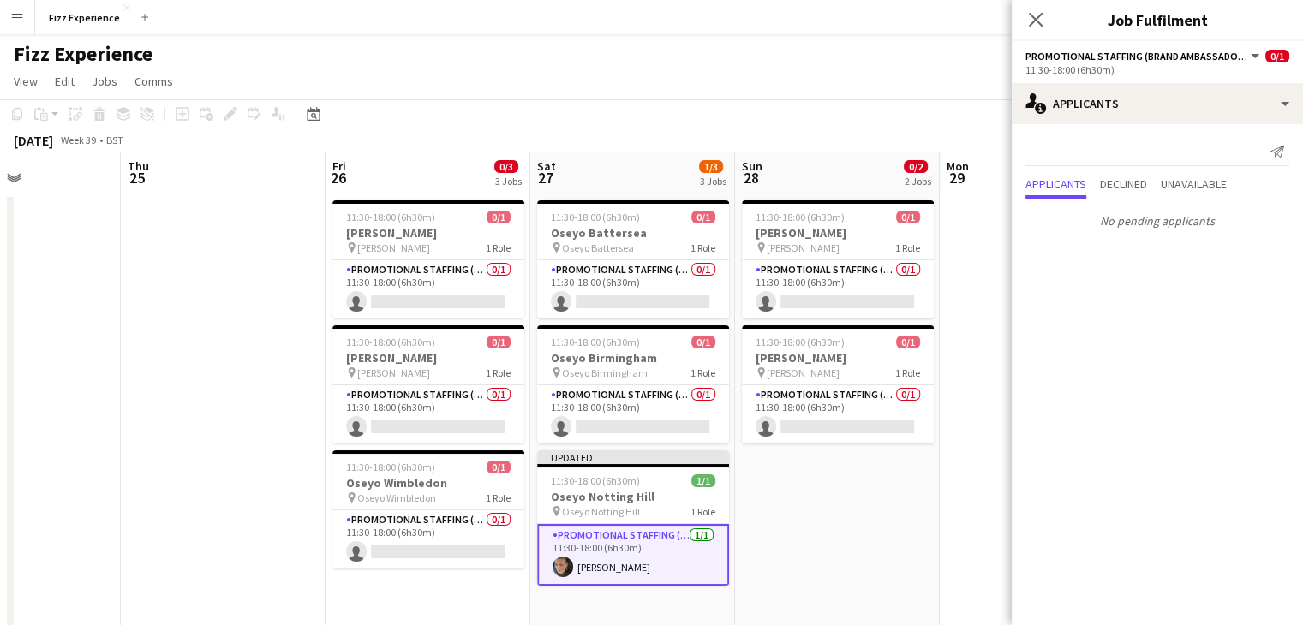
click at [978, 332] on app-date-cell at bounding box center [1042, 464] width 205 height 540
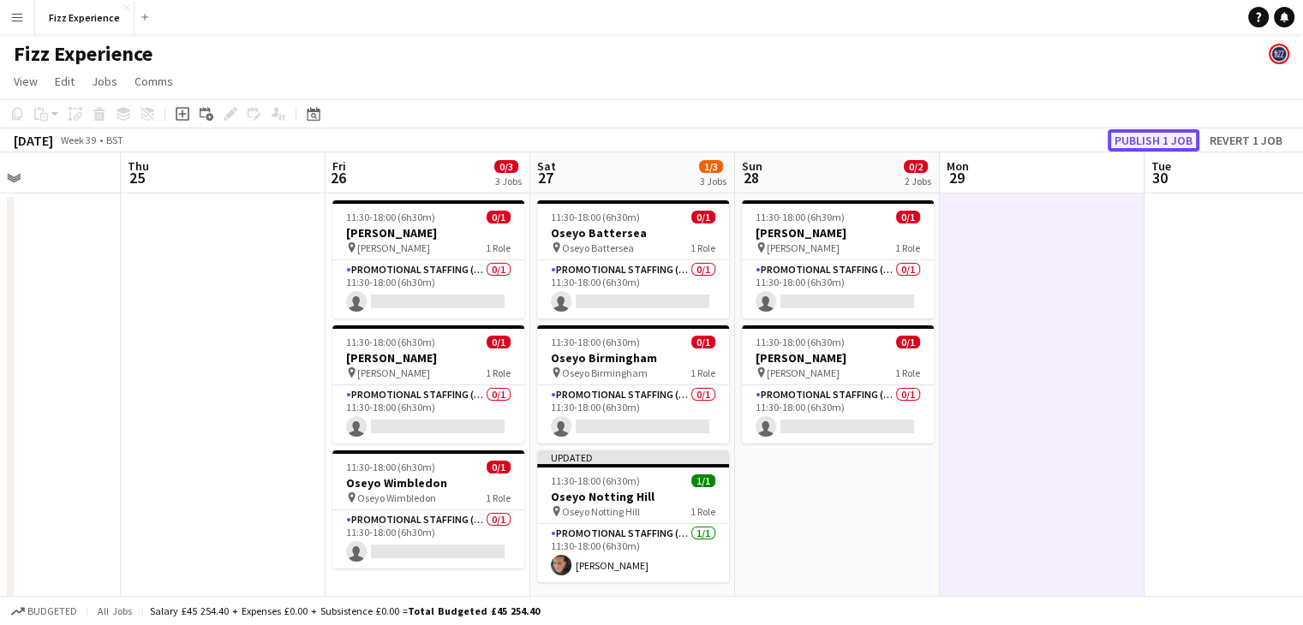
click at [1150, 138] on button "Publish 1 job" at bounding box center [1154, 140] width 92 height 22
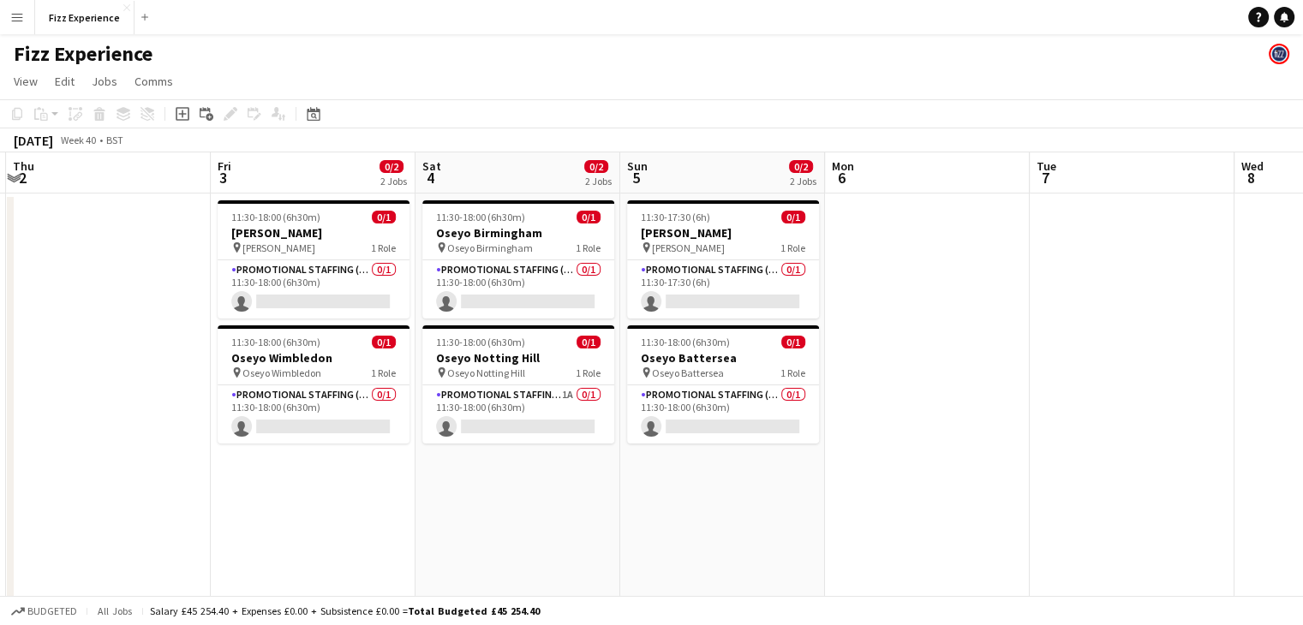
scroll to position [0, 609]
click at [552, 394] on app-card-role "Promotional Staffing (Brand Ambassadors) 1A 0/1 11:30-18:00 (6h30m) single-neut…" at bounding box center [517, 414] width 192 height 58
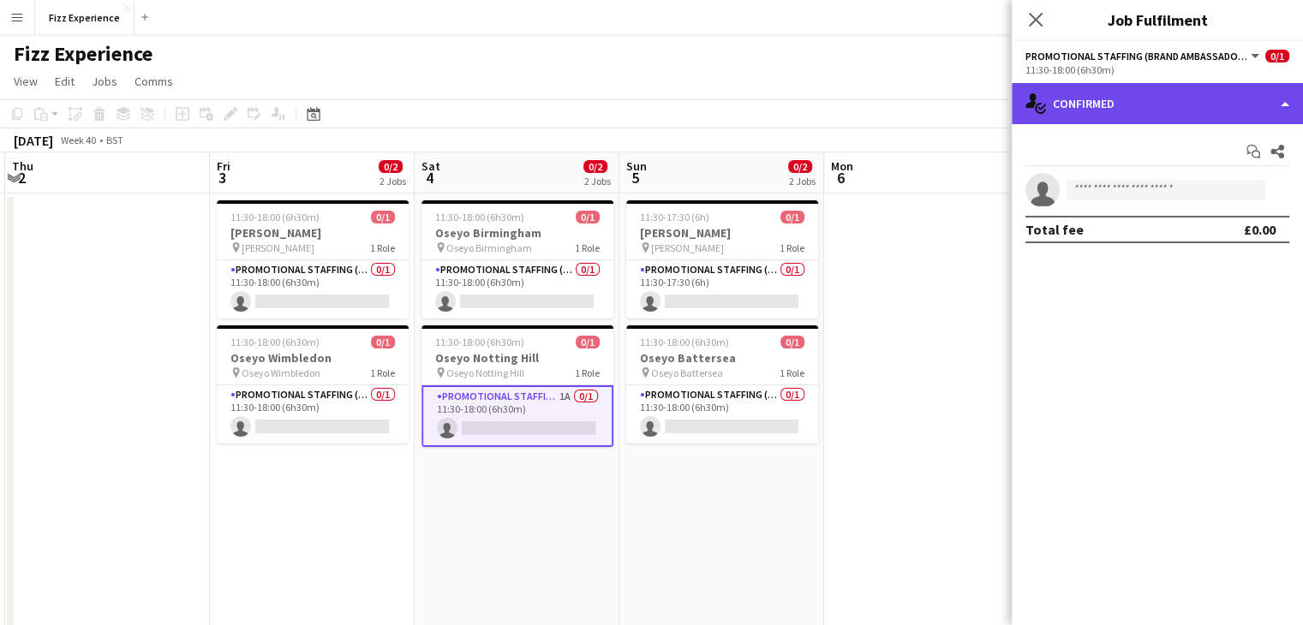
click at [1218, 101] on div "single-neutral-actions-check-2 Confirmed" at bounding box center [1157, 103] width 291 height 41
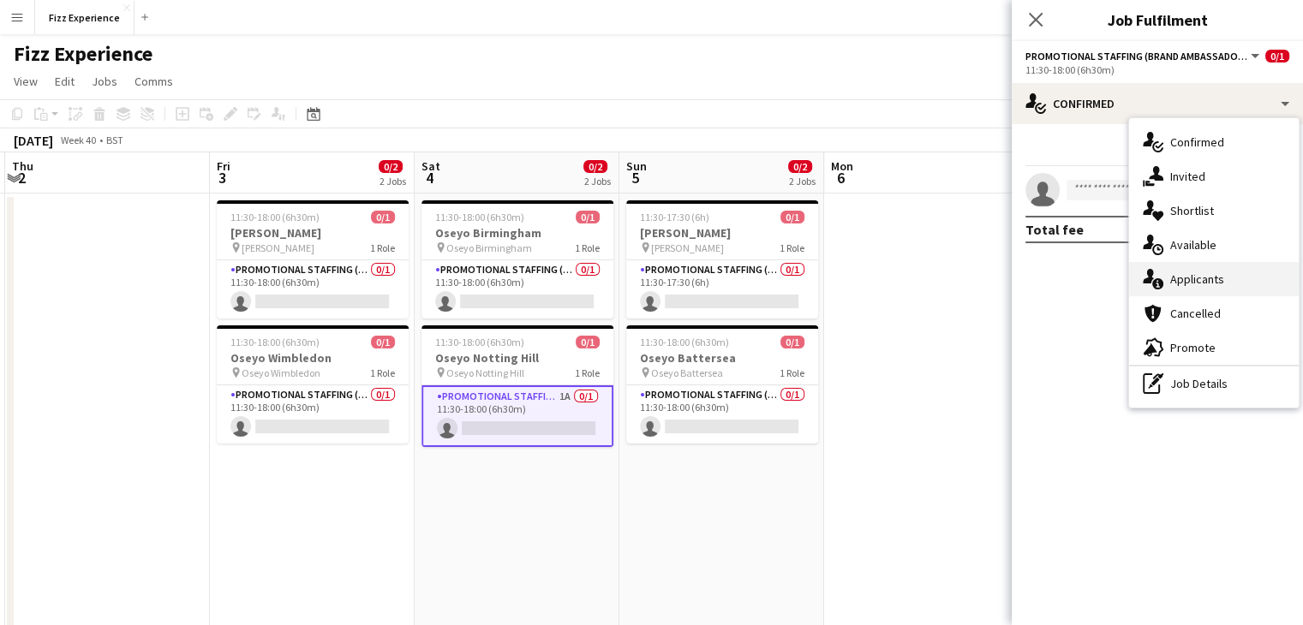
click at [1210, 282] on div "single-neutral-actions-information Applicants" at bounding box center [1214, 279] width 170 height 34
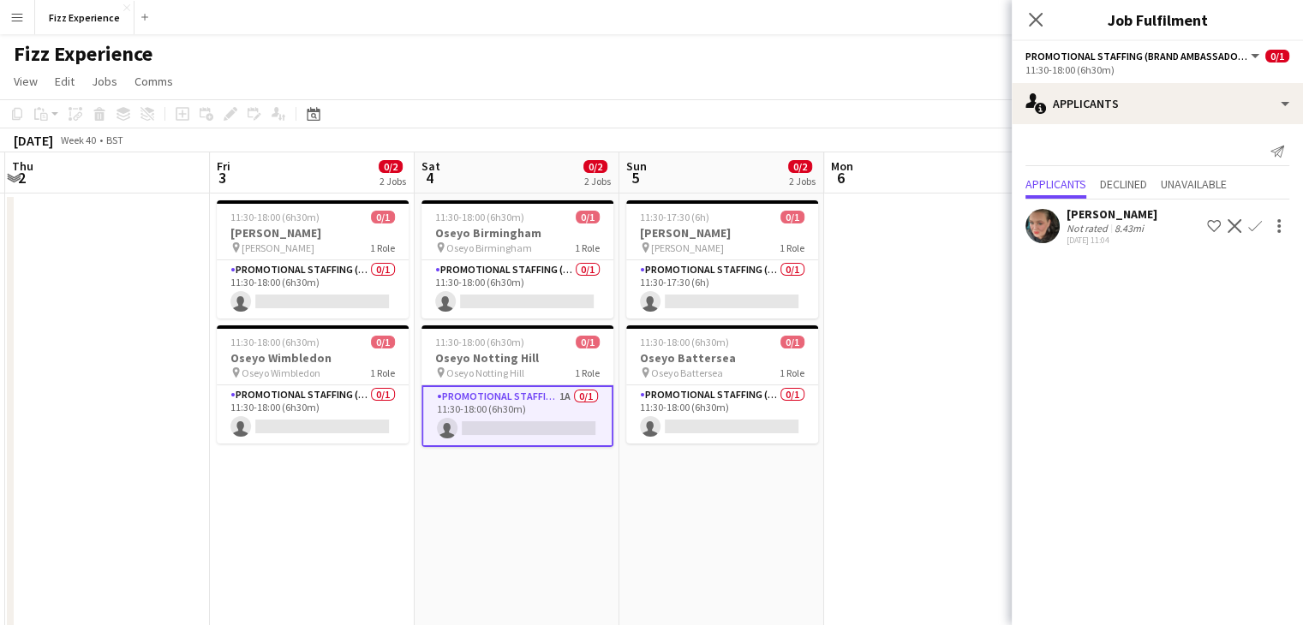
click at [1253, 230] on app-icon "Confirm" at bounding box center [1255, 226] width 14 height 14
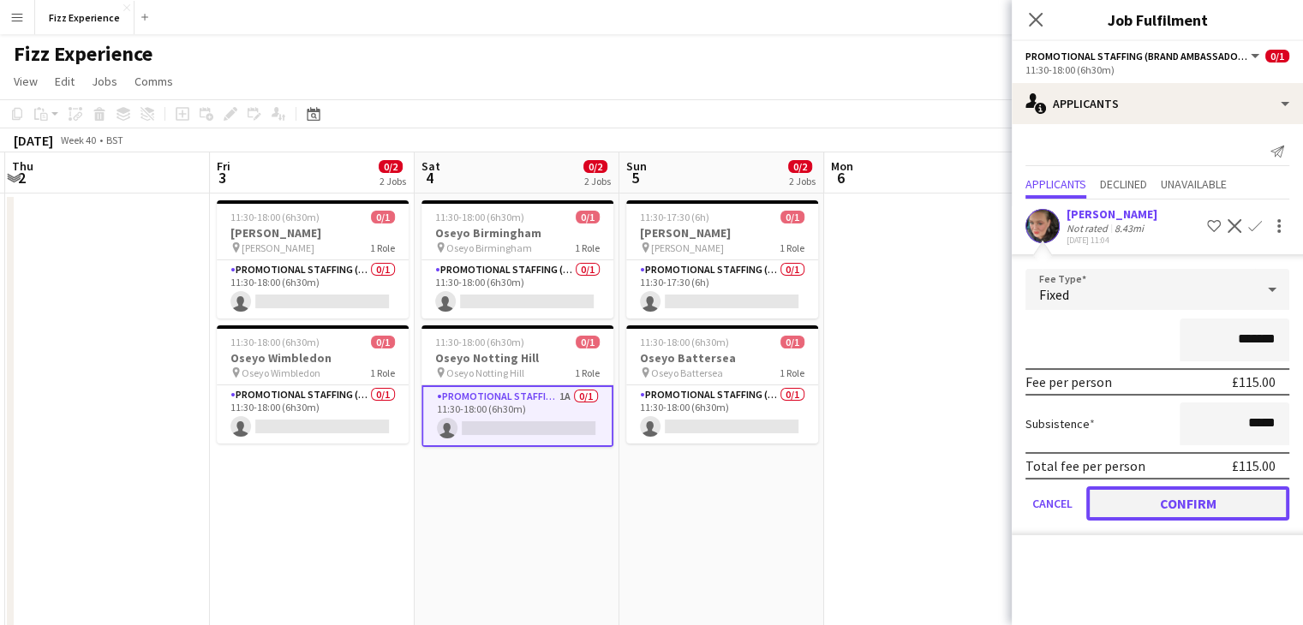
click at [1153, 495] on button "Confirm" at bounding box center [1187, 504] width 203 height 34
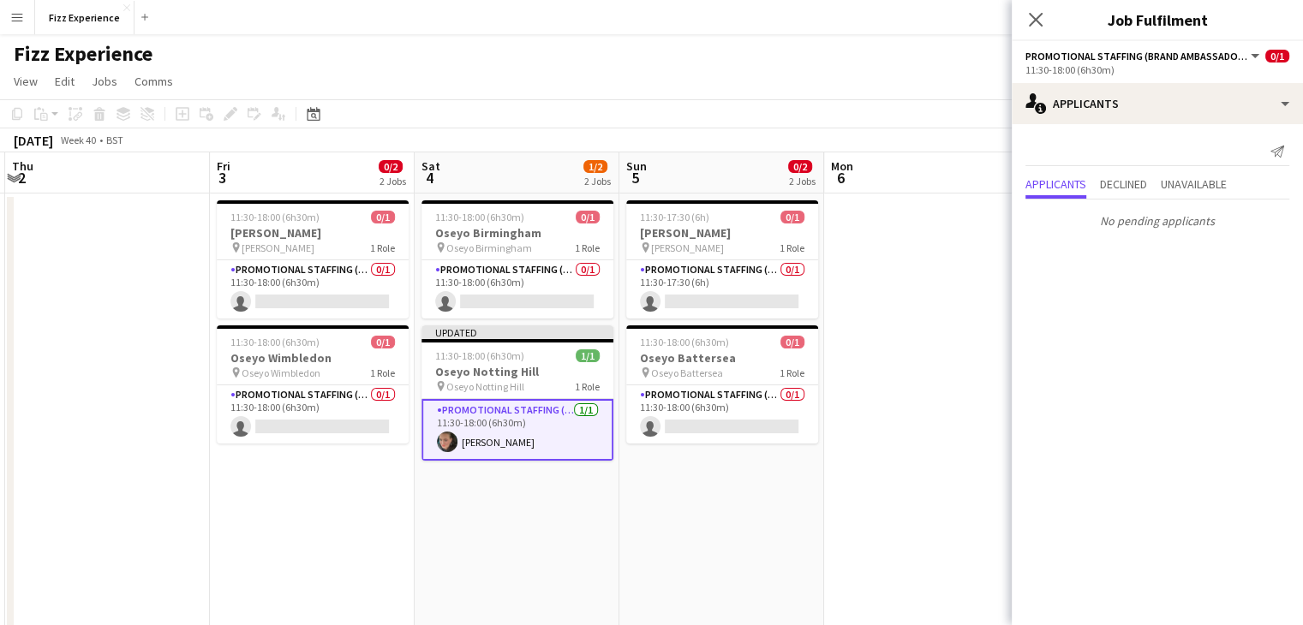
click at [934, 366] on app-date-cell at bounding box center [926, 464] width 205 height 540
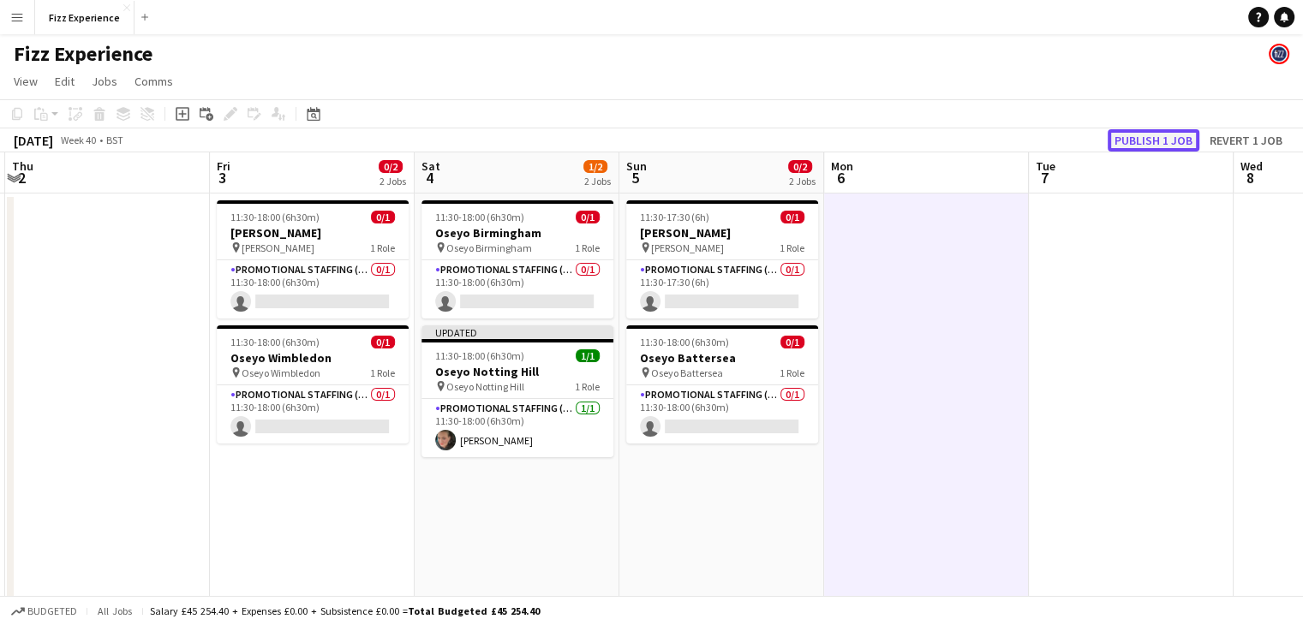
click at [1150, 130] on button "Publish 1 job" at bounding box center [1154, 140] width 92 height 22
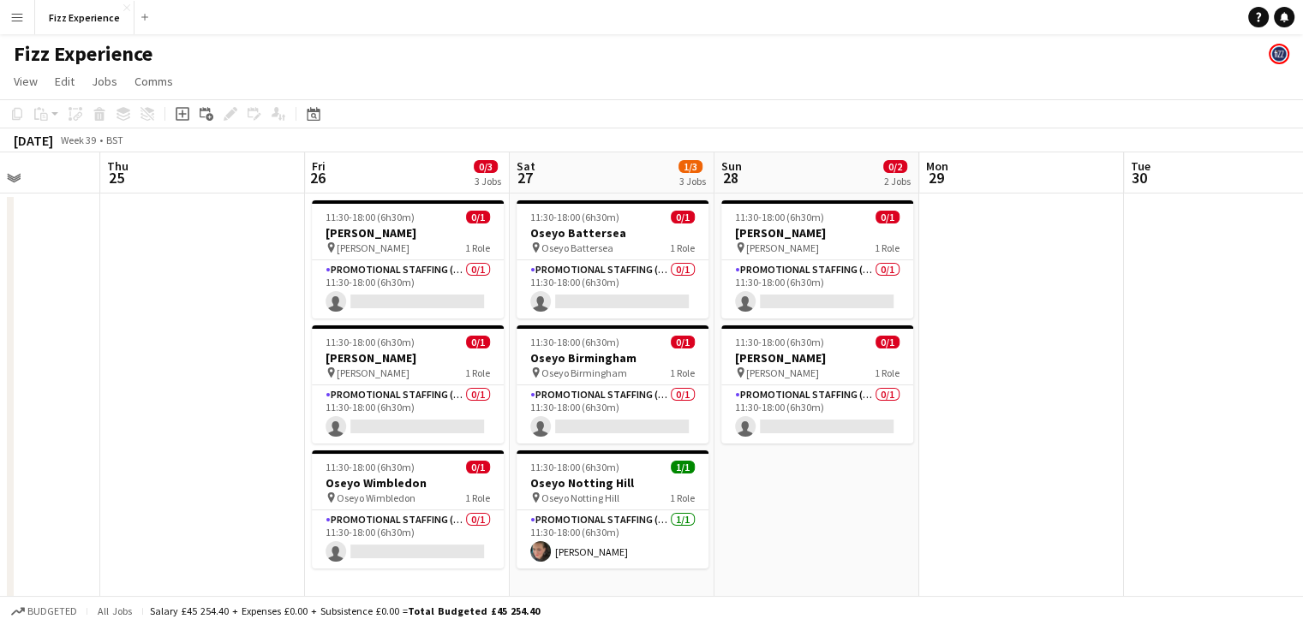
scroll to position [0, 720]
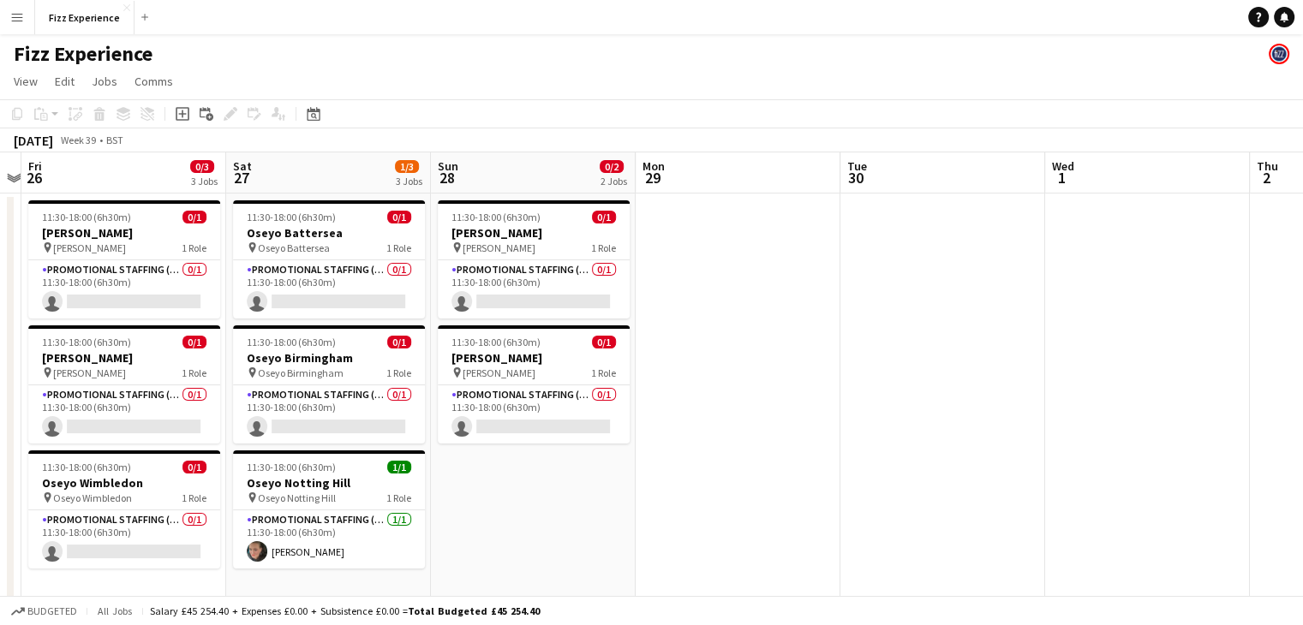
click at [1031, 445] on app-date-cell at bounding box center [942, 464] width 205 height 540
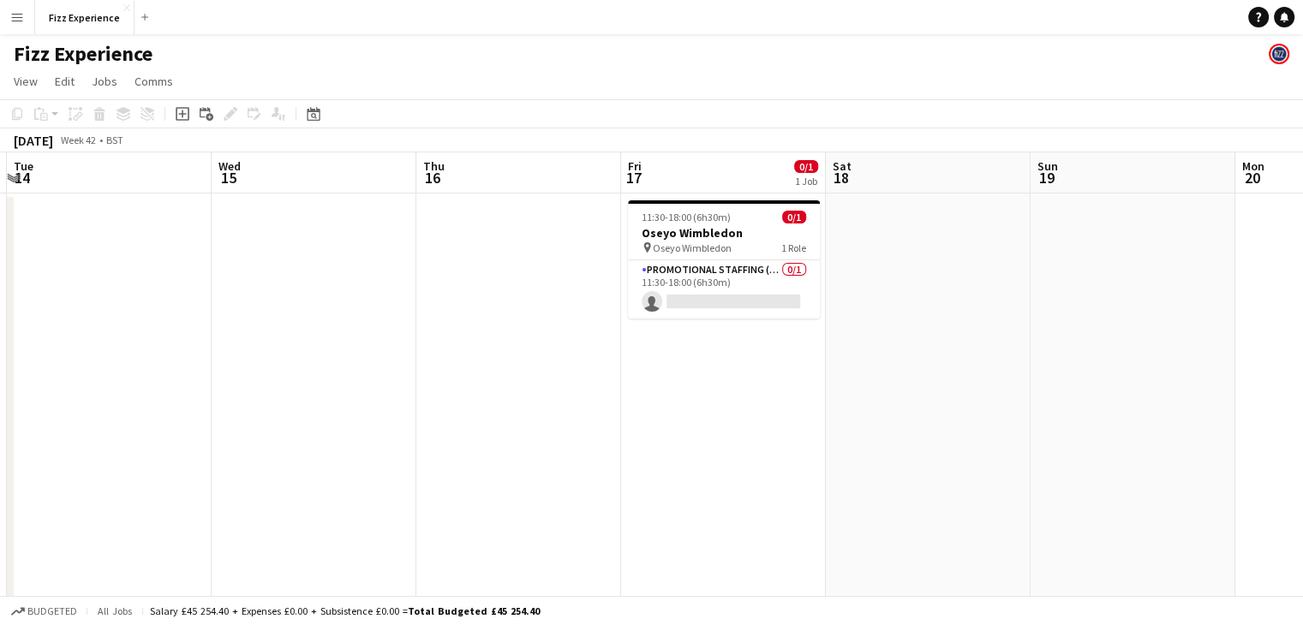
scroll to position [0, 699]
